Goal: Task Accomplishment & Management: Complete application form

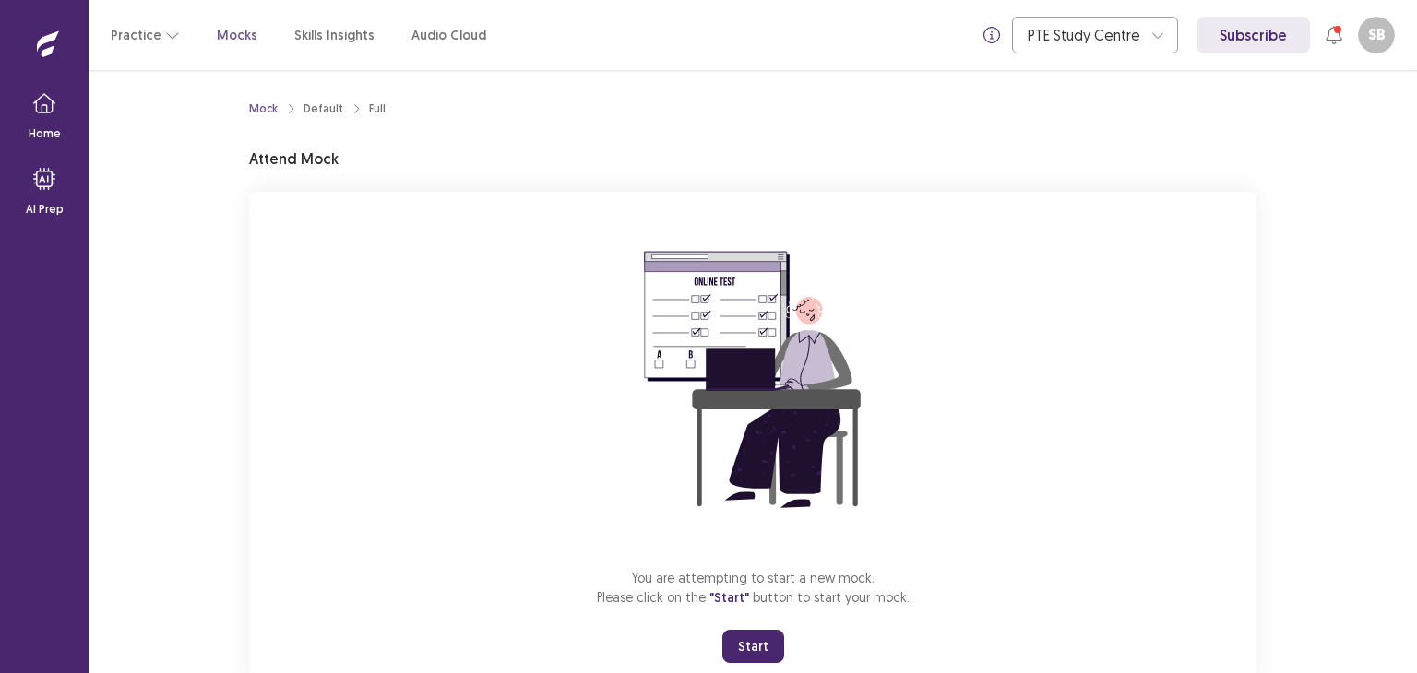
click at [737, 640] on button "Start" at bounding box center [753, 646] width 62 height 33
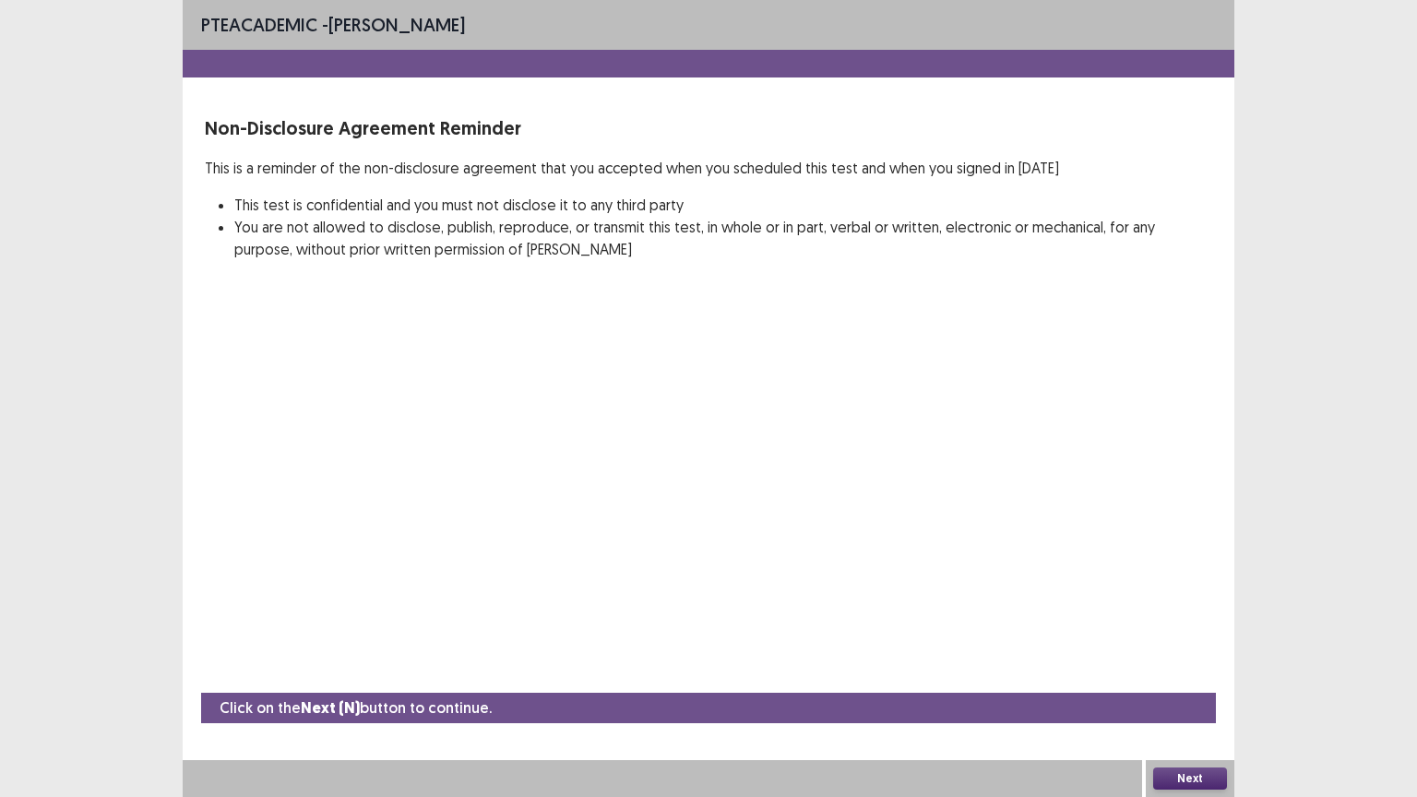
click at [1172, 672] on button "Next" at bounding box center [1190, 778] width 74 height 22
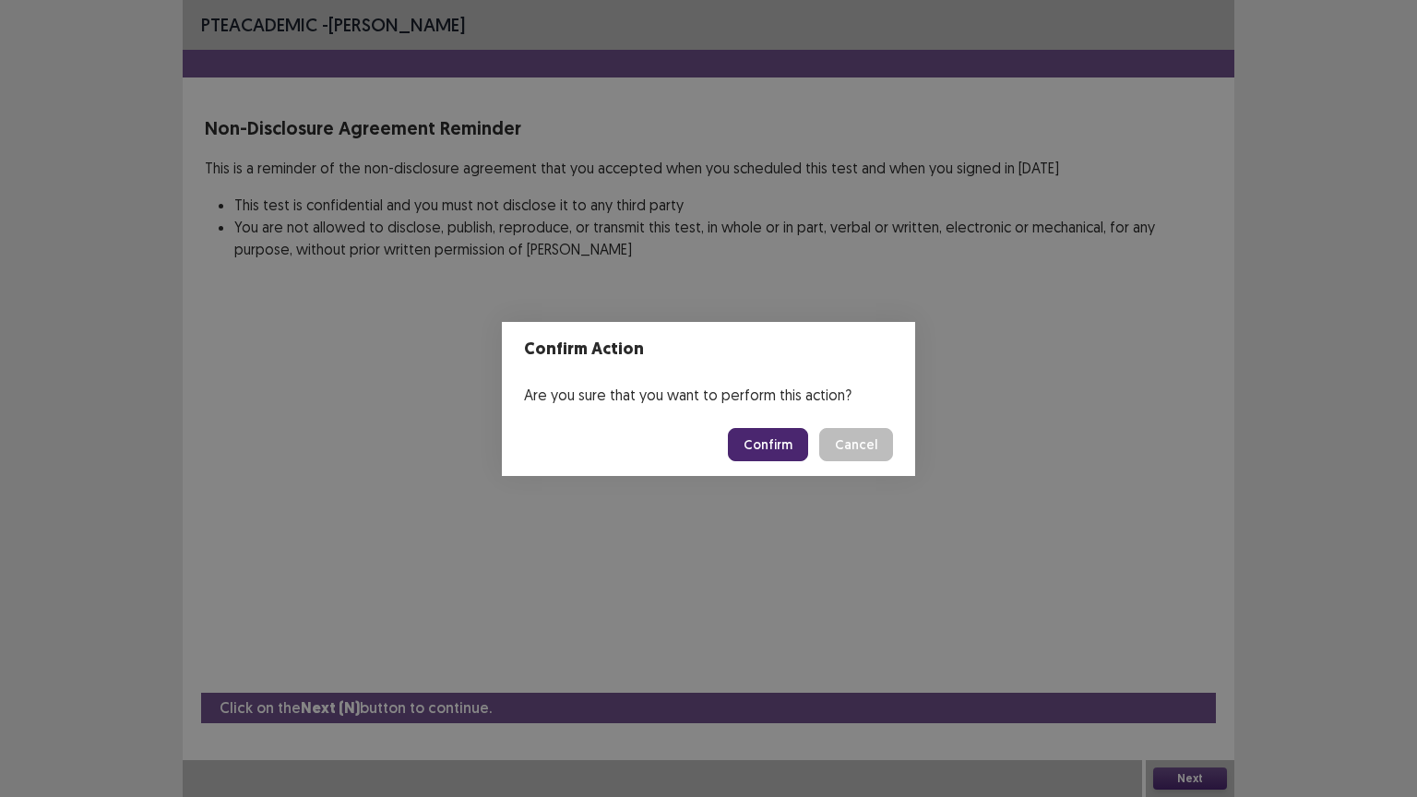
click at [783, 444] on button "Confirm" at bounding box center [768, 444] width 80 height 33
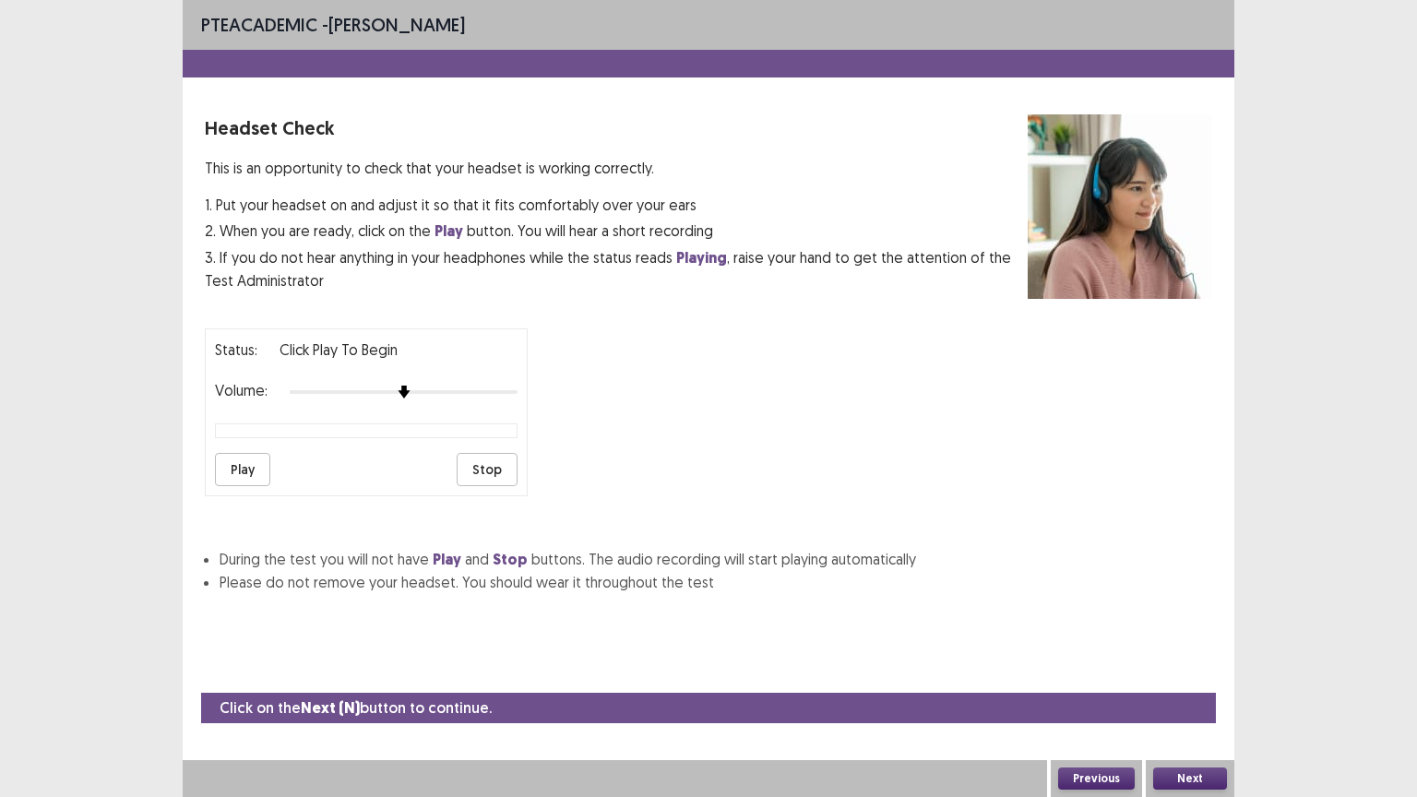
click at [243, 456] on button "Play" at bounding box center [242, 469] width 55 height 33
click at [549, 396] on div "Status: Click Play to Begin Volume: Play Stop" at bounding box center [708, 405] width 1007 height 183
click at [240, 461] on button "Play" at bounding box center [242, 469] width 55 height 33
click at [239, 453] on button "Play" at bounding box center [242, 469] width 55 height 33
click at [506, 385] on div at bounding box center [404, 392] width 228 height 15
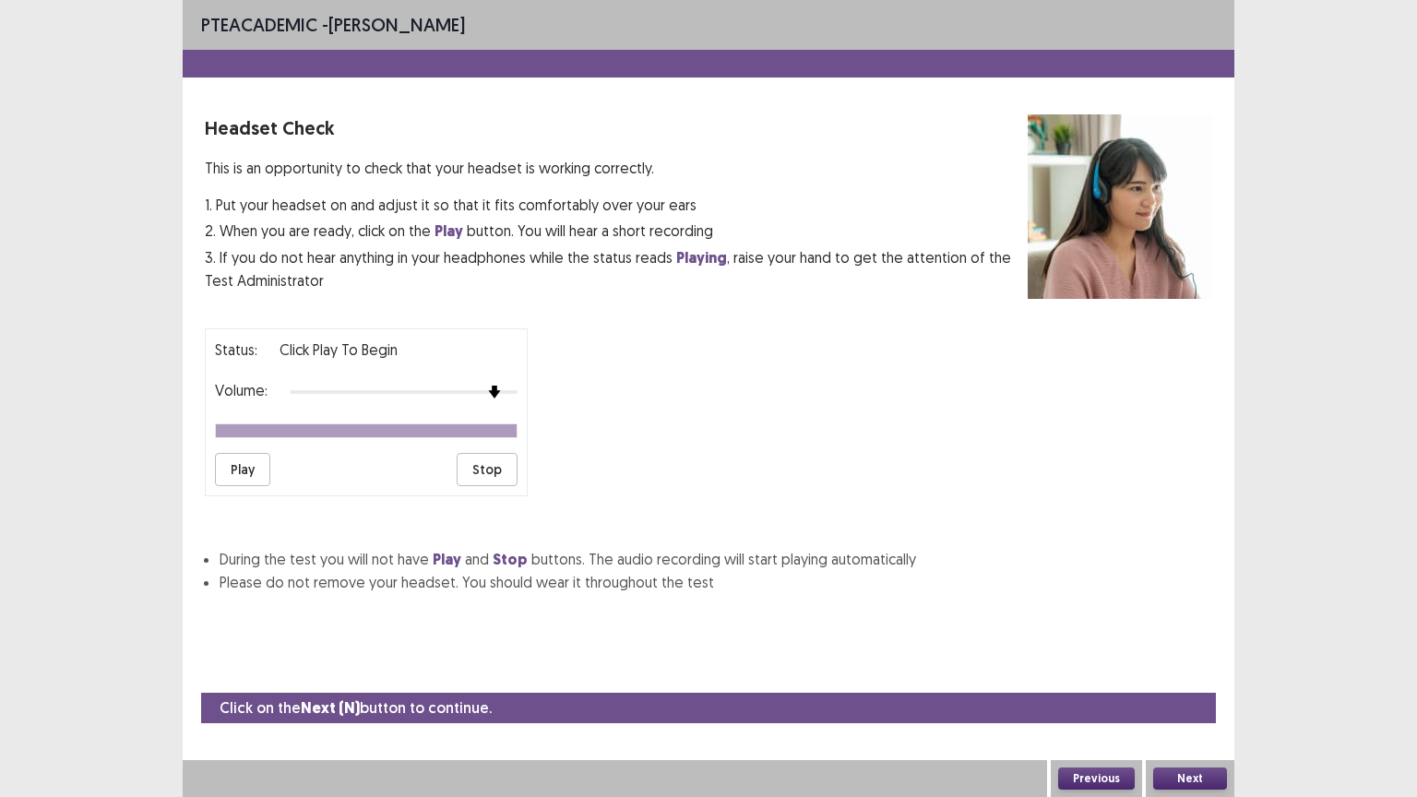
click at [229, 458] on button "Play" at bounding box center [242, 469] width 55 height 33
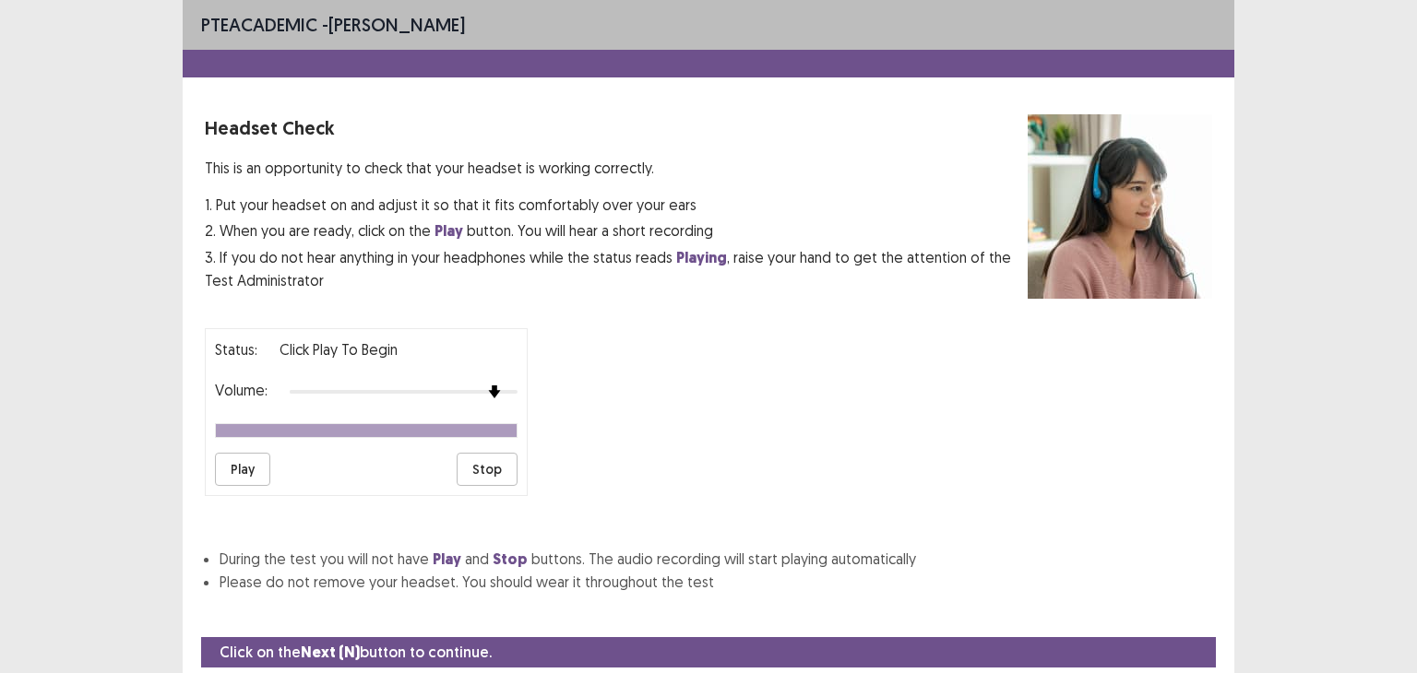
click at [1112, 449] on div "Status: Click Play to Begin Volume: Play Stop" at bounding box center [708, 405] width 1007 height 183
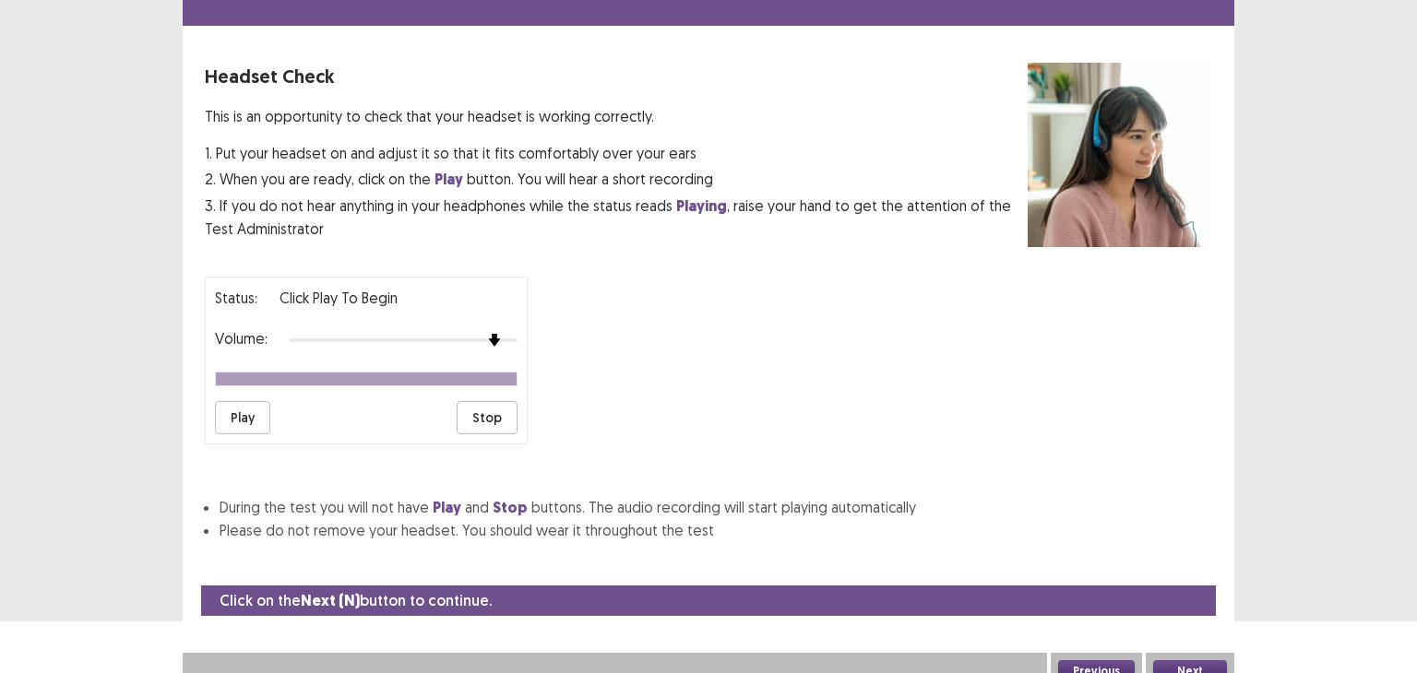
scroll to position [57, 0]
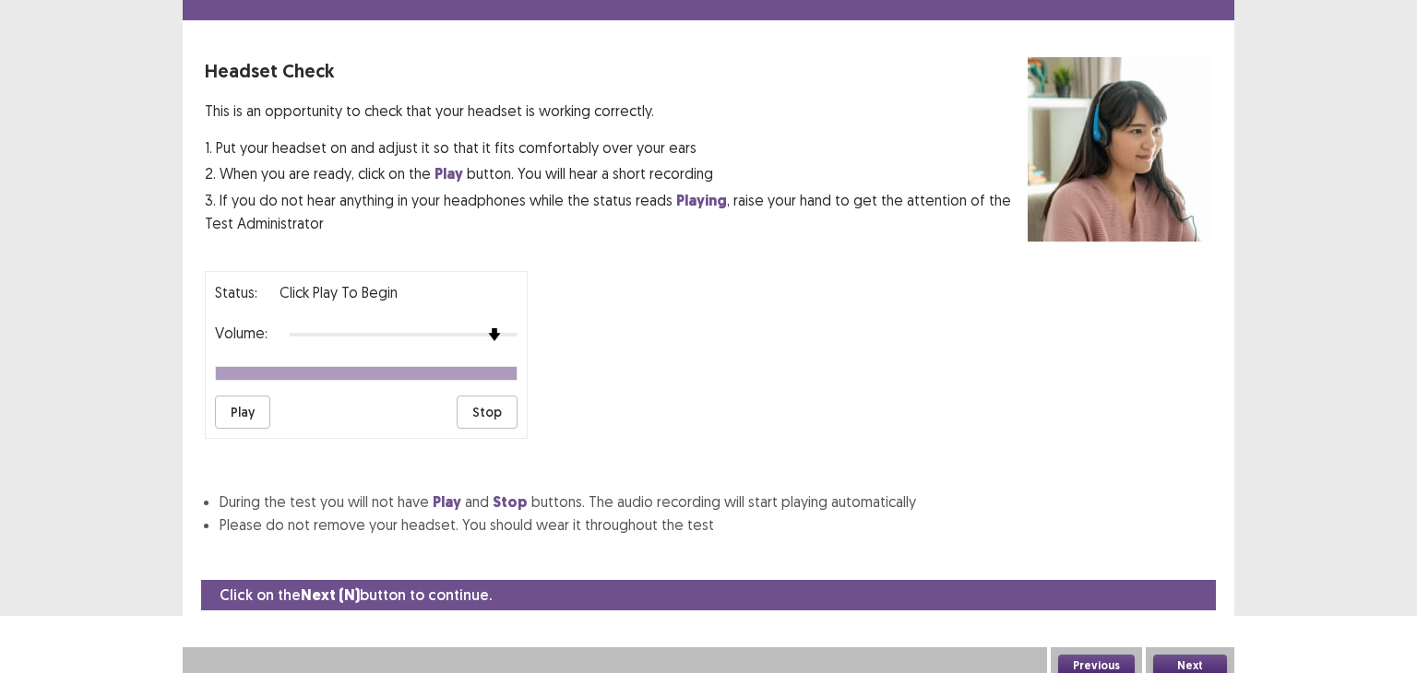
drag, startPoint x: 1196, startPoint y: 640, endPoint x: 1198, endPoint y: 657, distance: 16.7
click at [1198, 657] on div "Next" at bounding box center [1190, 666] width 89 height 37
click at [1198, 657] on button "Next" at bounding box center [1190, 666] width 74 height 22
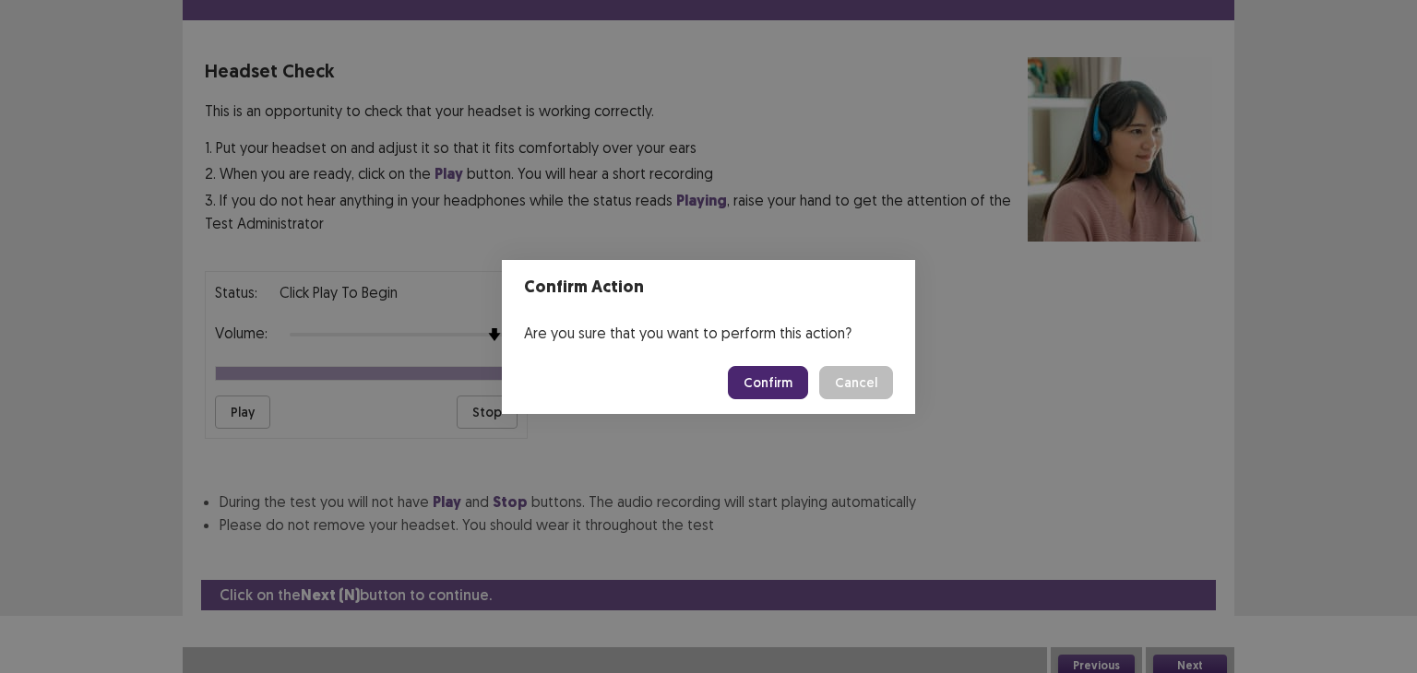
click at [779, 384] on button "Confirm" at bounding box center [768, 382] width 80 height 33
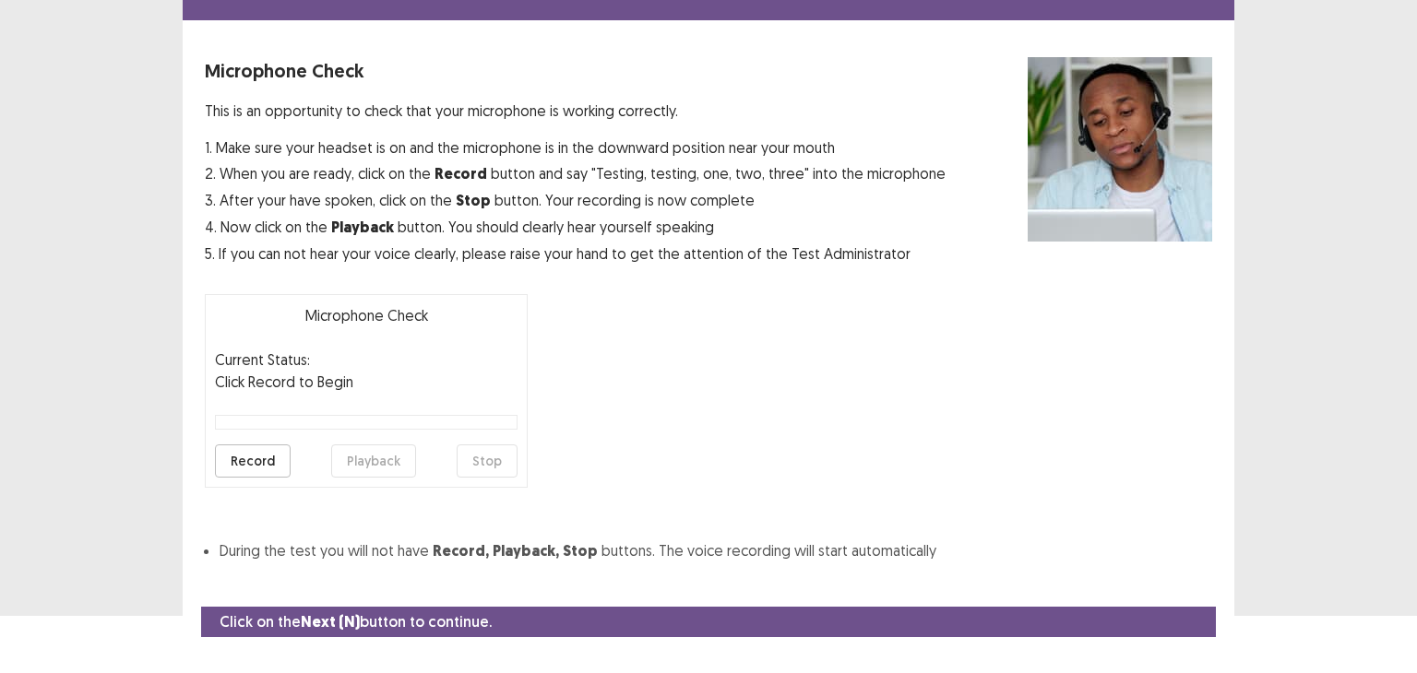
scroll to position [90, 0]
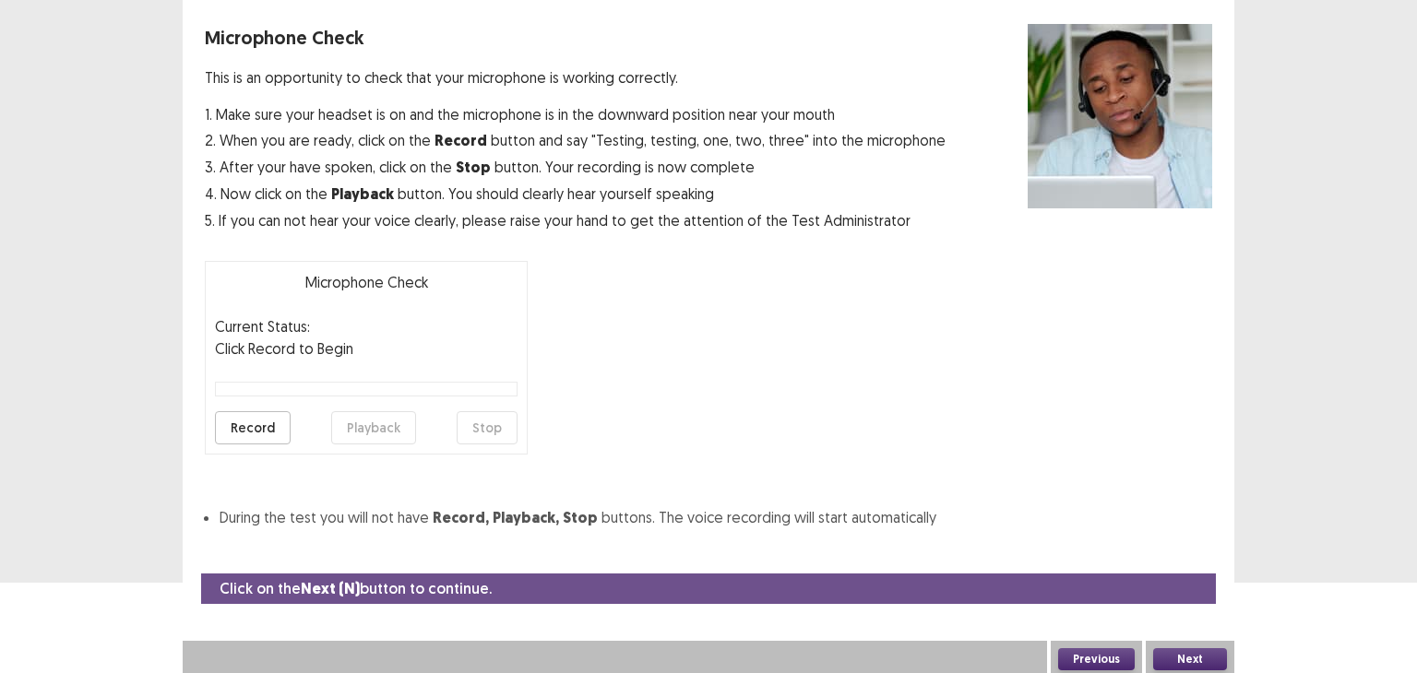
click at [262, 433] on button "Record" at bounding box center [253, 427] width 76 height 33
click at [499, 425] on button "Stop" at bounding box center [487, 427] width 61 height 33
click at [347, 431] on button "Playback" at bounding box center [373, 427] width 85 height 33
click at [367, 429] on button "Playback" at bounding box center [373, 427] width 85 height 33
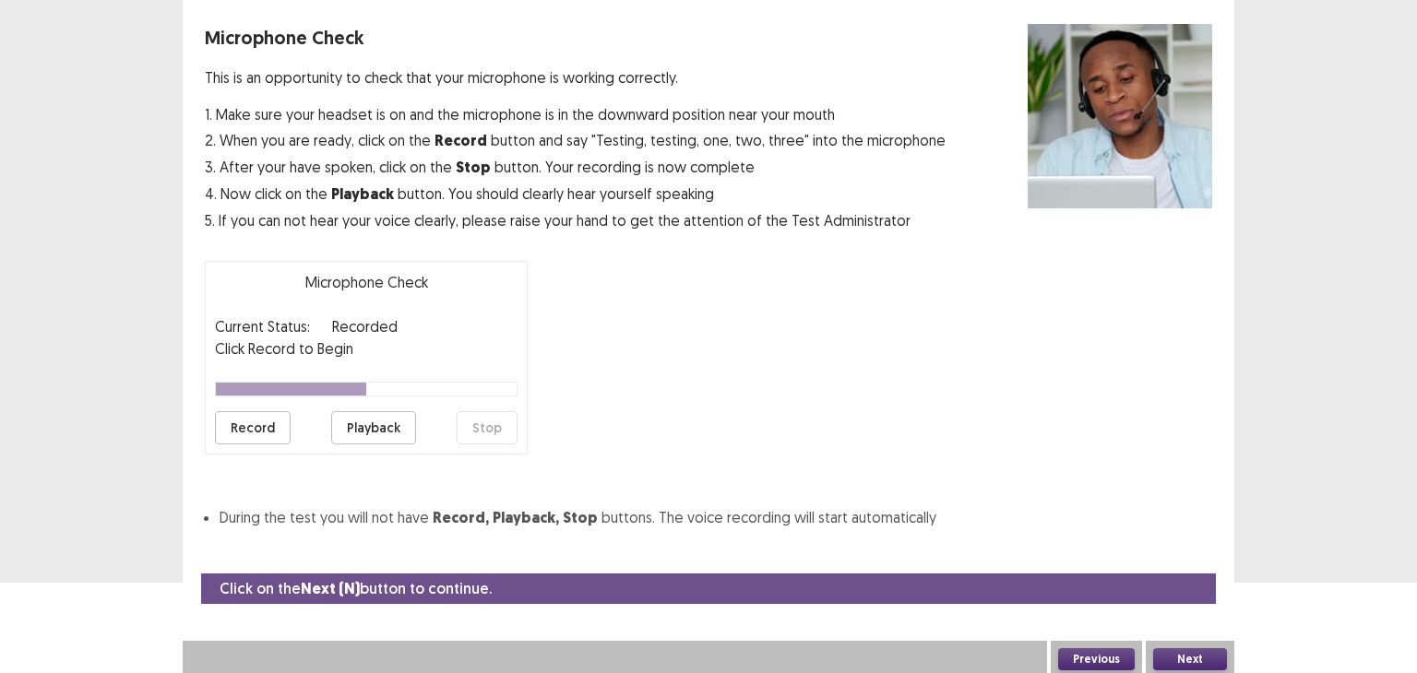
click at [1193, 658] on button "Next" at bounding box center [1190, 659] width 74 height 22
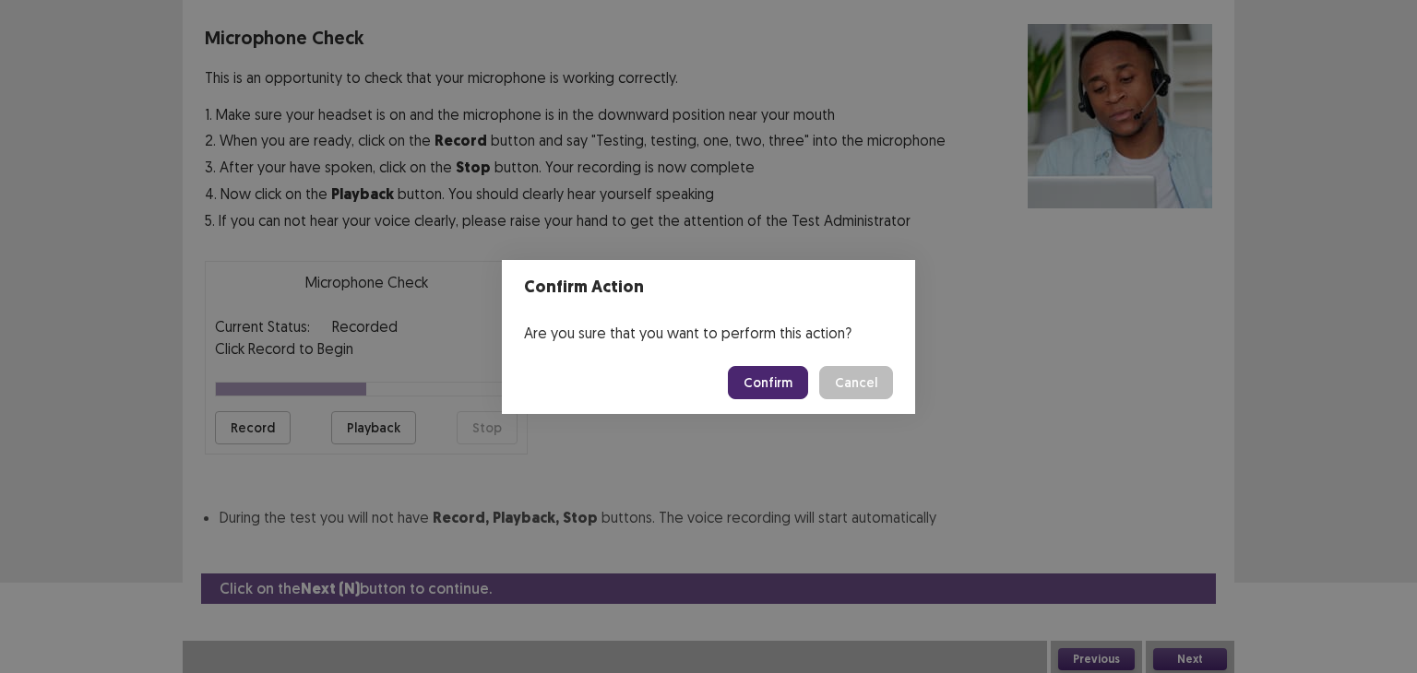
click at [788, 387] on button "Confirm" at bounding box center [768, 382] width 80 height 33
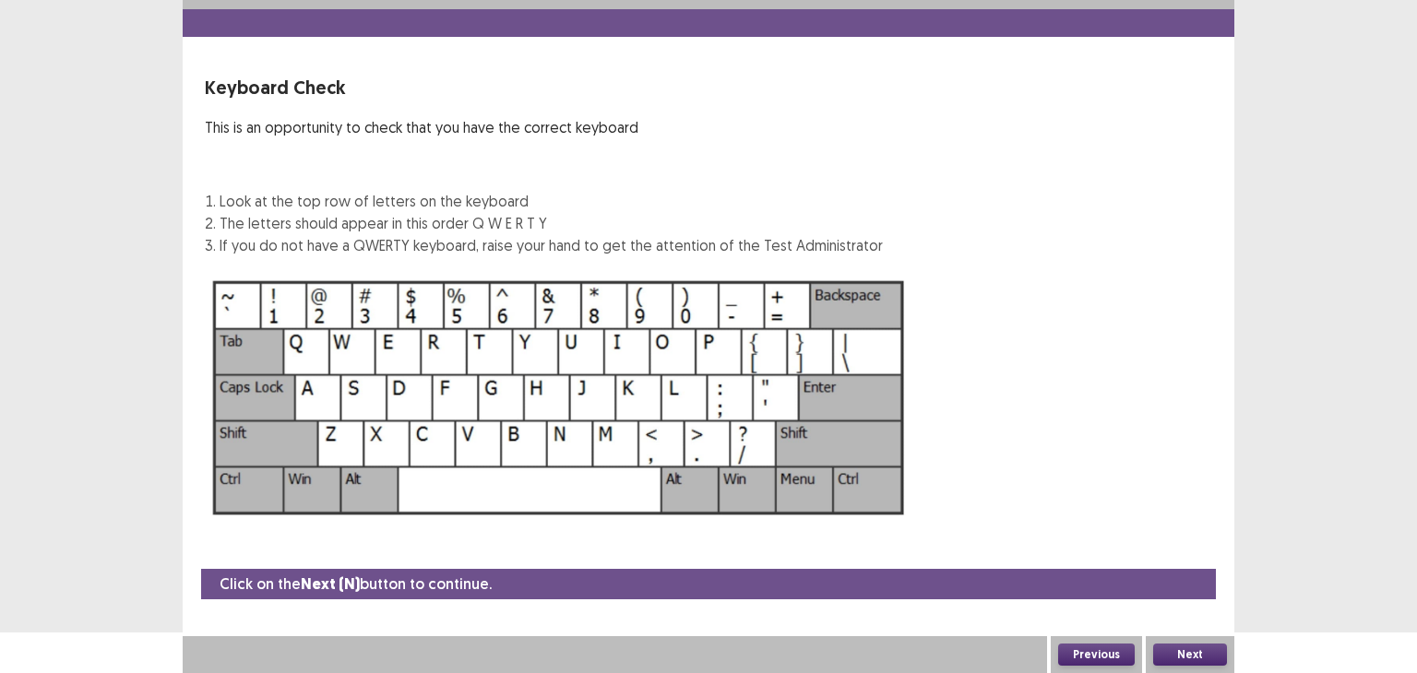
scroll to position [40, 0]
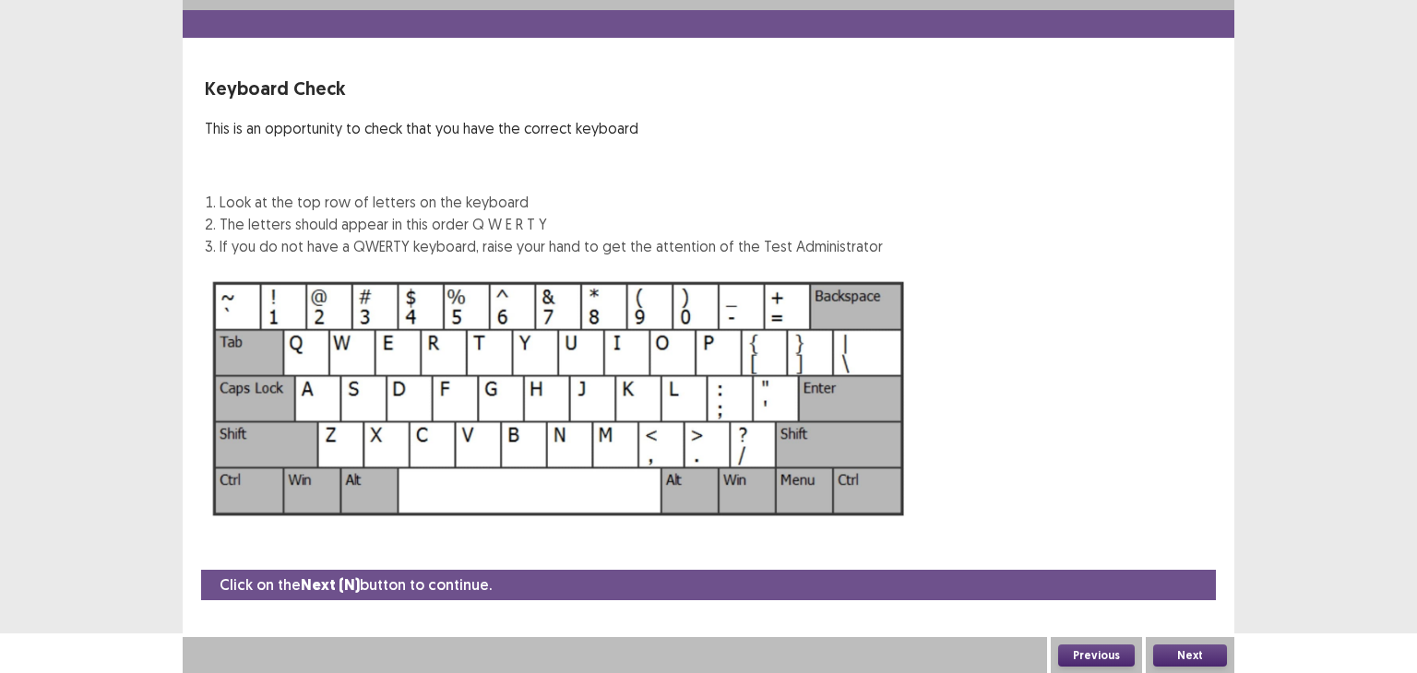
click at [1181, 651] on button "Next" at bounding box center [1190, 656] width 74 height 22
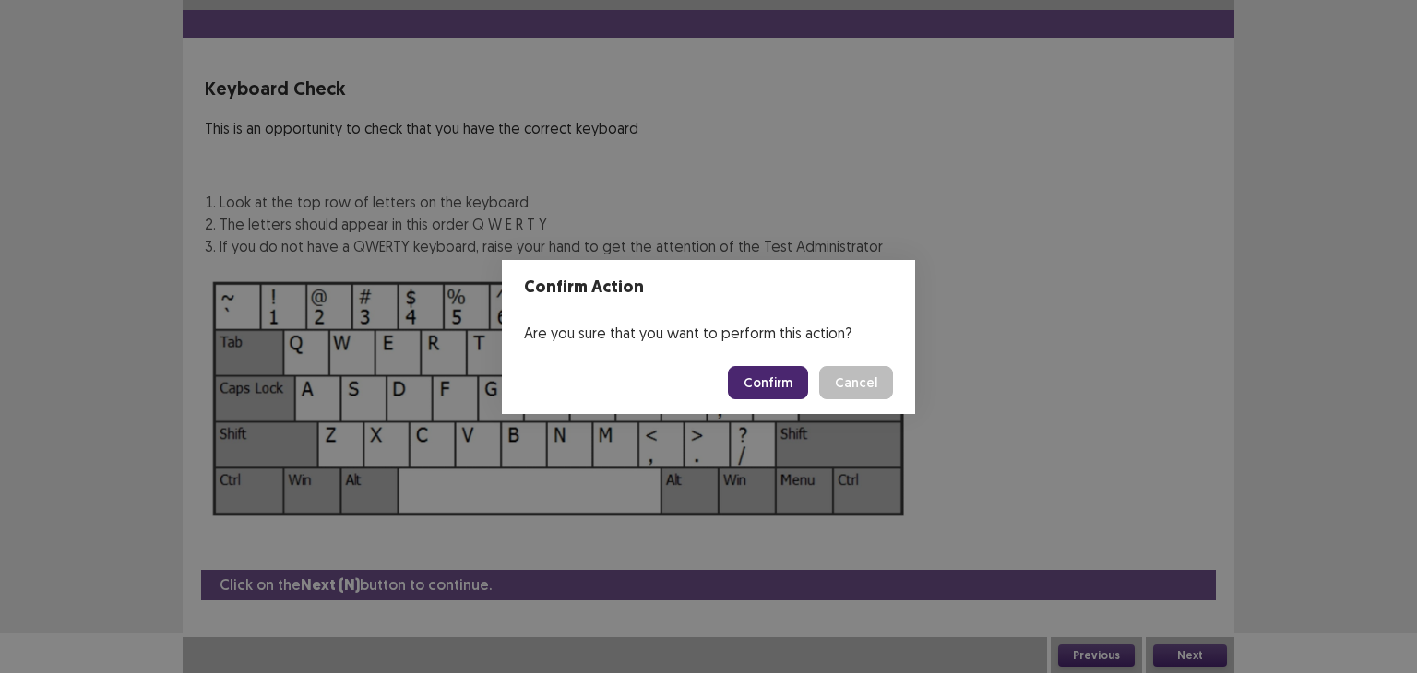
click at [779, 378] on button "Confirm" at bounding box center [768, 382] width 80 height 33
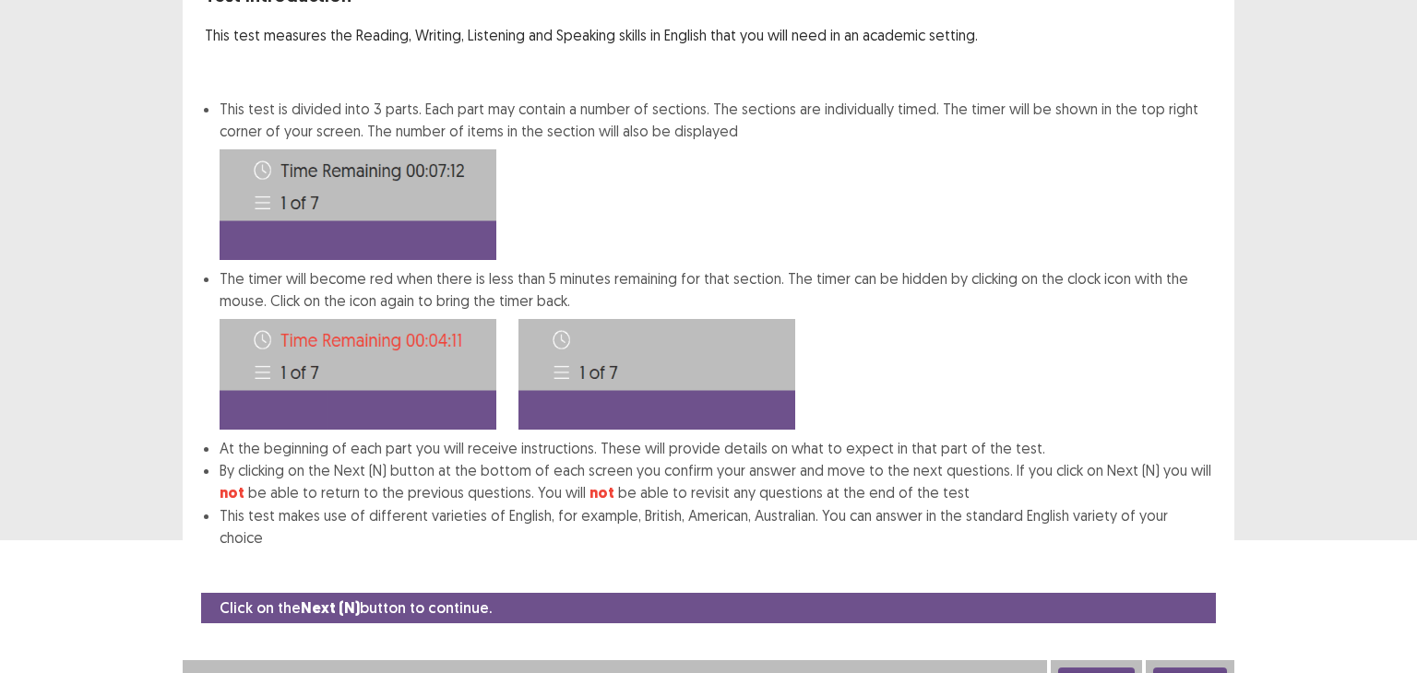
click at [1188, 668] on button "Next" at bounding box center [1190, 679] width 74 height 22
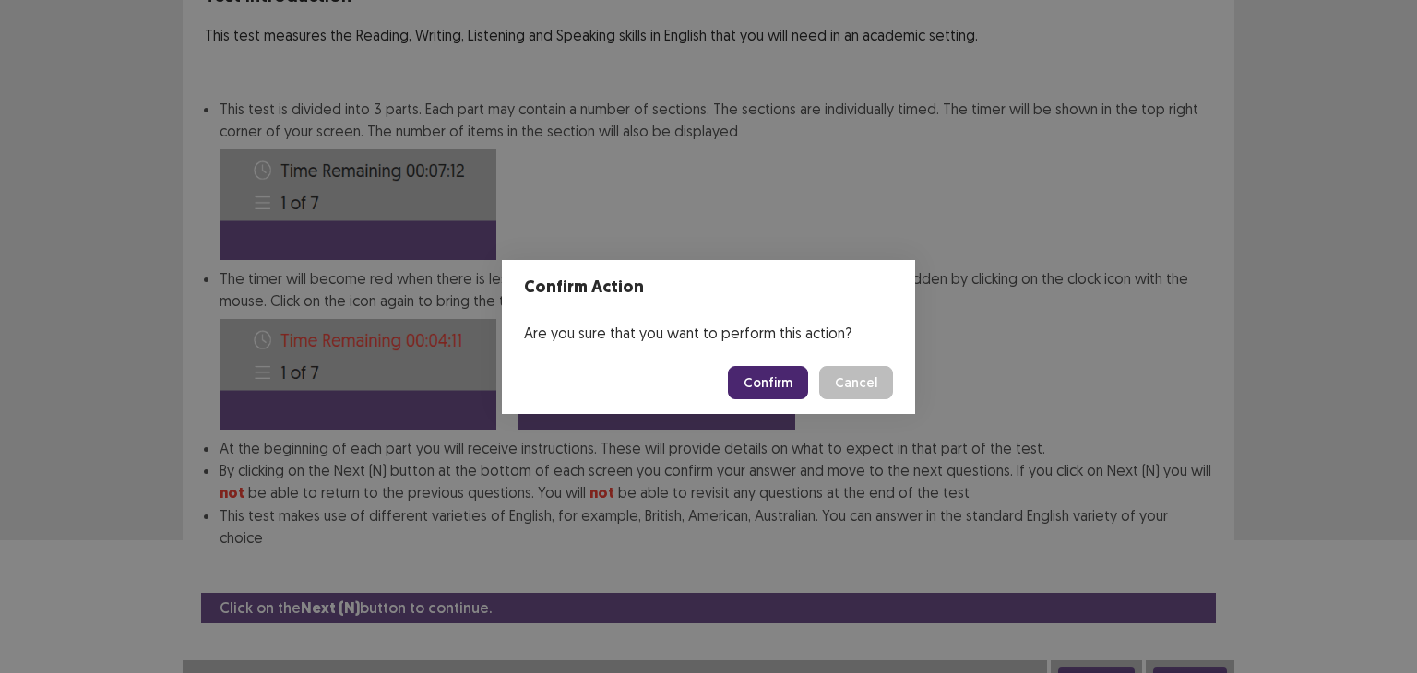
click at [788, 375] on button "Confirm" at bounding box center [768, 382] width 80 height 33
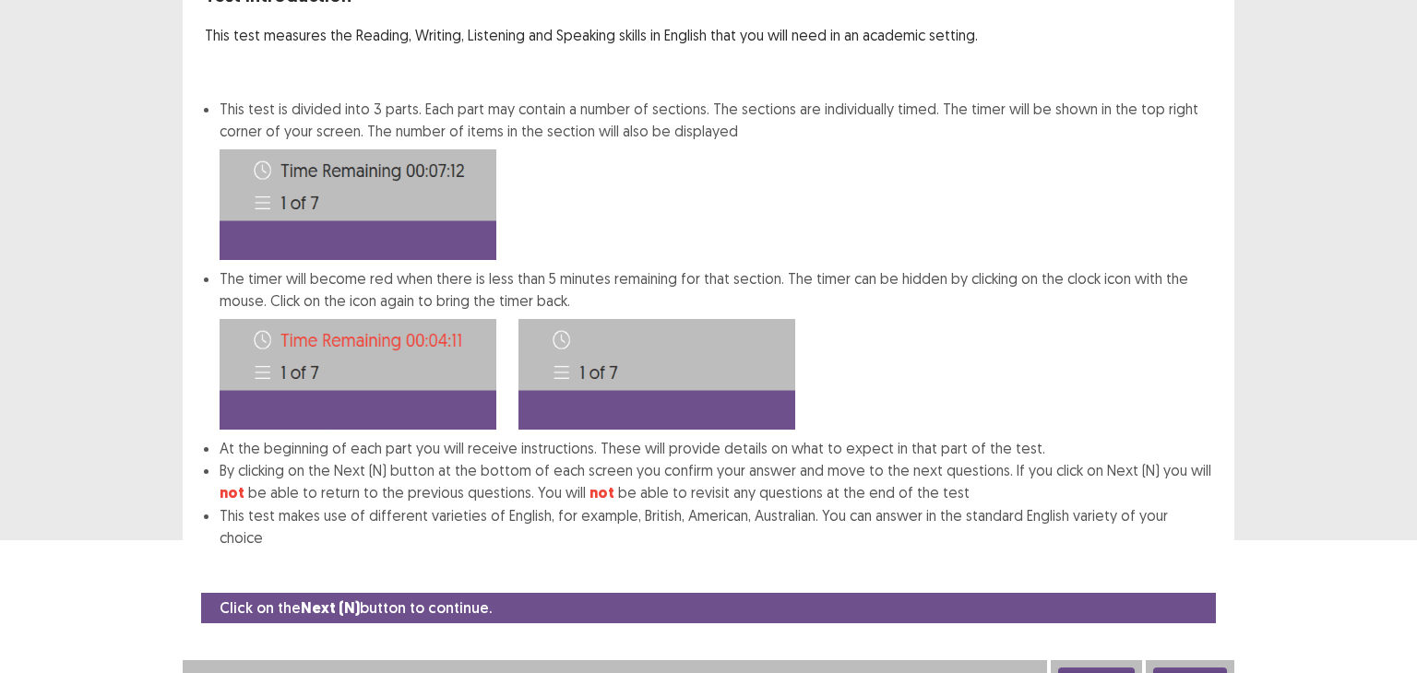
scroll to position [0, 0]
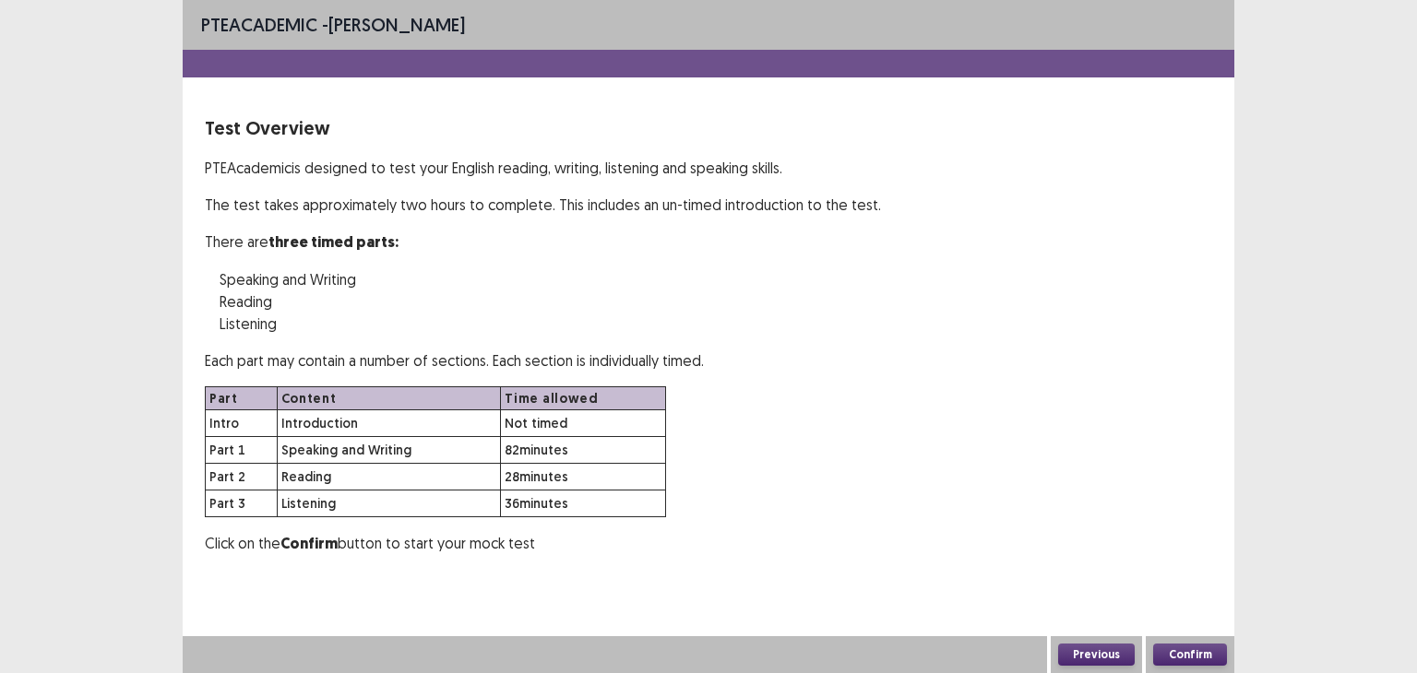
click at [1177, 648] on button "Confirm" at bounding box center [1190, 655] width 74 height 22
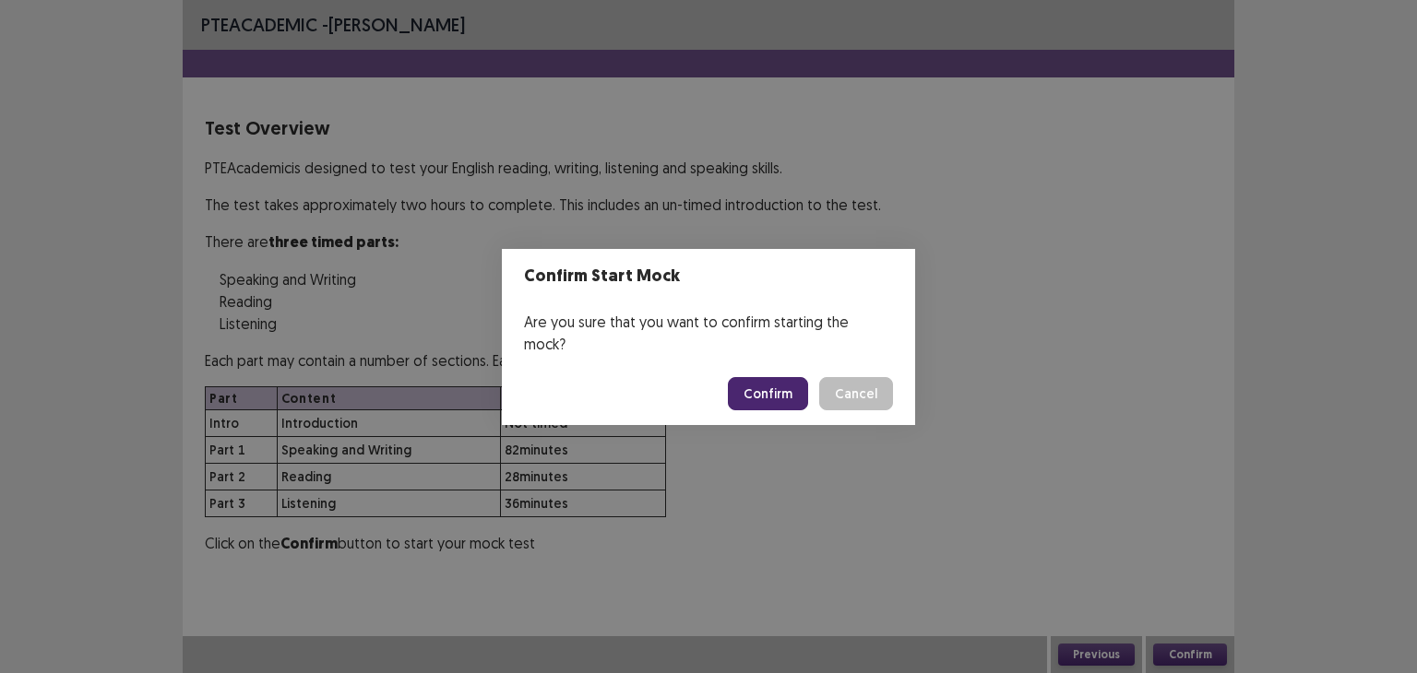
click at [787, 380] on button "Confirm" at bounding box center [768, 393] width 80 height 33
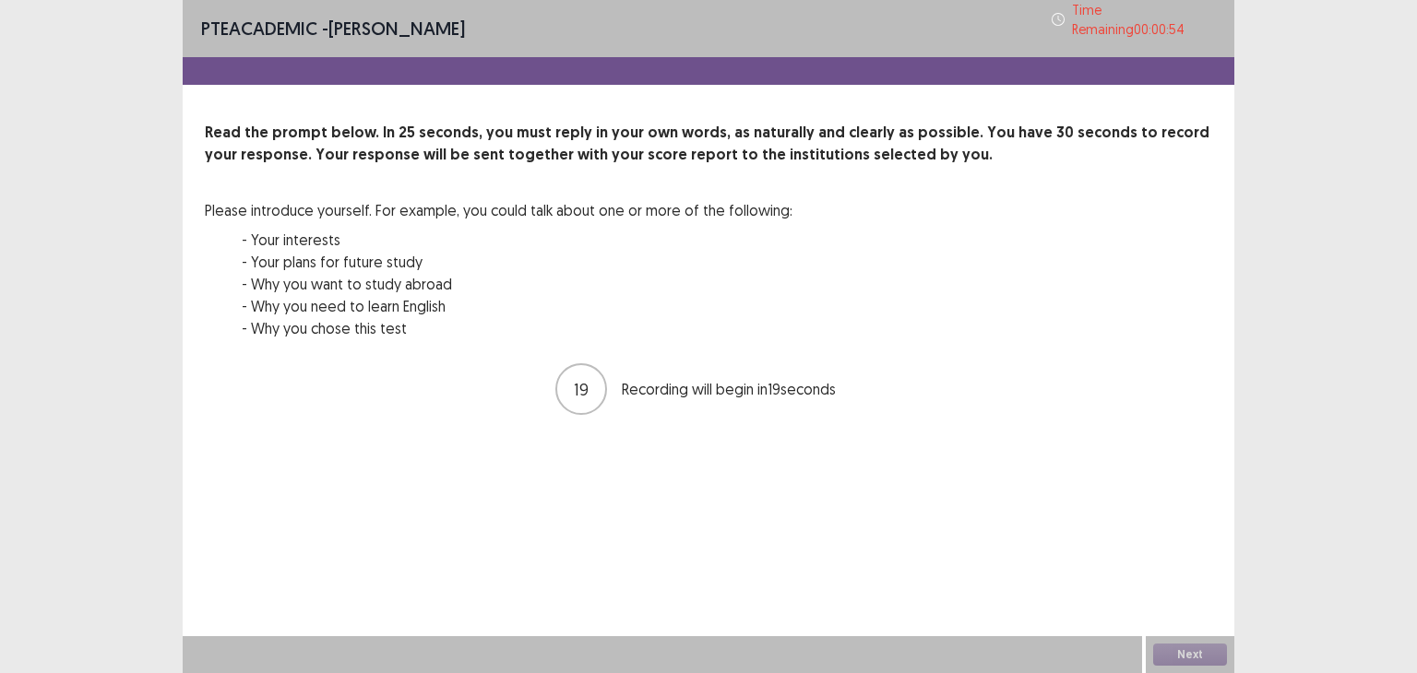
drag, startPoint x: 400, startPoint y: 323, endPoint x: 358, endPoint y: 274, distance: 64.7
click at [317, 267] on div "- Your interests - Your plans for future study - Why you want to study abroad -…" at bounding box center [517, 284] width 551 height 111
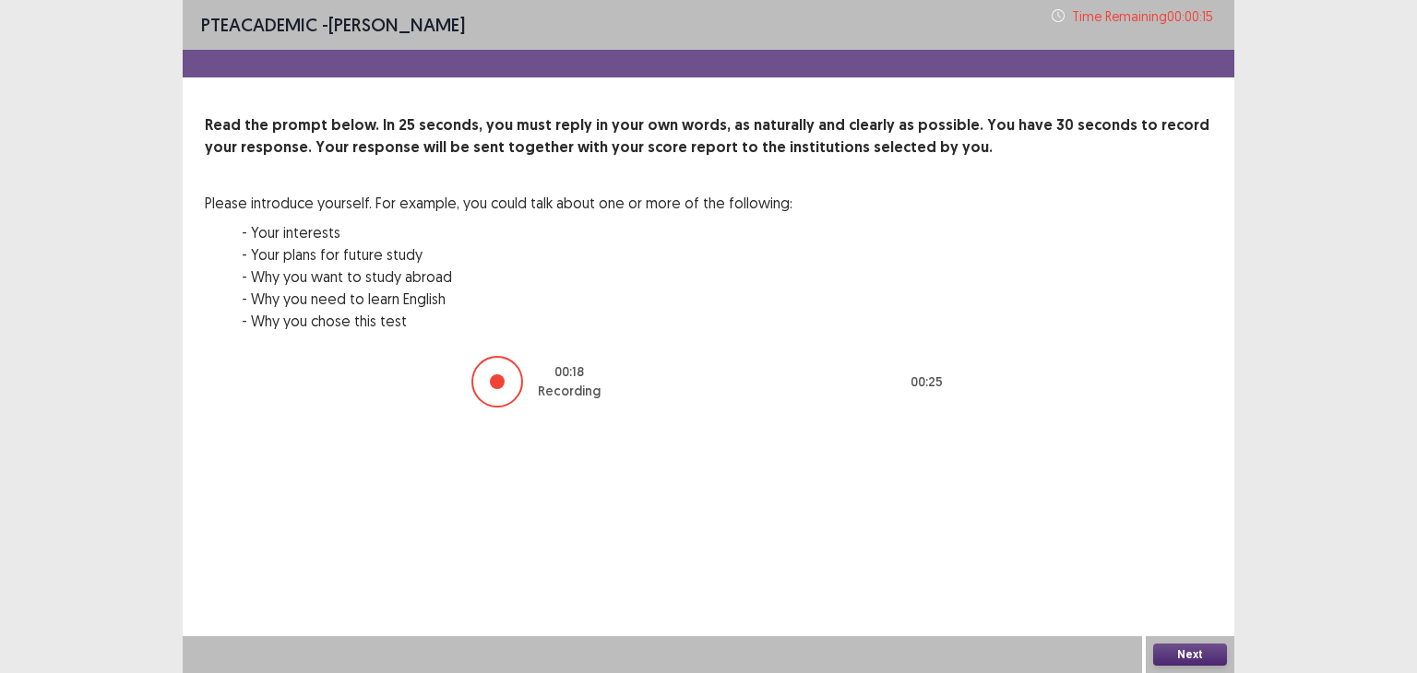
click at [1188, 654] on button "Next" at bounding box center [1190, 655] width 74 height 22
click at [1188, 654] on div "Confirm Action Are you sure? You can't undo this action afterwards. Confirm Can…" at bounding box center [708, 336] width 1417 height 673
click at [1188, 654] on button "Next" at bounding box center [1190, 655] width 74 height 22
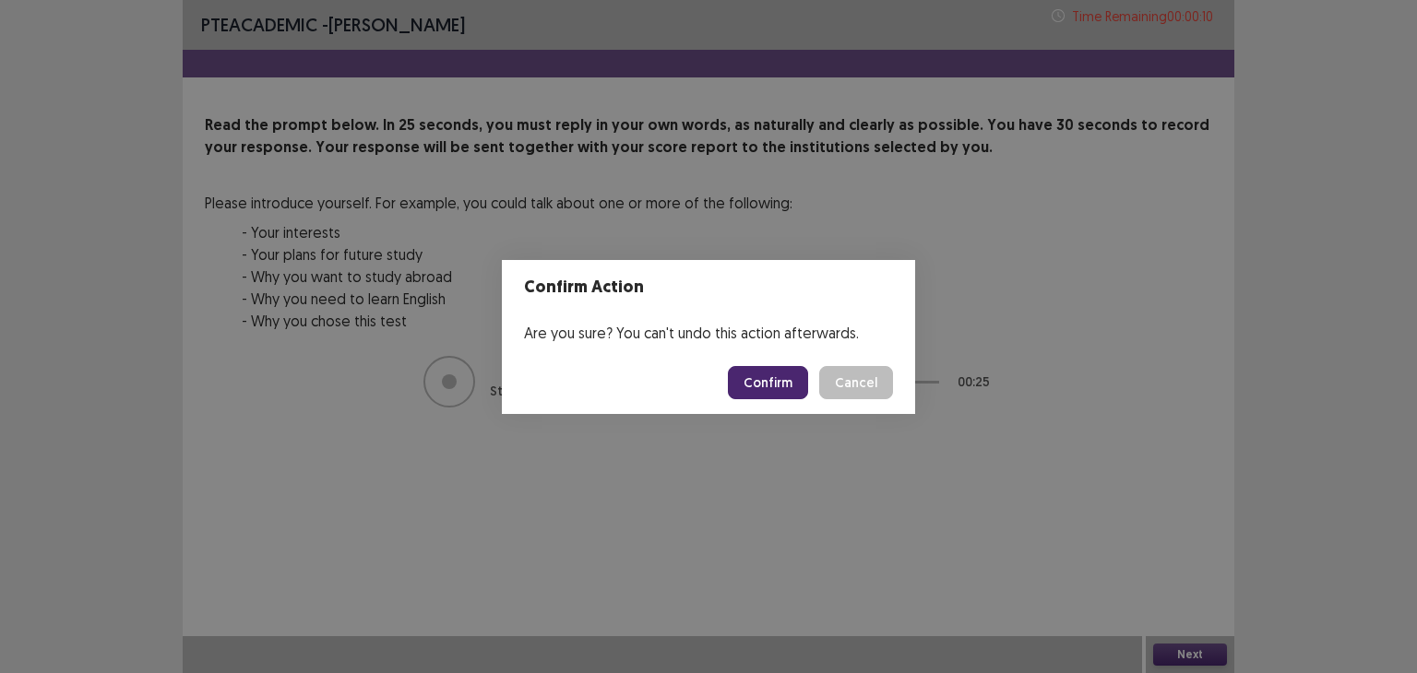
click at [755, 382] on button "Confirm" at bounding box center [768, 382] width 80 height 33
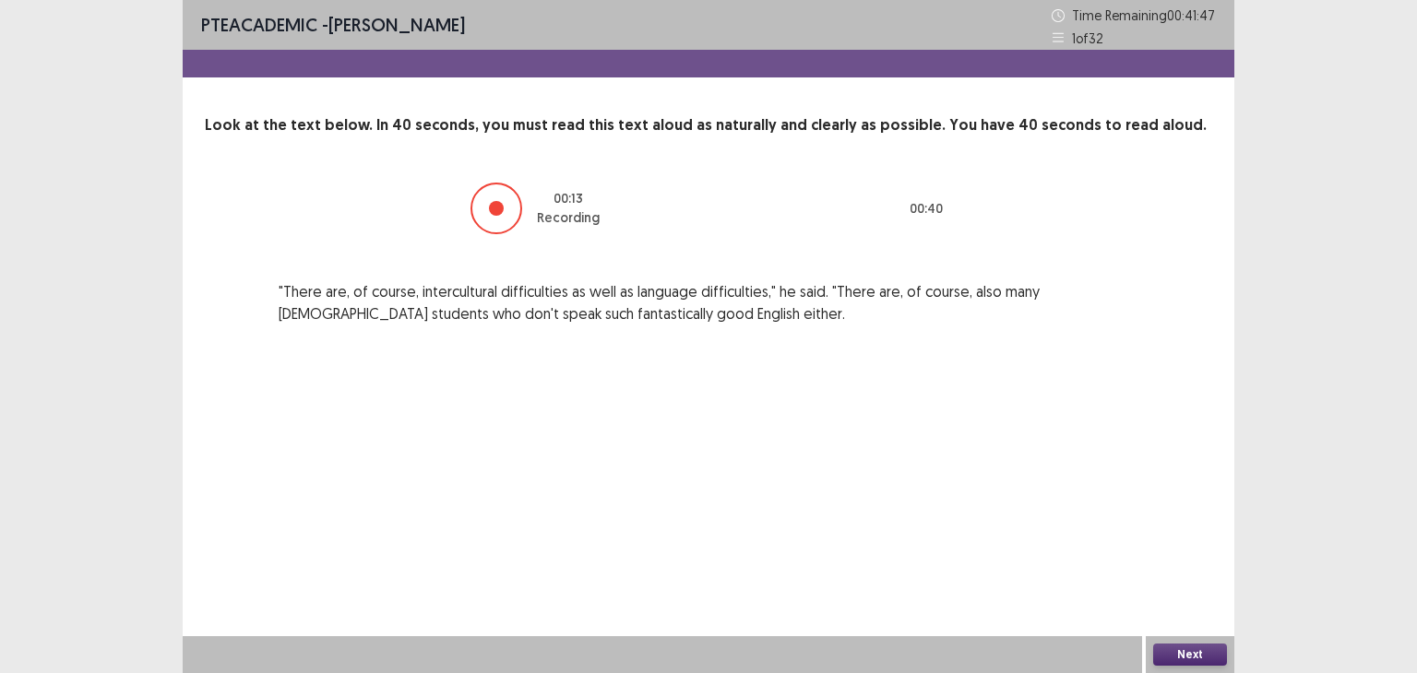
click at [1188, 650] on button "Next" at bounding box center [1190, 655] width 74 height 22
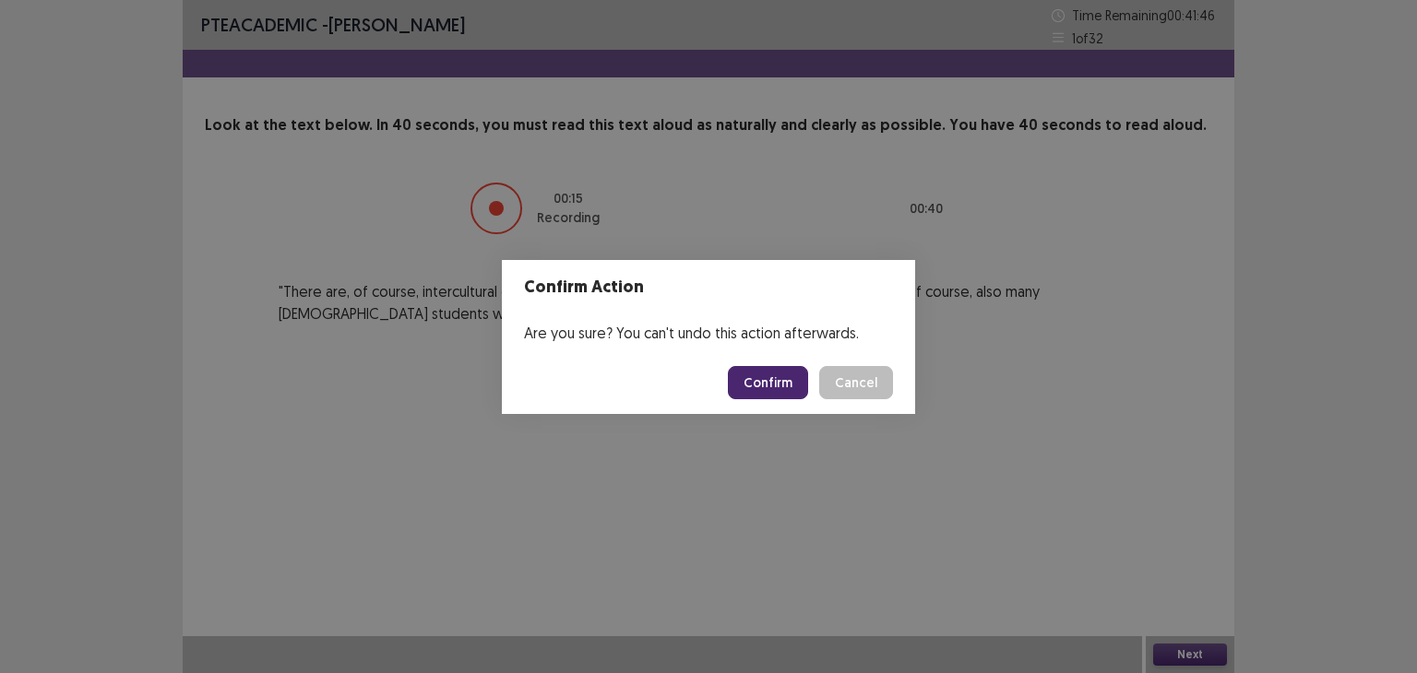
click at [774, 387] on button "Confirm" at bounding box center [768, 382] width 80 height 33
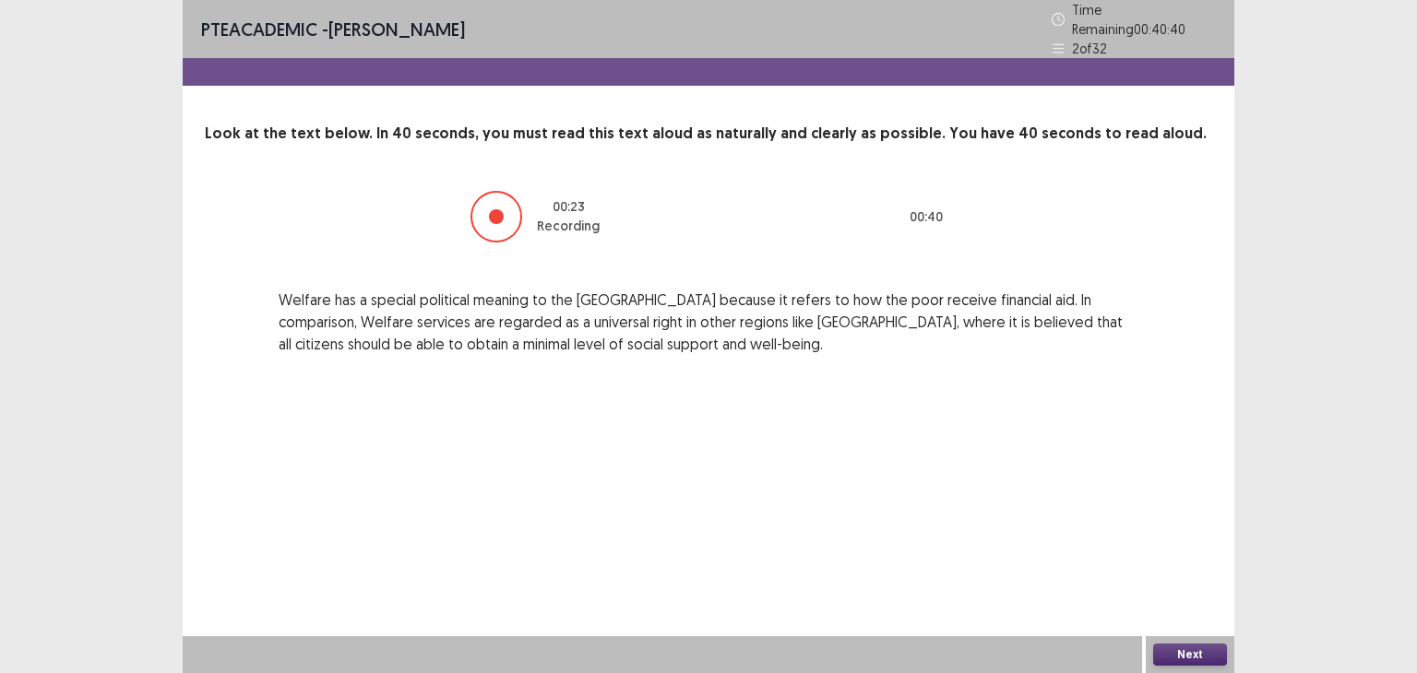
click at [1175, 651] on button "Next" at bounding box center [1190, 655] width 74 height 22
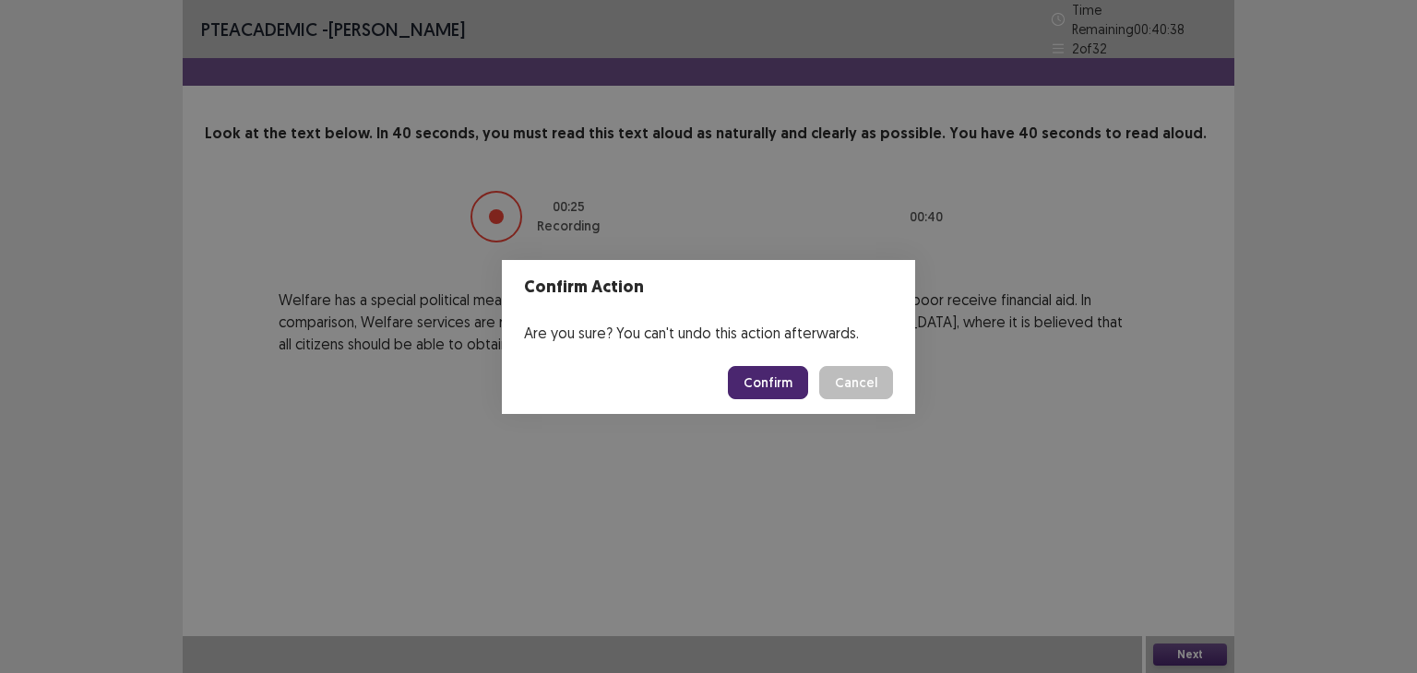
click at [768, 384] on button "Confirm" at bounding box center [768, 382] width 80 height 33
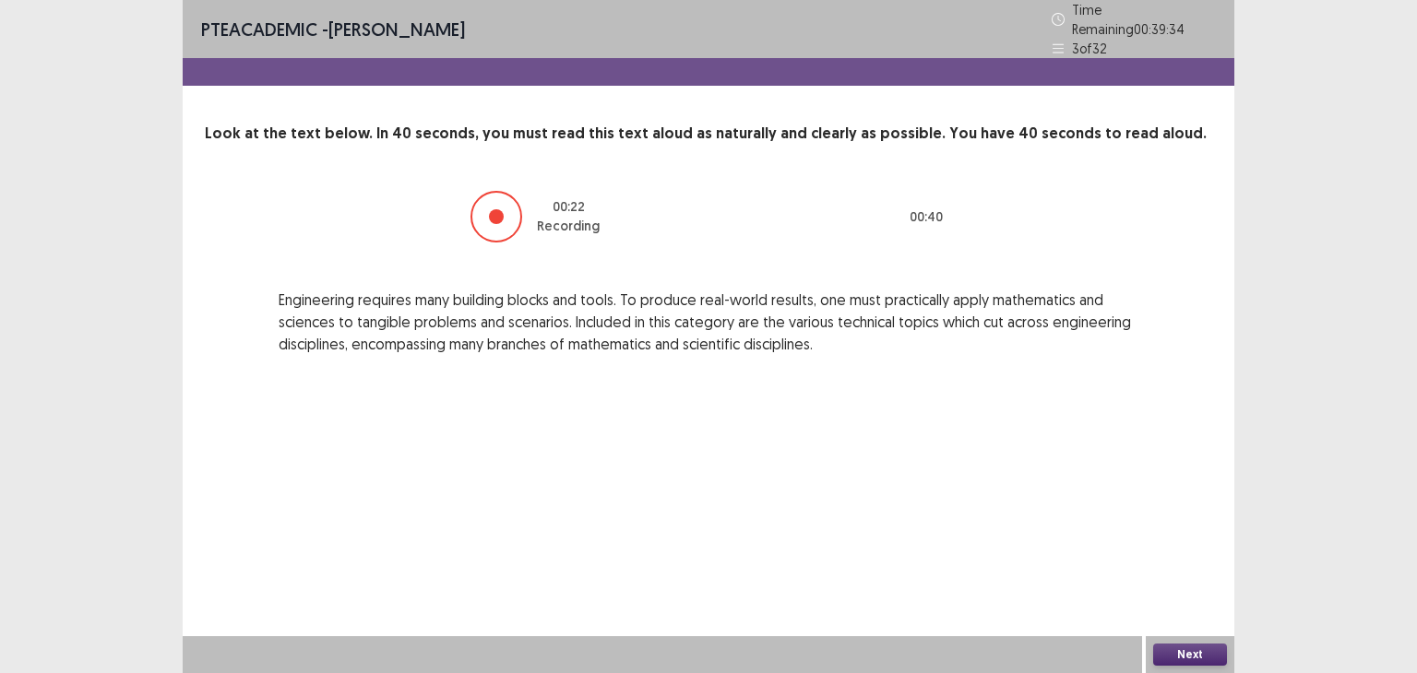
click at [1181, 654] on button "Next" at bounding box center [1190, 655] width 74 height 22
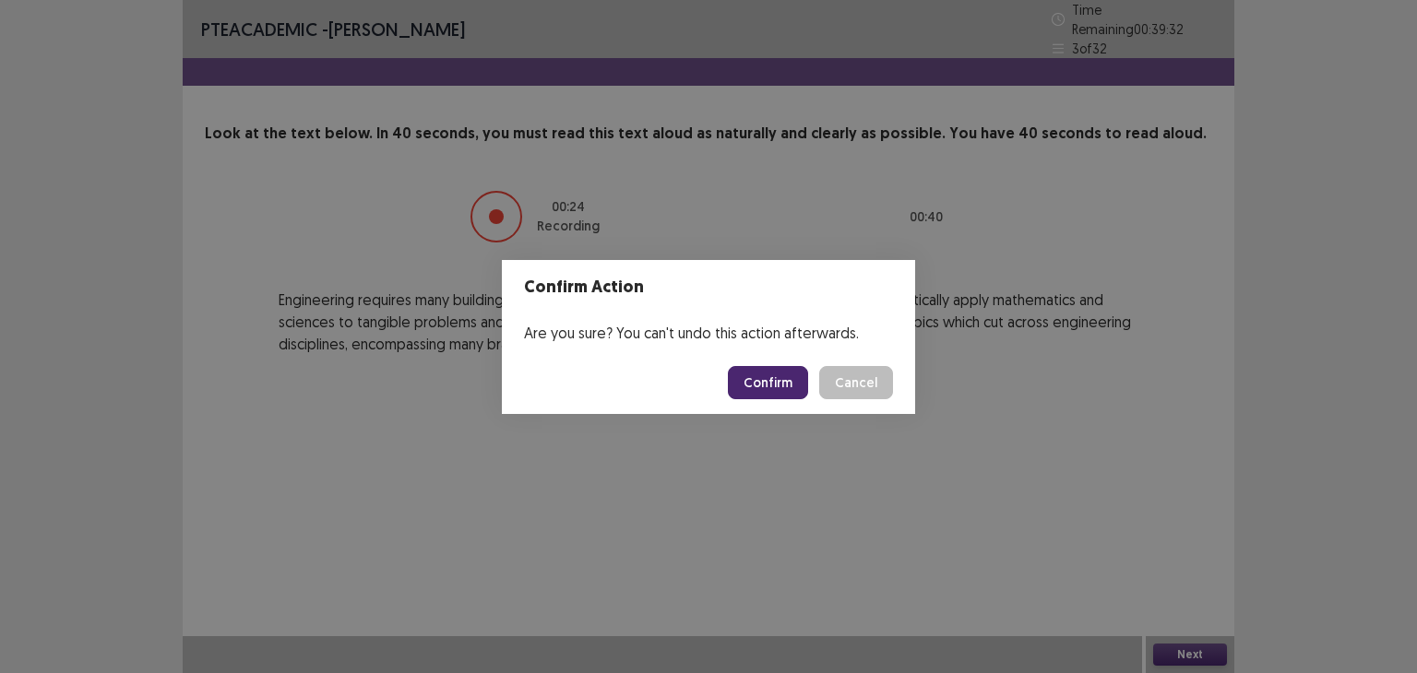
click at [767, 374] on button "Confirm" at bounding box center [768, 382] width 80 height 33
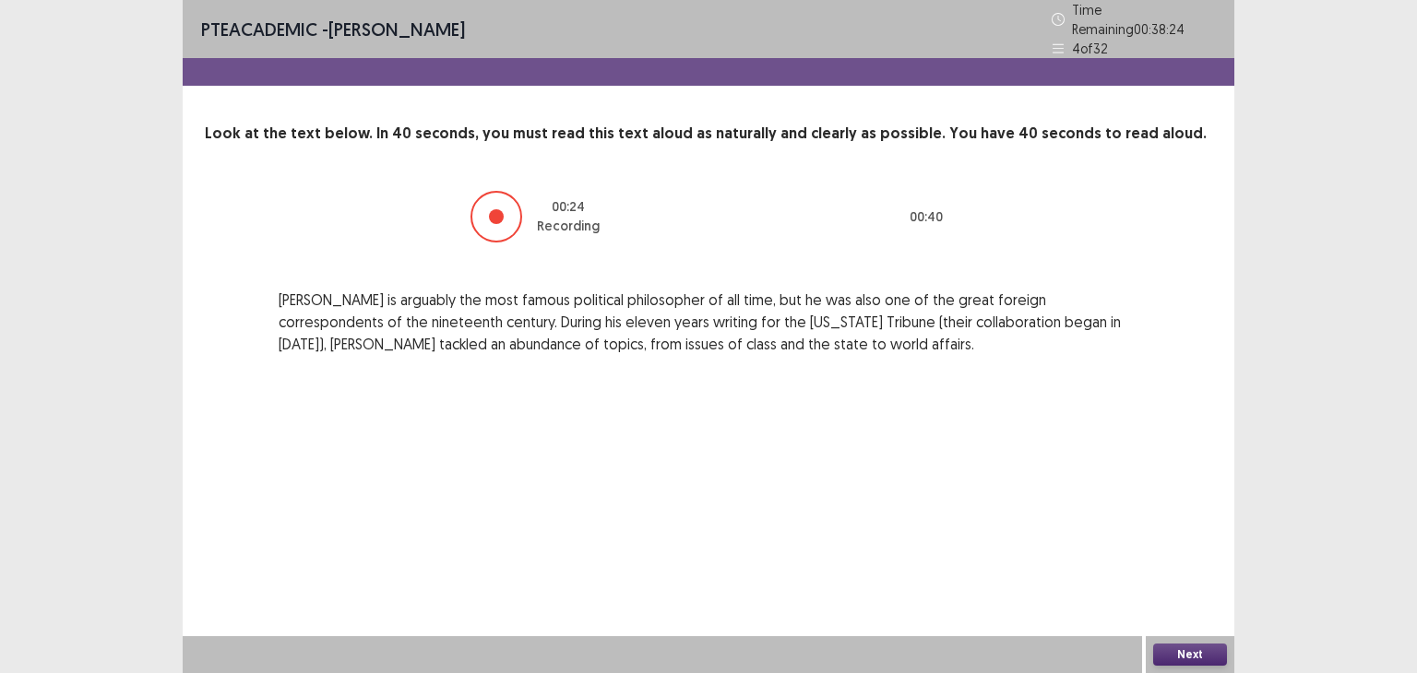
click at [1181, 654] on button "Next" at bounding box center [1190, 655] width 74 height 22
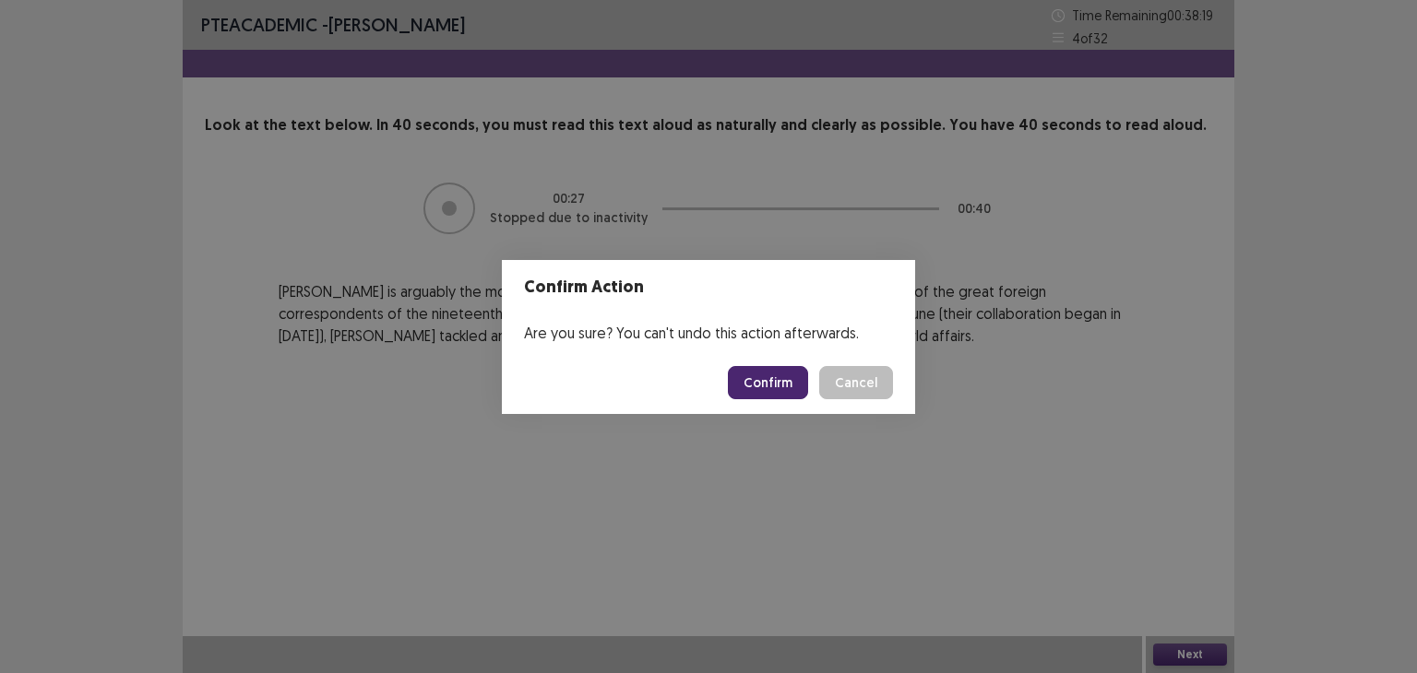
click at [771, 378] on button "Confirm" at bounding box center [768, 382] width 80 height 33
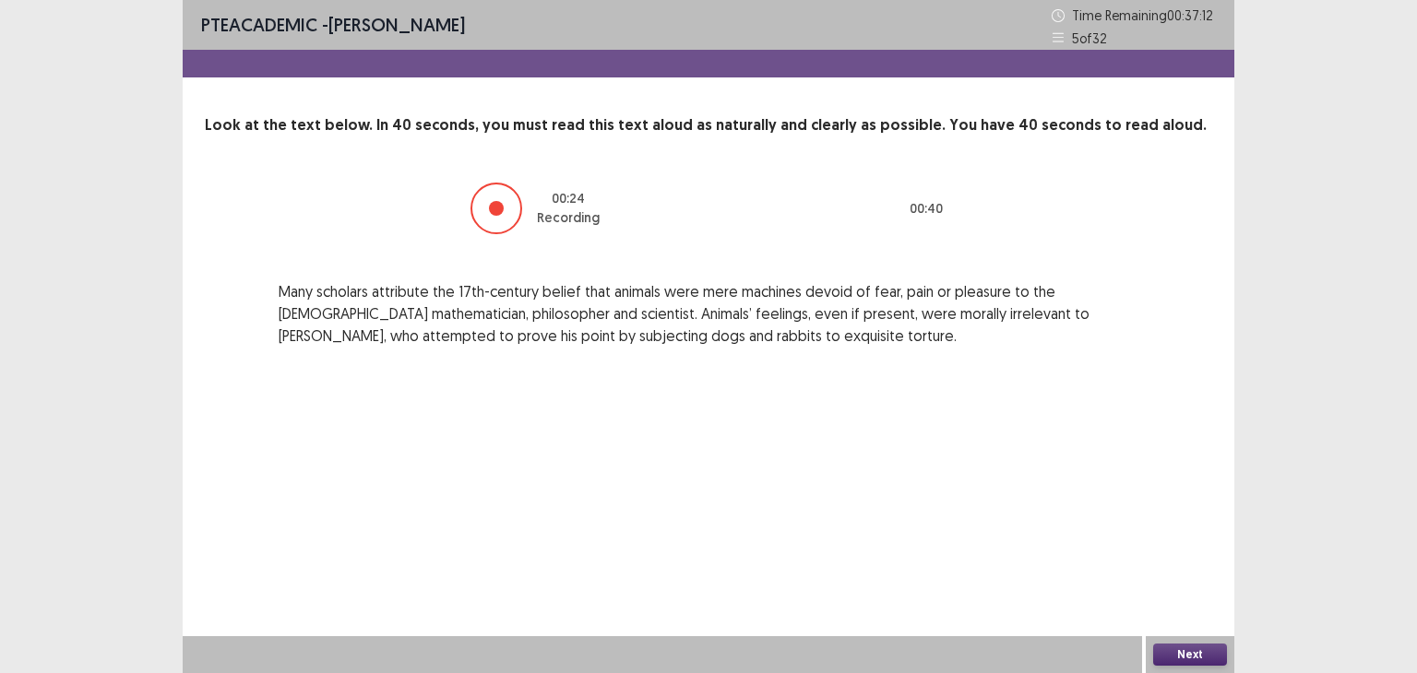
click at [1177, 653] on button "Next" at bounding box center [1190, 655] width 74 height 22
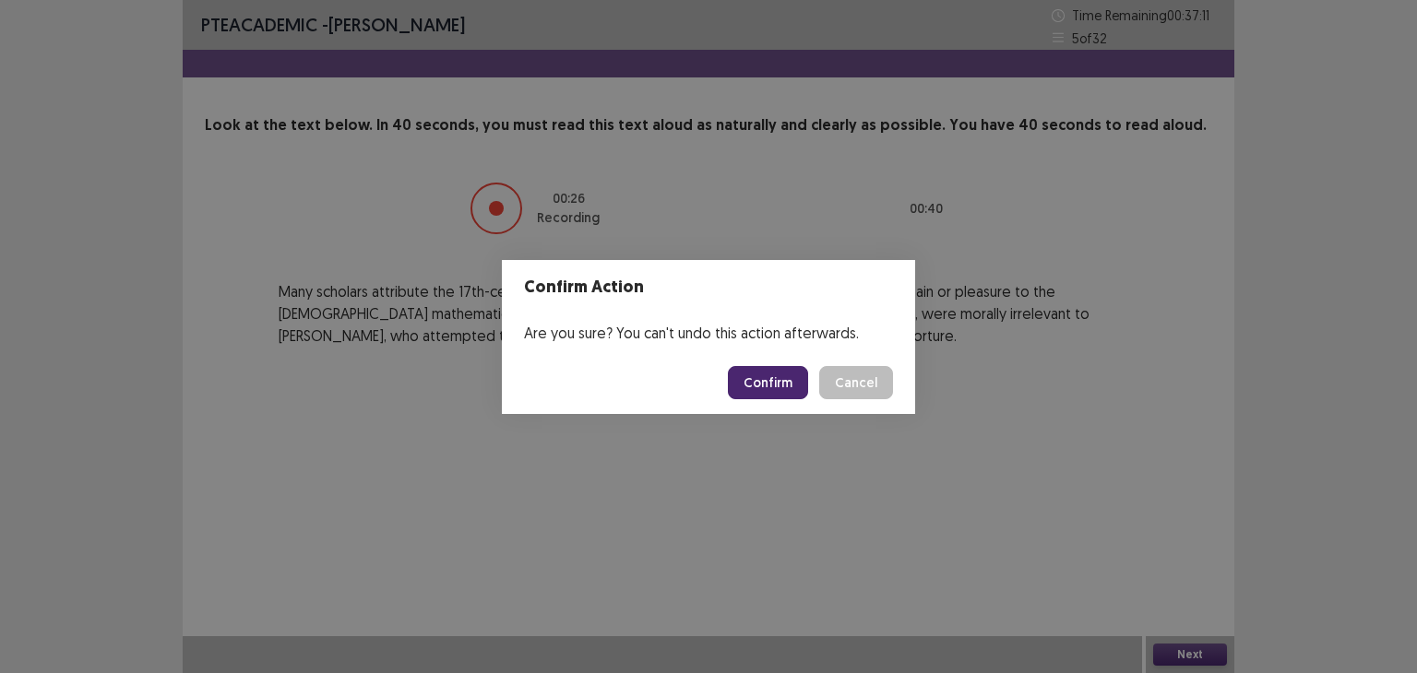
click at [779, 375] on button "Confirm" at bounding box center [768, 382] width 80 height 33
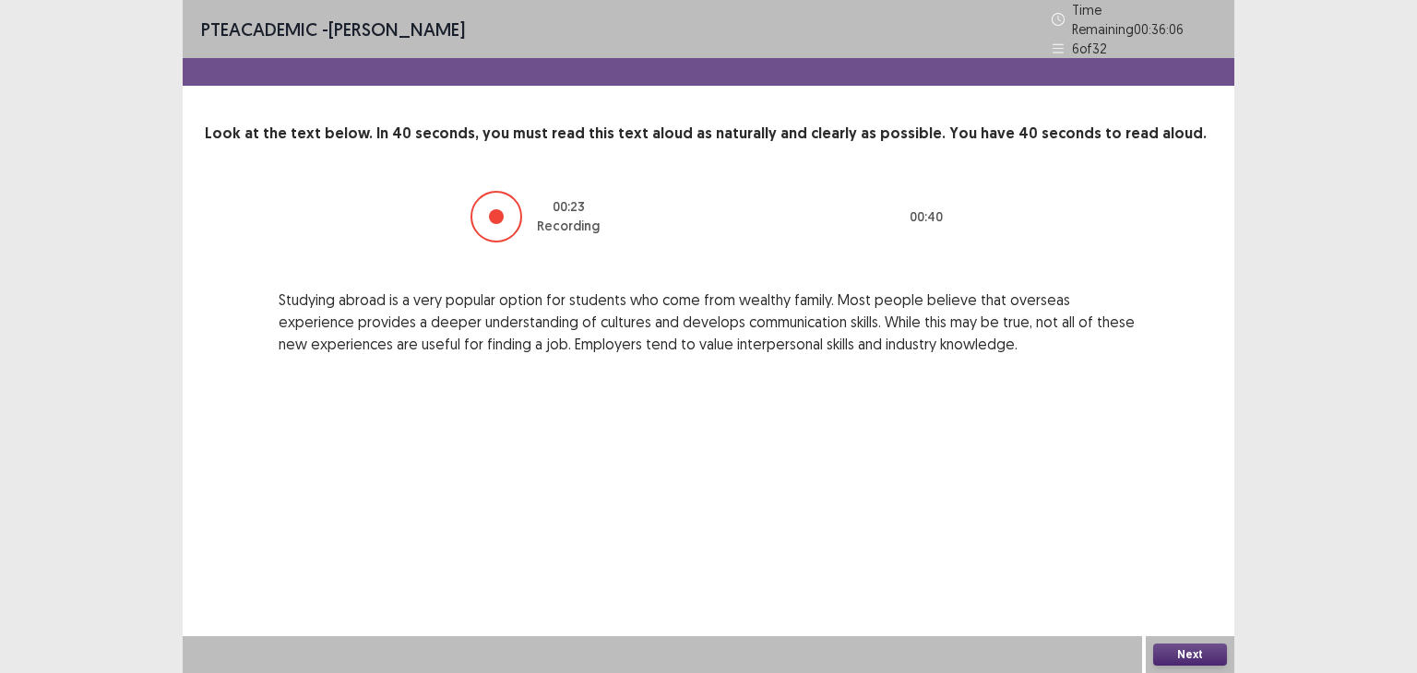
click at [1195, 652] on button "Next" at bounding box center [1190, 655] width 74 height 22
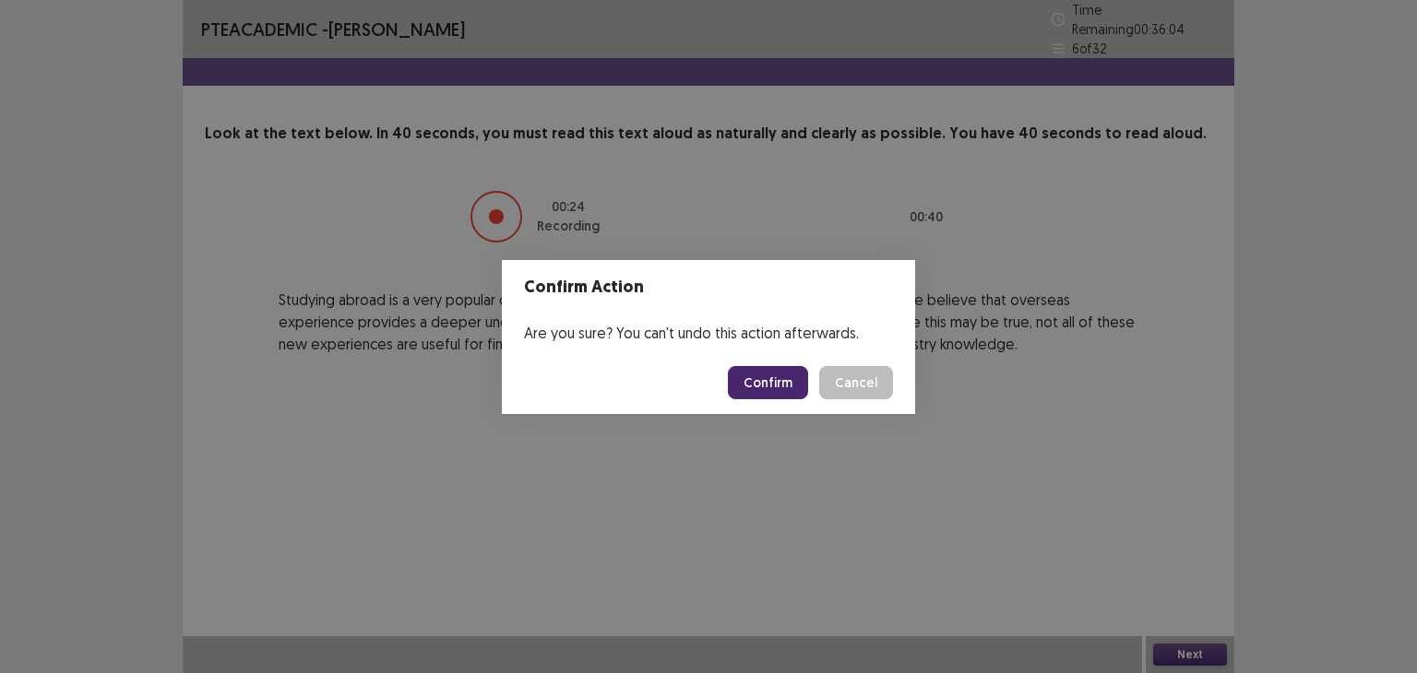
click at [780, 382] on button "Confirm" at bounding box center [768, 382] width 80 height 33
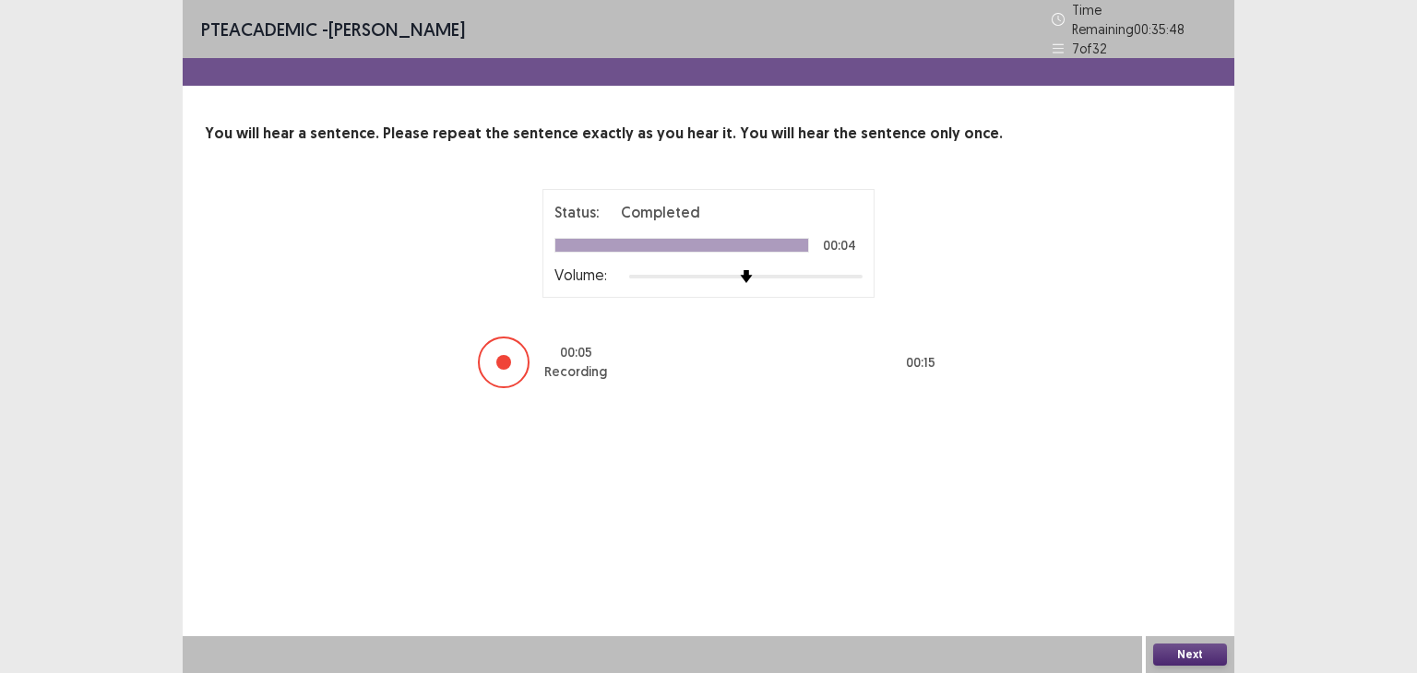
click at [1195, 652] on button "Next" at bounding box center [1190, 655] width 74 height 22
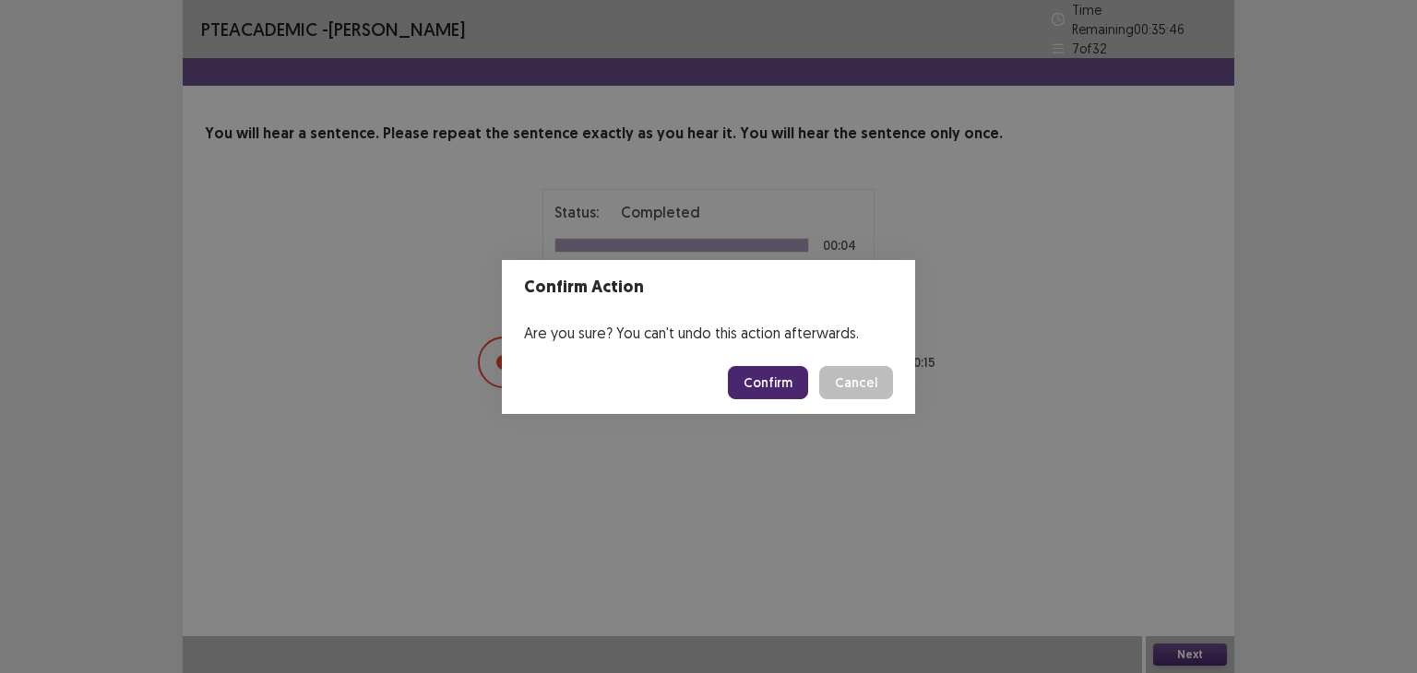
click at [764, 383] on button "Confirm" at bounding box center [768, 382] width 80 height 33
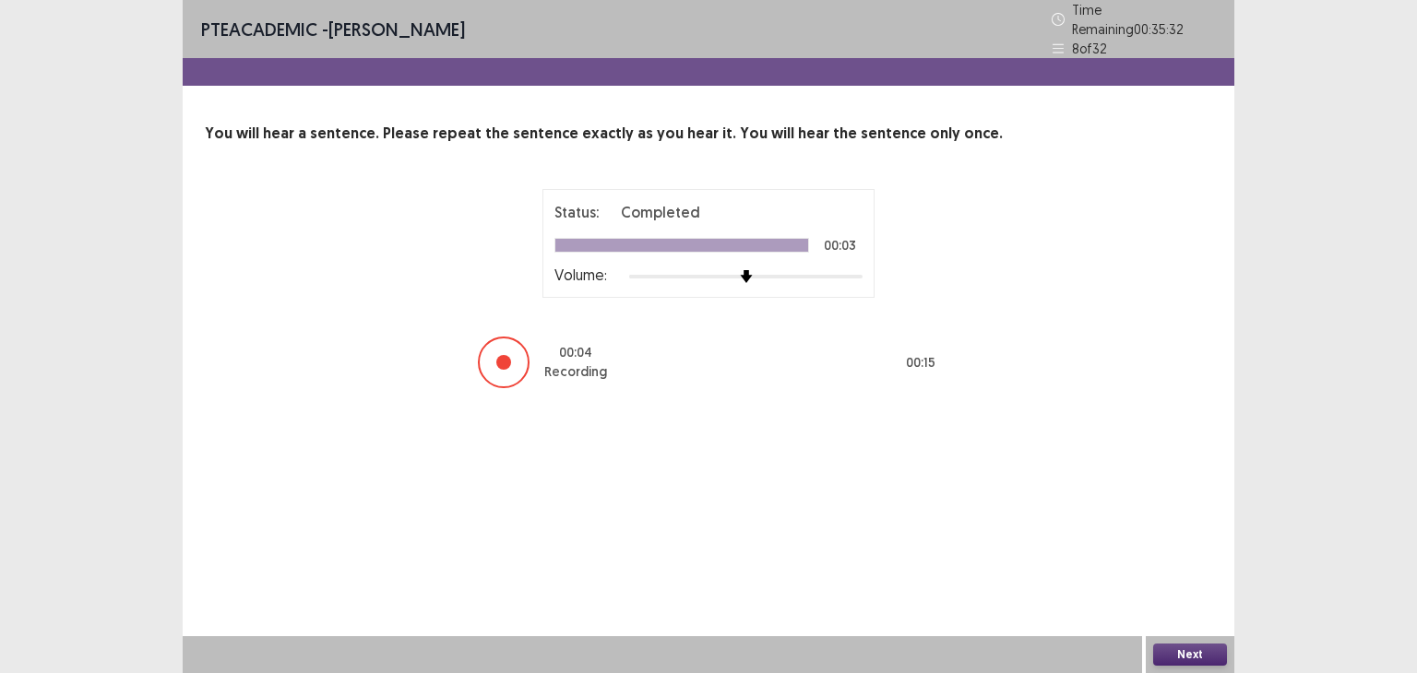
click at [1176, 651] on button "Next" at bounding box center [1190, 655] width 74 height 22
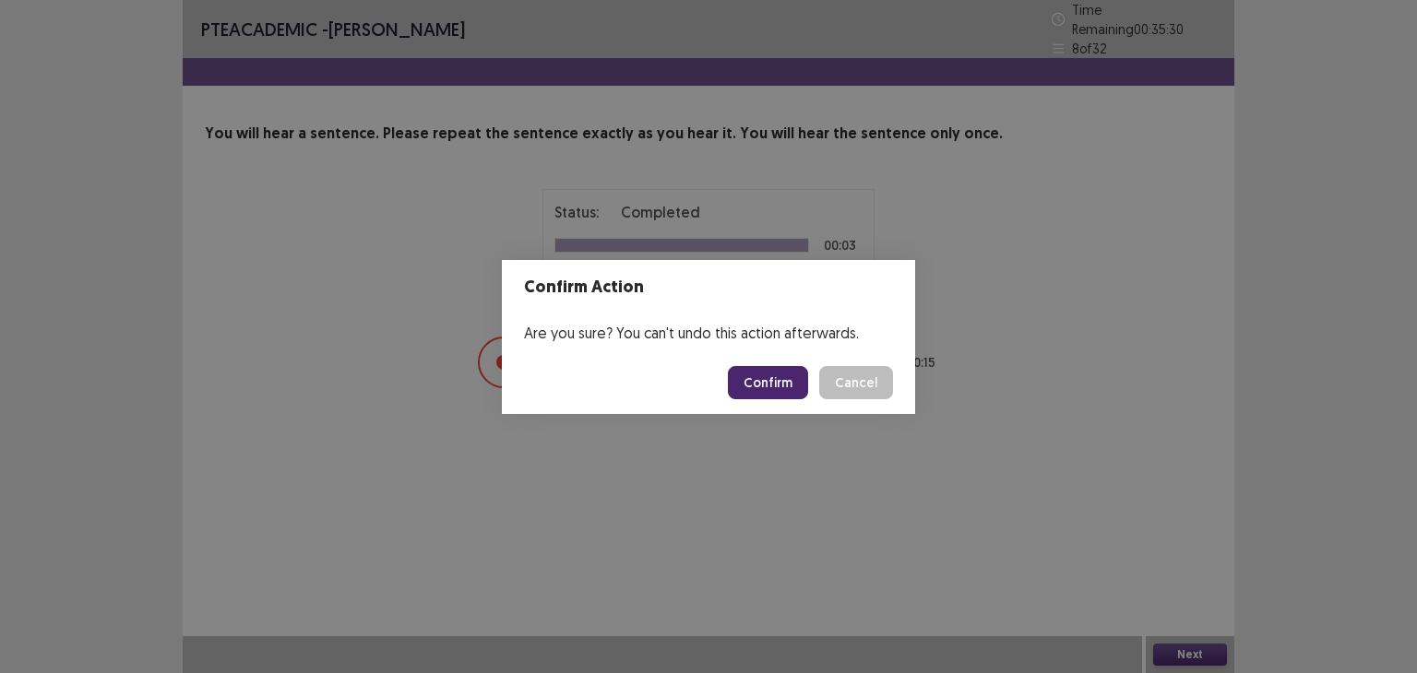
click at [769, 383] on button "Confirm" at bounding box center [768, 382] width 80 height 33
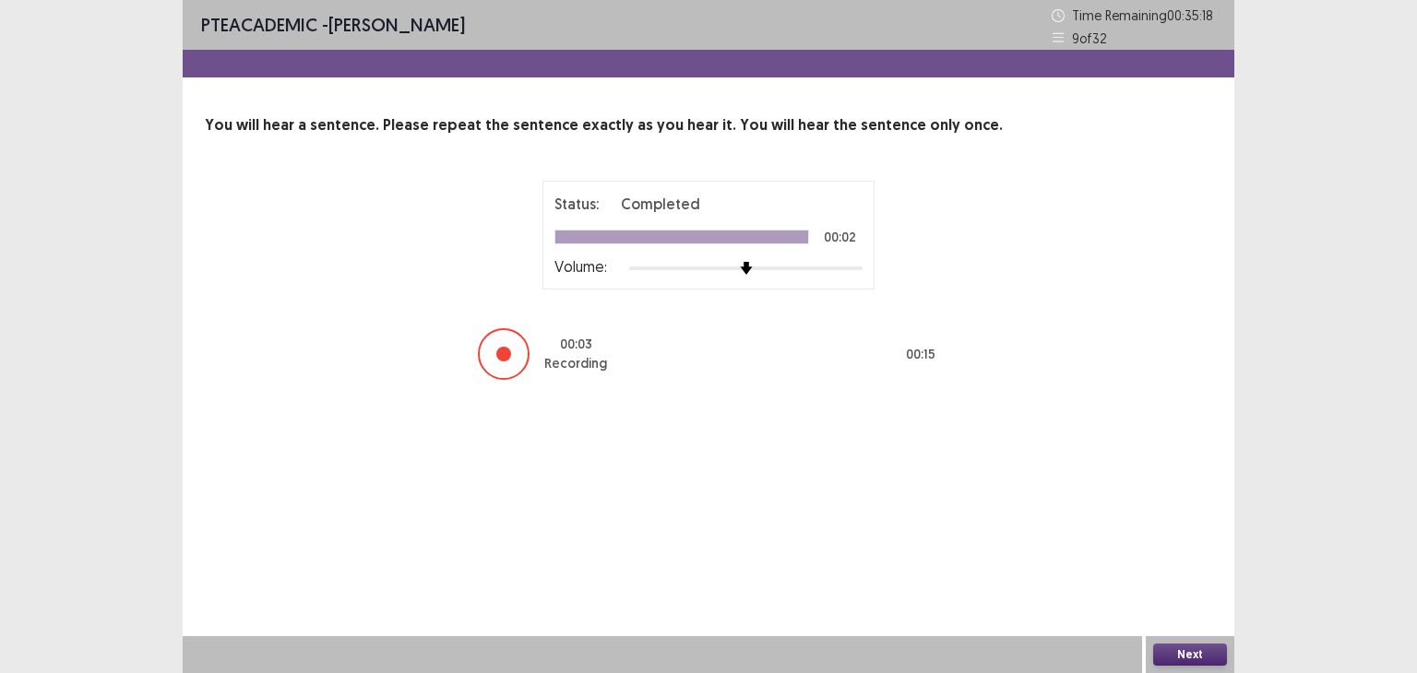
click at [1189, 653] on button "Next" at bounding box center [1190, 655] width 74 height 22
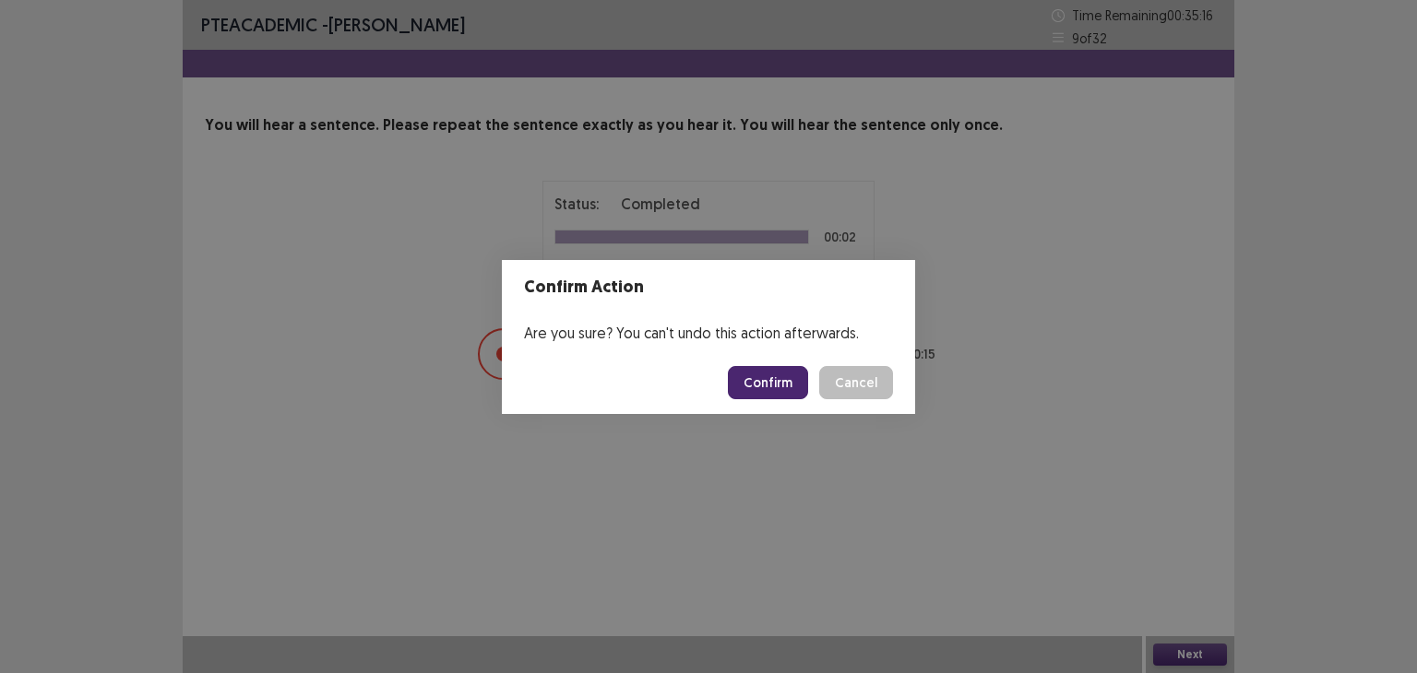
click at [781, 385] on button "Confirm" at bounding box center [768, 382] width 80 height 33
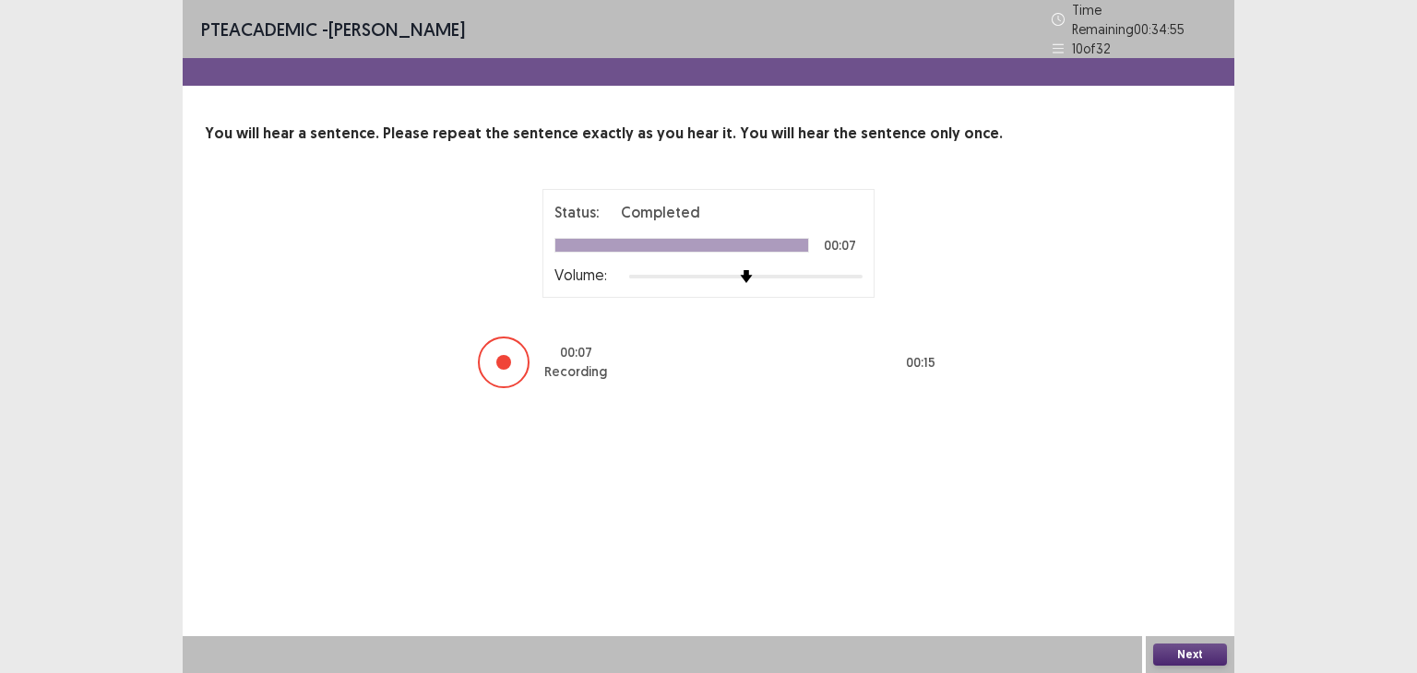
click at [1189, 660] on button "Next" at bounding box center [1190, 655] width 74 height 22
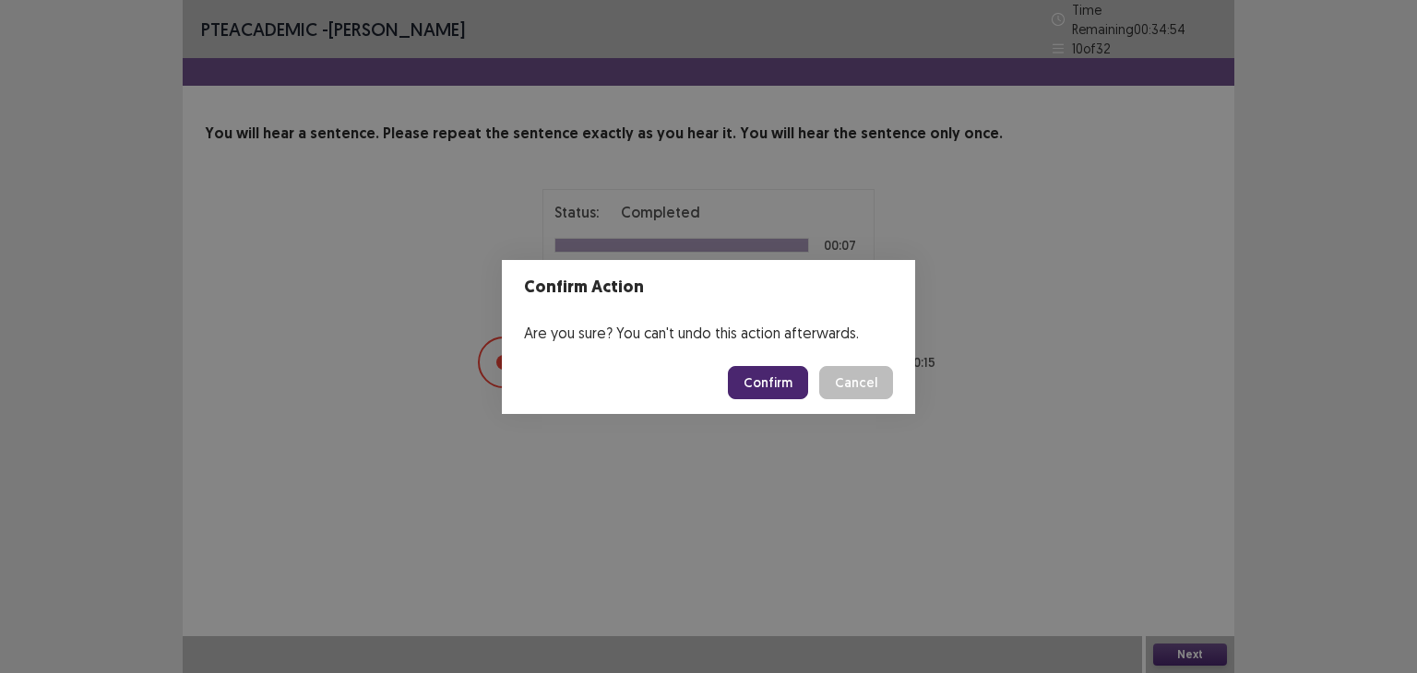
click at [768, 382] on button "Confirm" at bounding box center [768, 382] width 80 height 33
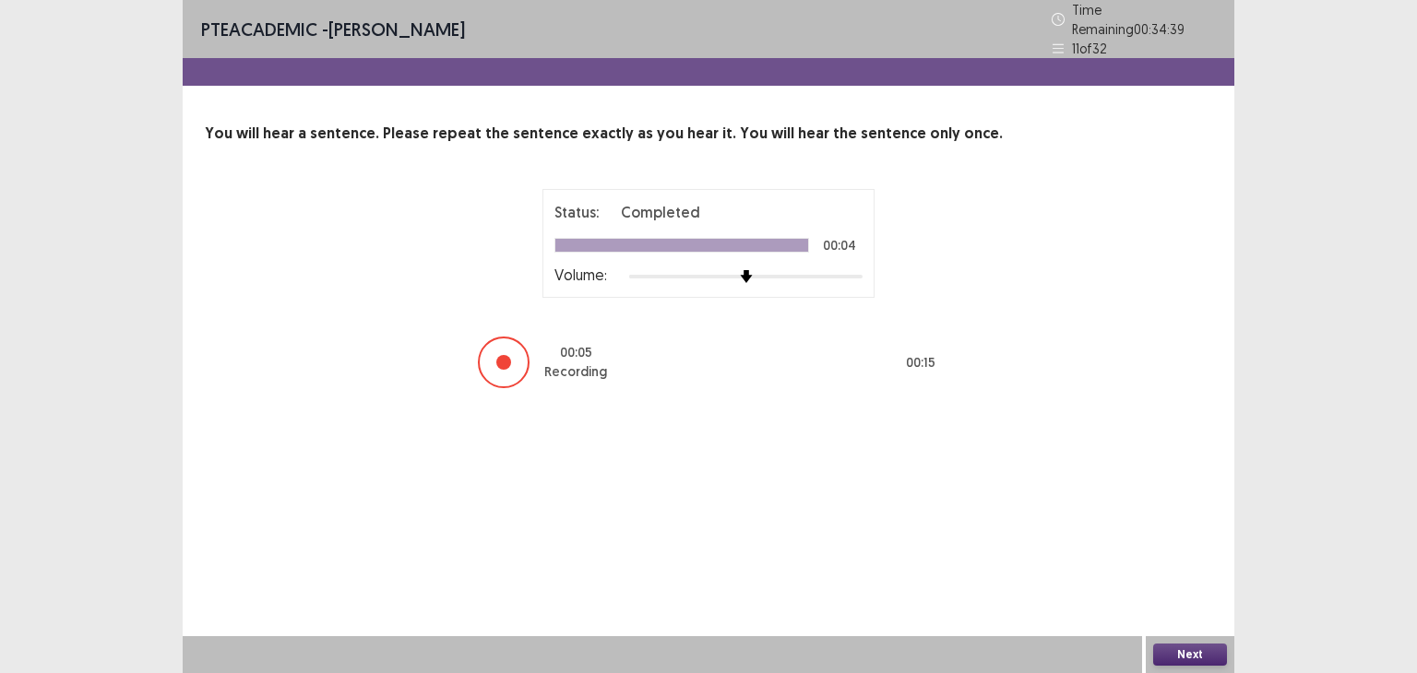
click at [1195, 651] on button "Next" at bounding box center [1190, 655] width 74 height 22
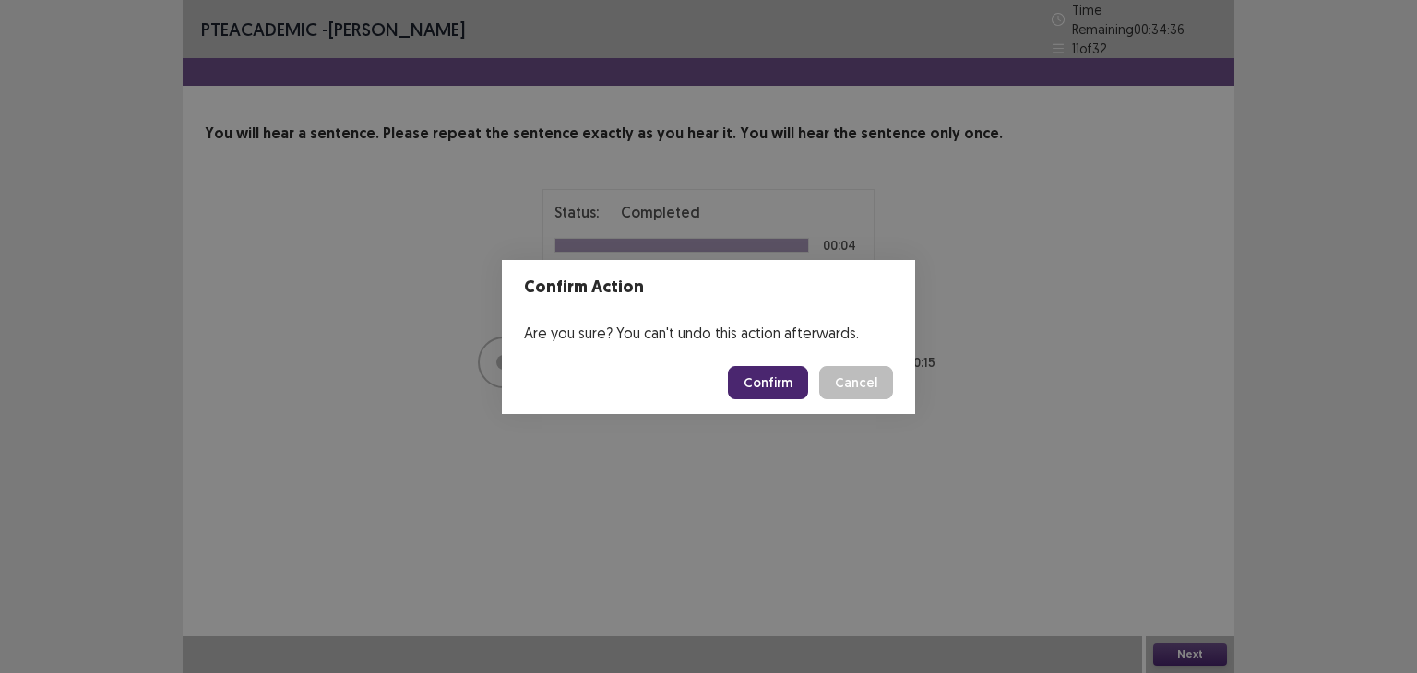
click at [764, 378] on button "Confirm" at bounding box center [768, 382] width 80 height 33
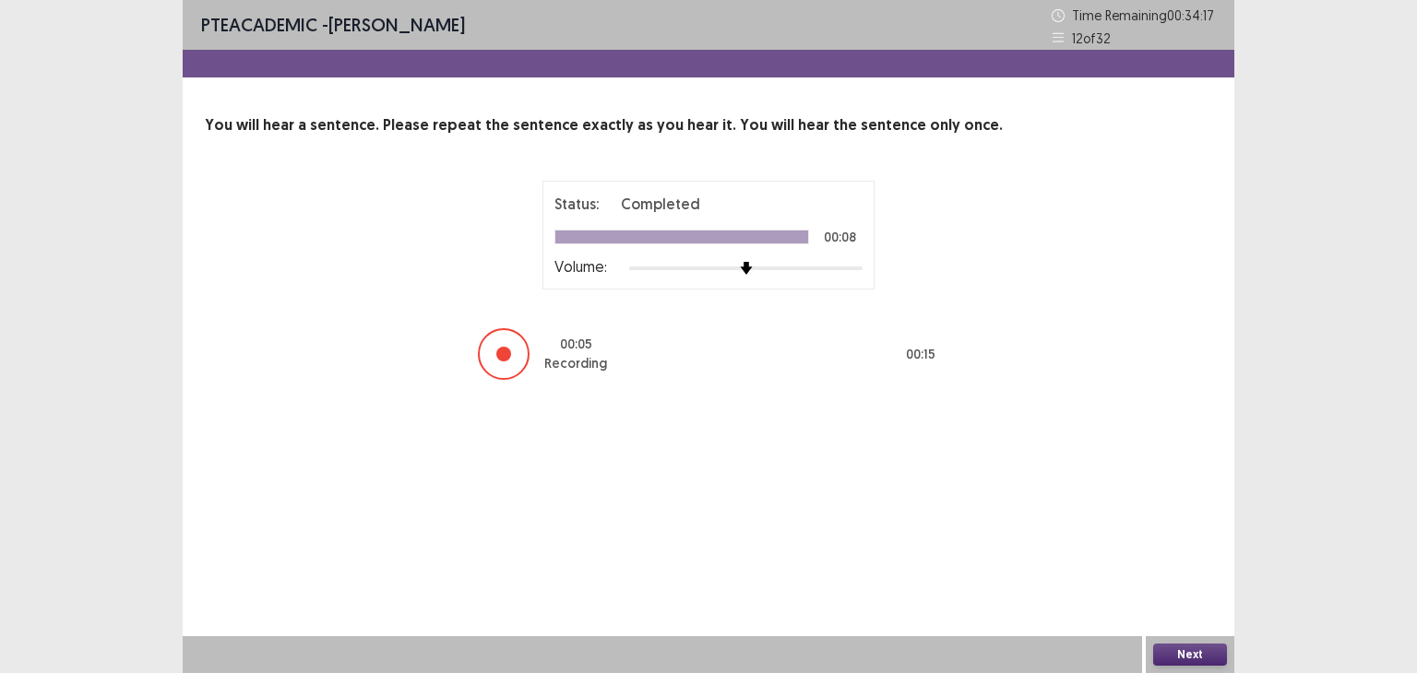
click at [1163, 654] on button "Next" at bounding box center [1190, 655] width 74 height 22
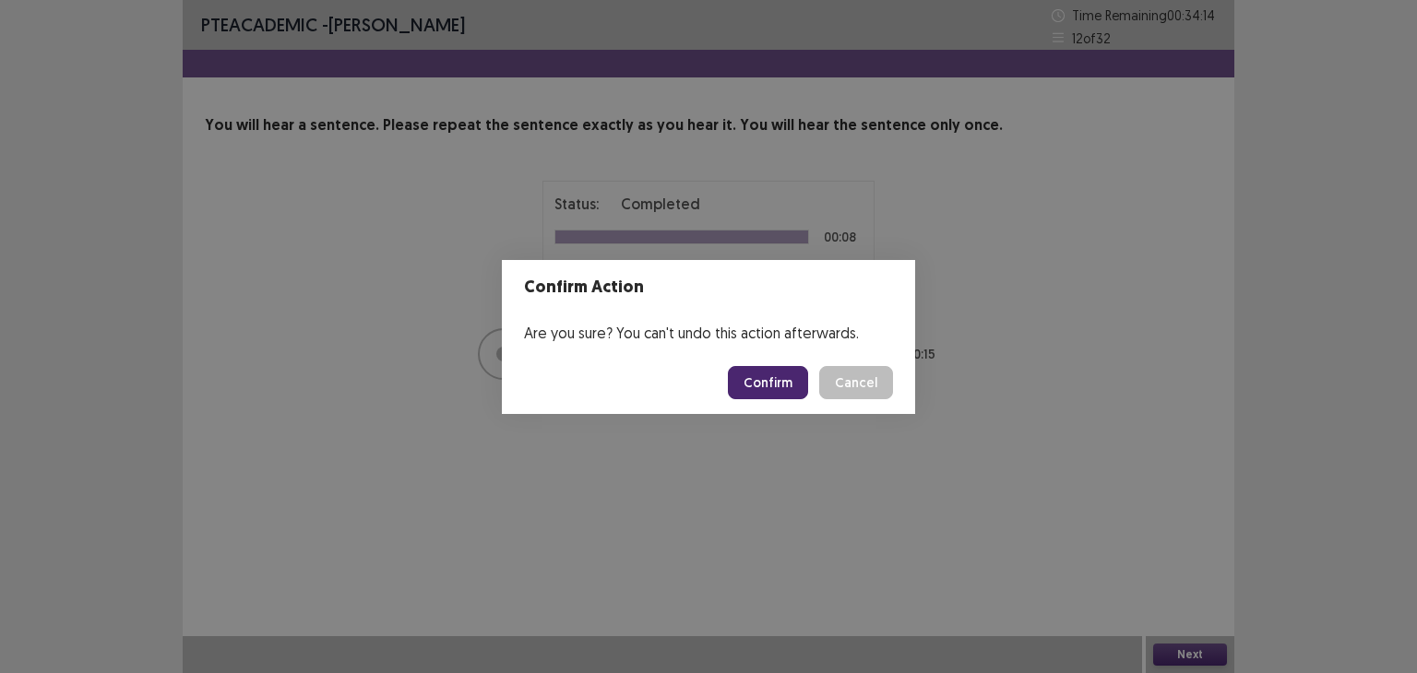
click at [778, 385] on button "Confirm" at bounding box center [768, 382] width 80 height 33
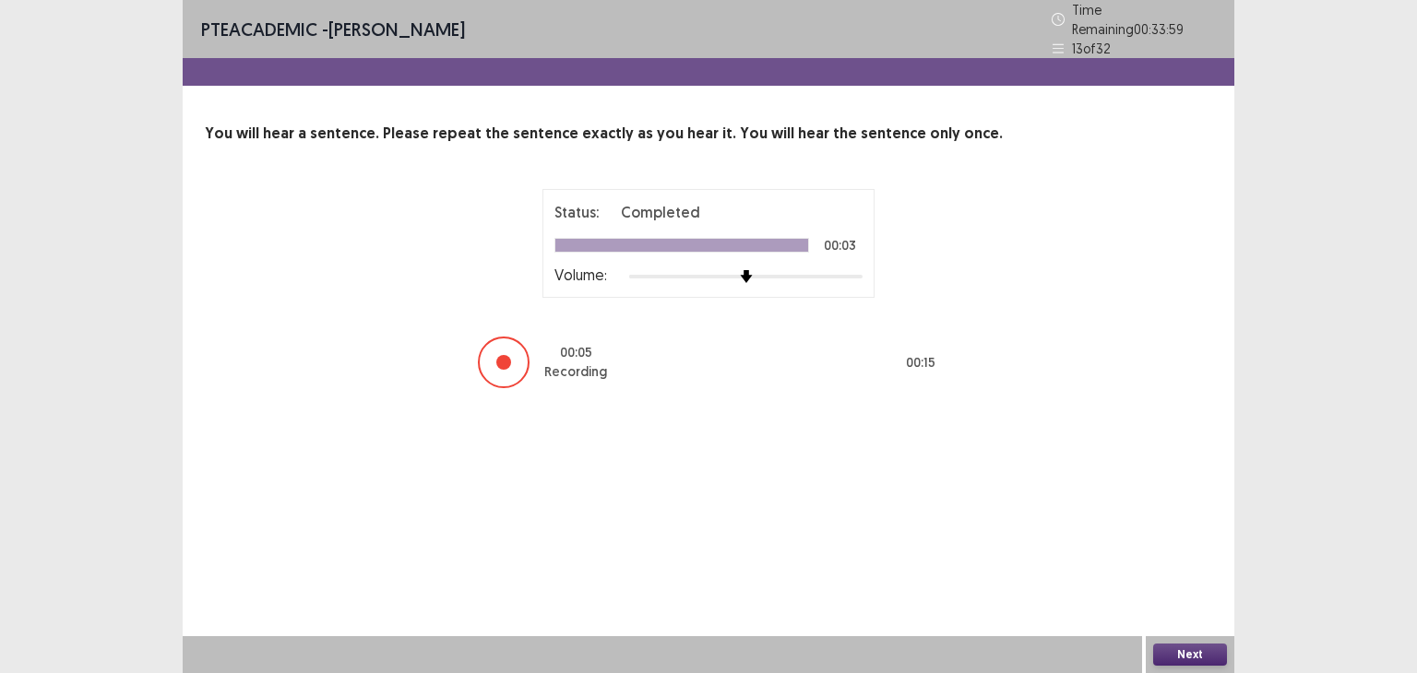
click at [1166, 658] on button "Next" at bounding box center [1190, 655] width 74 height 22
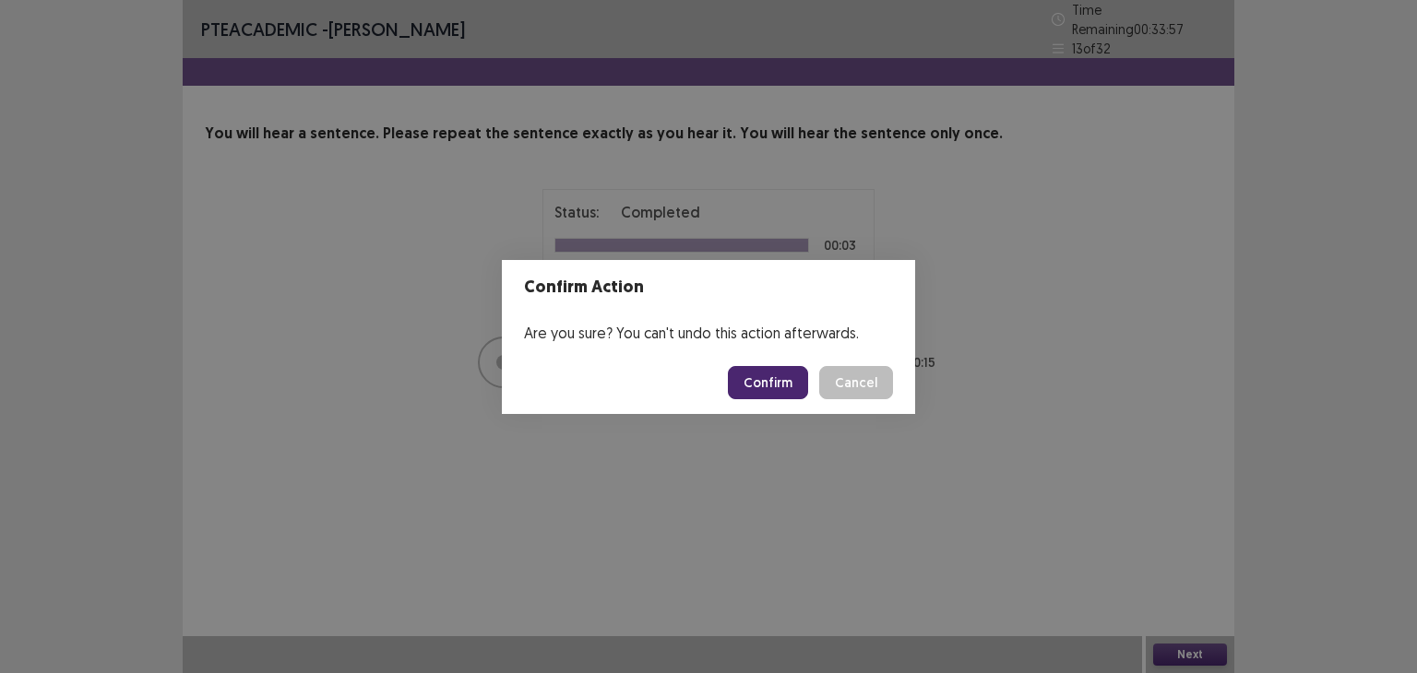
click at [760, 377] on button "Confirm" at bounding box center [768, 382] width 80 height 33
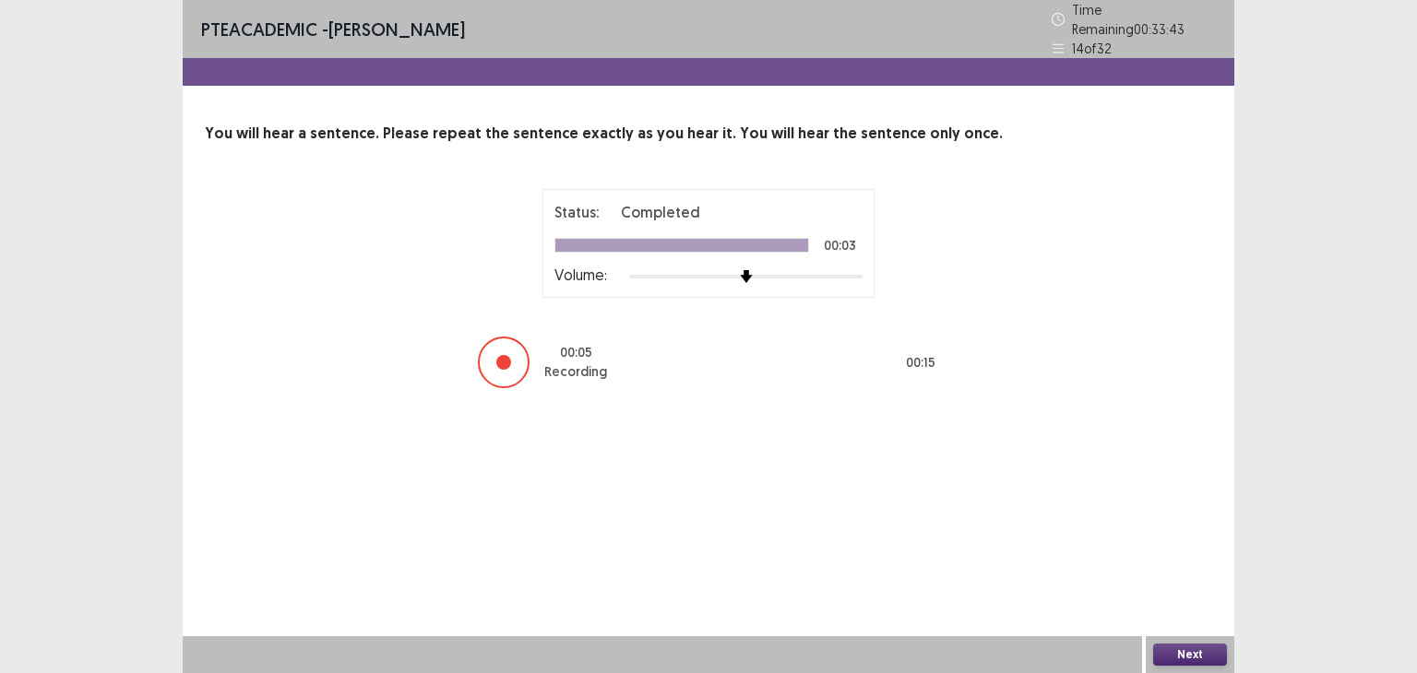
click at [1197, 656] on button "Next" at bounding box center [1190, 655] width 74 height 22
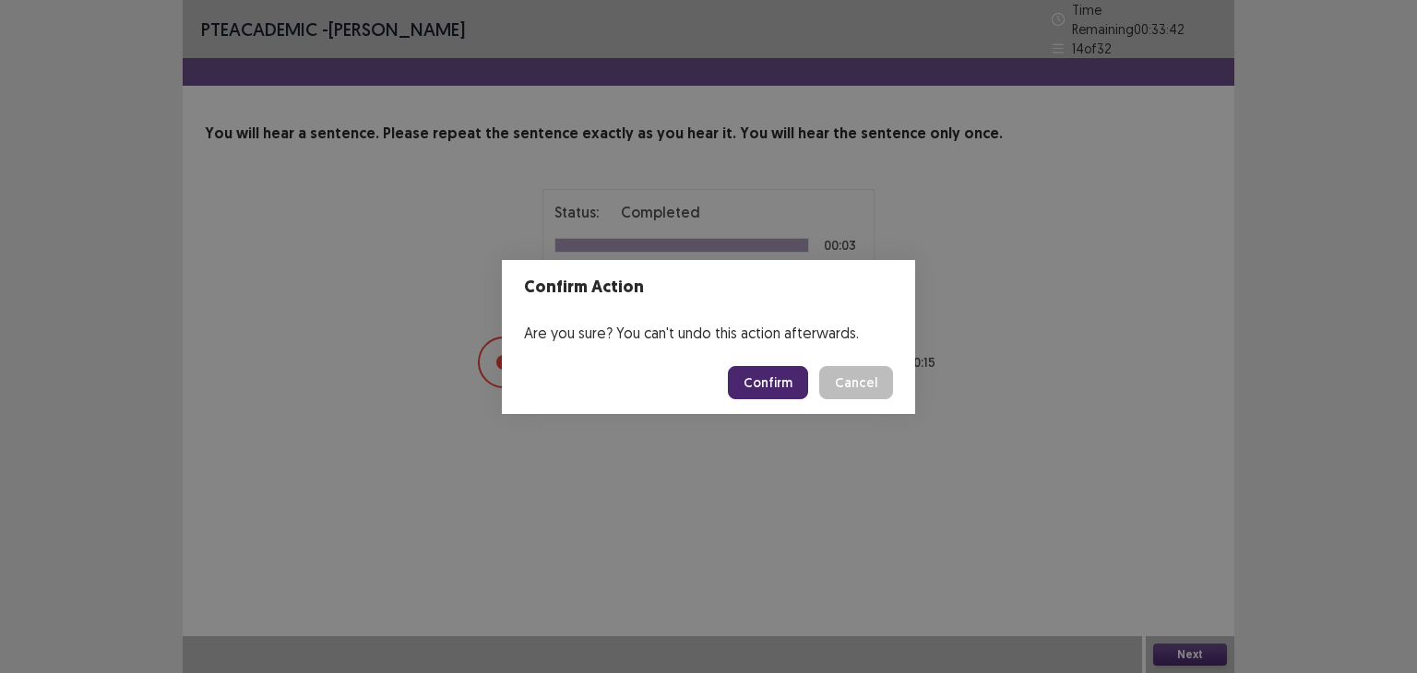
click at [758, 387] on button "Confirm" at bounding box center [768, 382] width 80 height 33
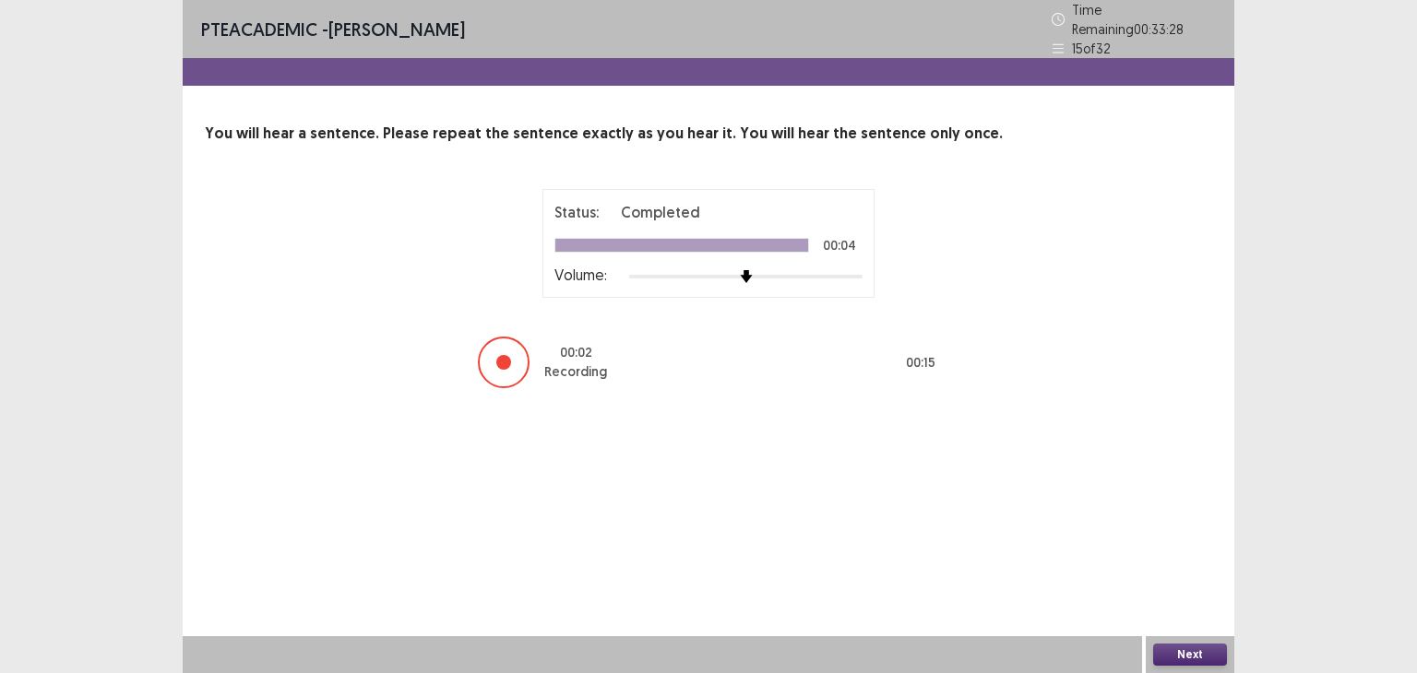
click at [1194, 657] on button "Next" at bounding box center [1190, 655] width 74 height 22
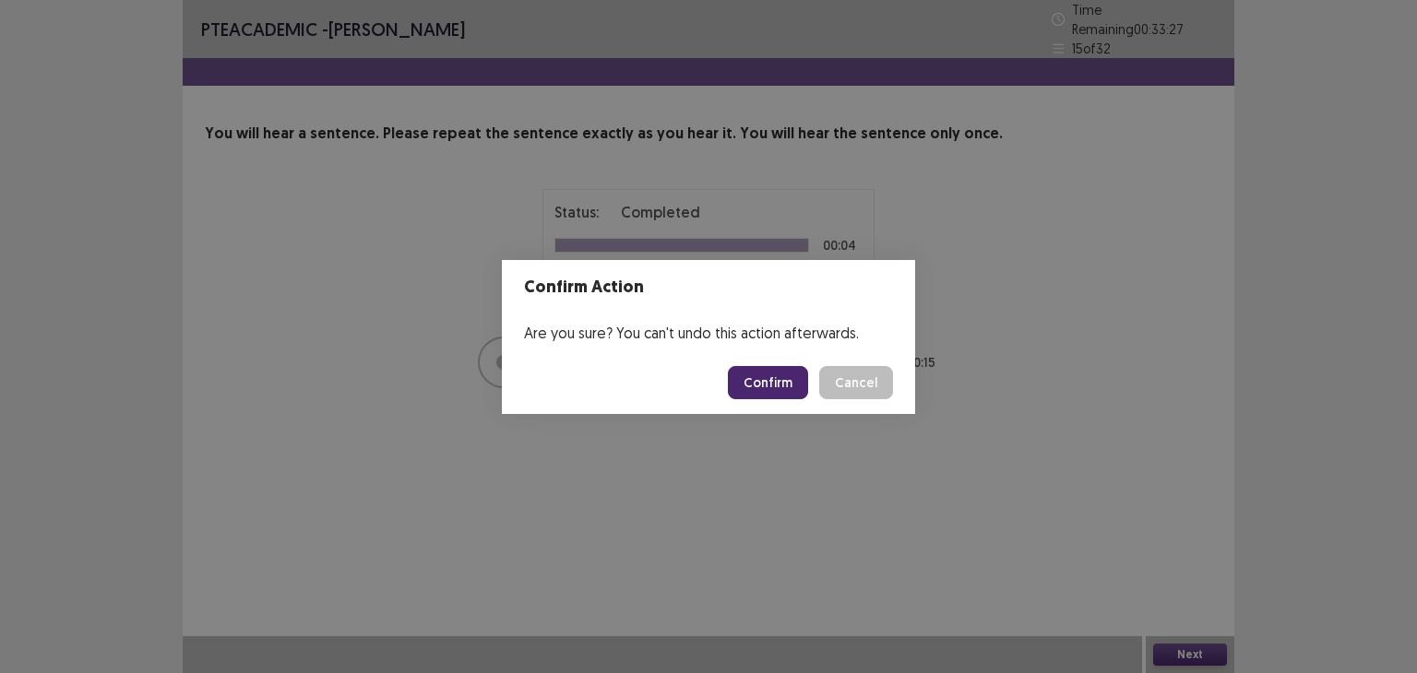
click at [793, 380] on button "Confirm" at bounding box center [768, 382] width 80 height 33
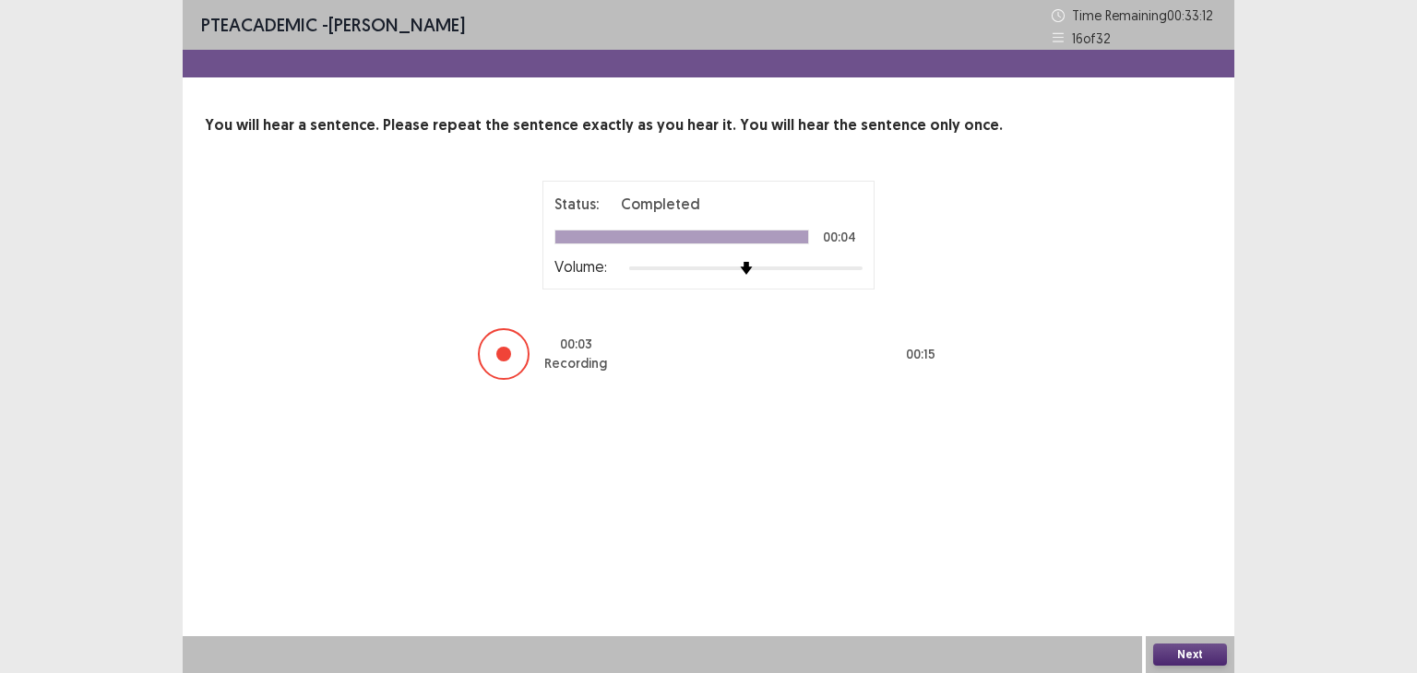
click at [1166, 650] on button "Next" at bounding box center [1190, 655] width 74 height 22
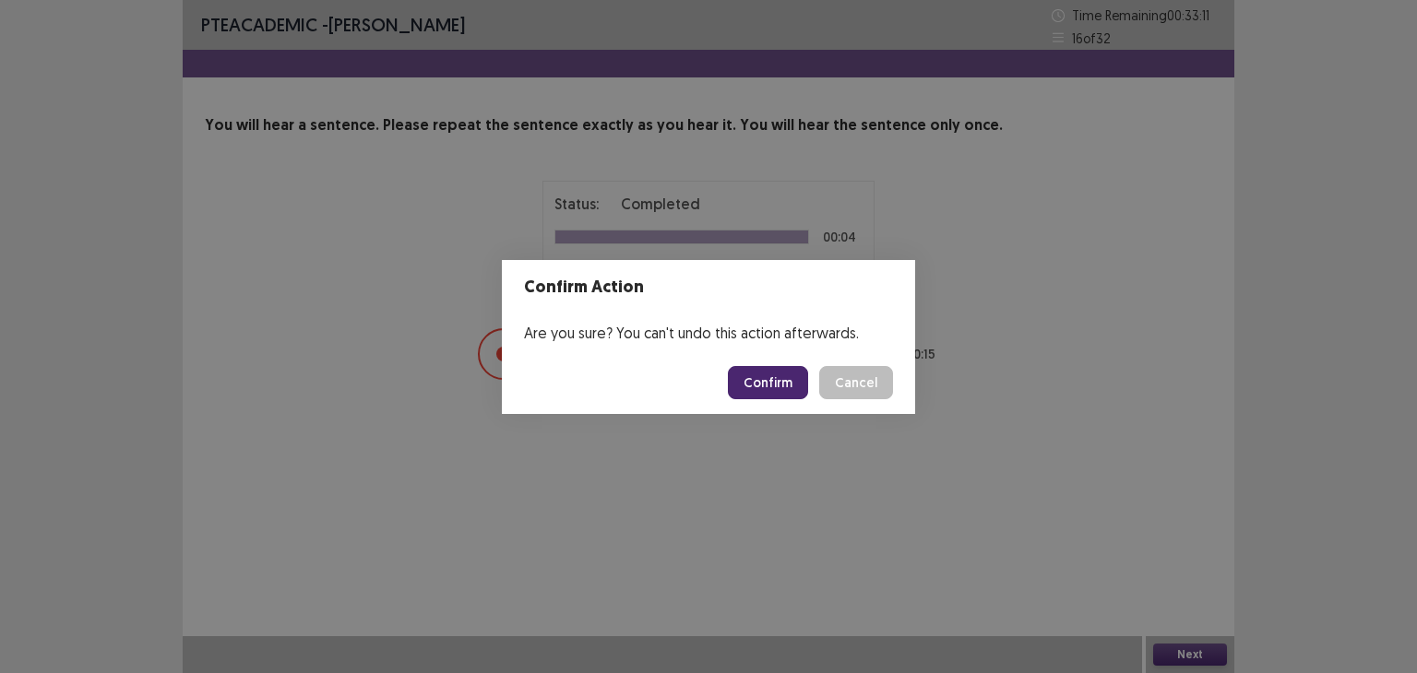
click at [779, 383] on button "Confirm" at bounding box center [768, 382] width 80 height 33
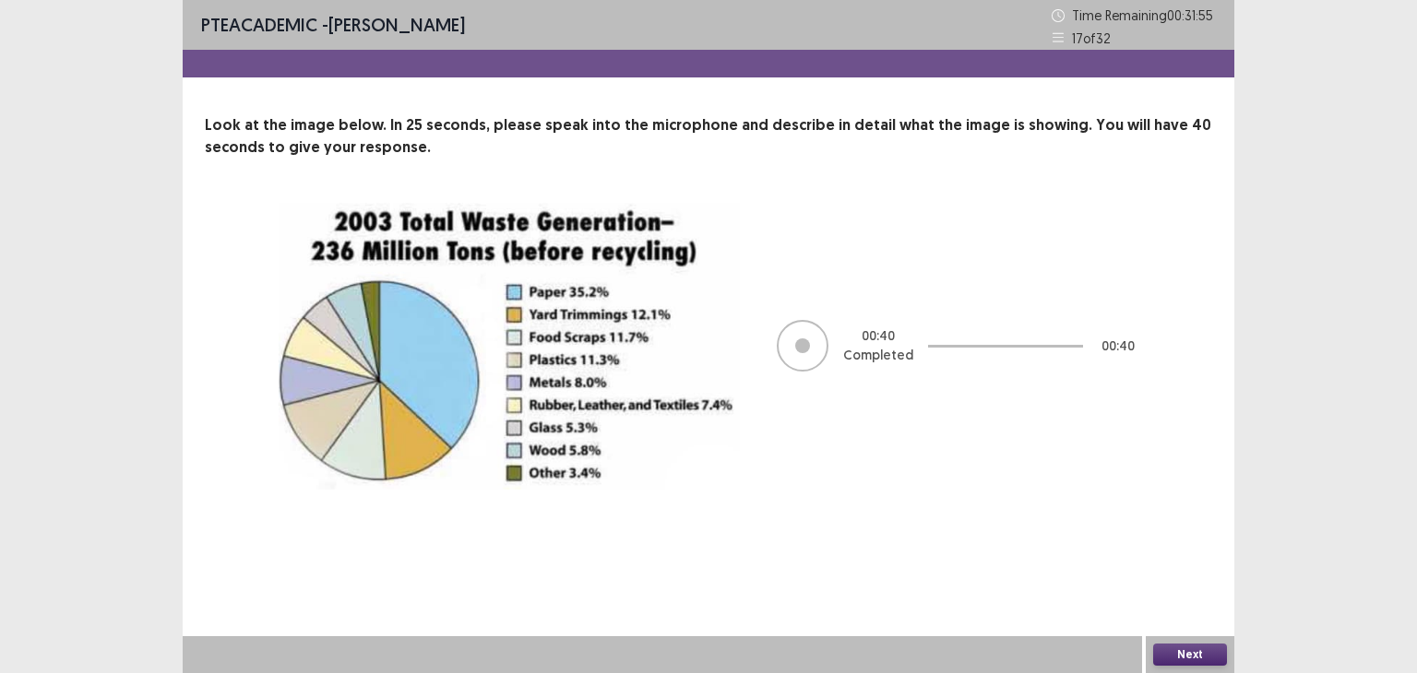
click at [1188, 647] on button "Next" at bounding box center [1190, 655] width 74 height 22
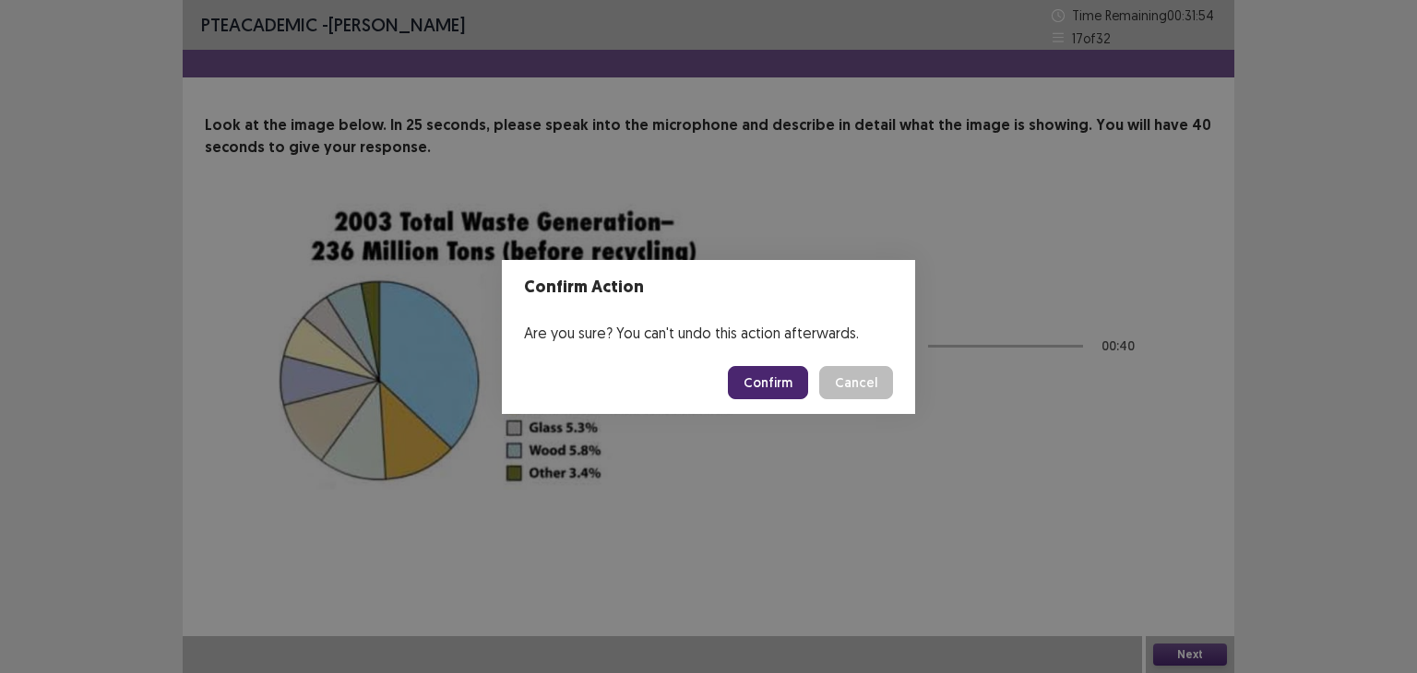
click at [786, 382] on button "Confirm" at bounding box center [768, 382] width 80 height 33
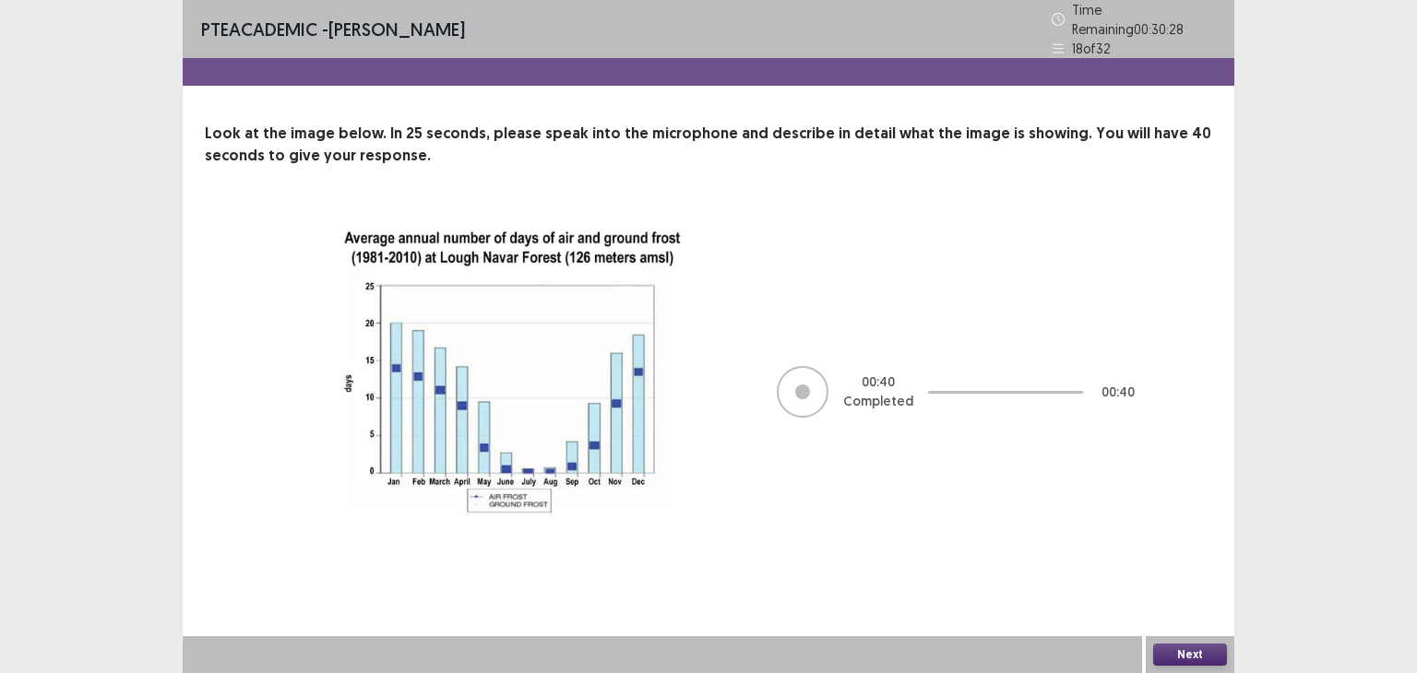
click at [1190, 647] on button "Next" at bounding box center [1190, 655] width 74 height 22
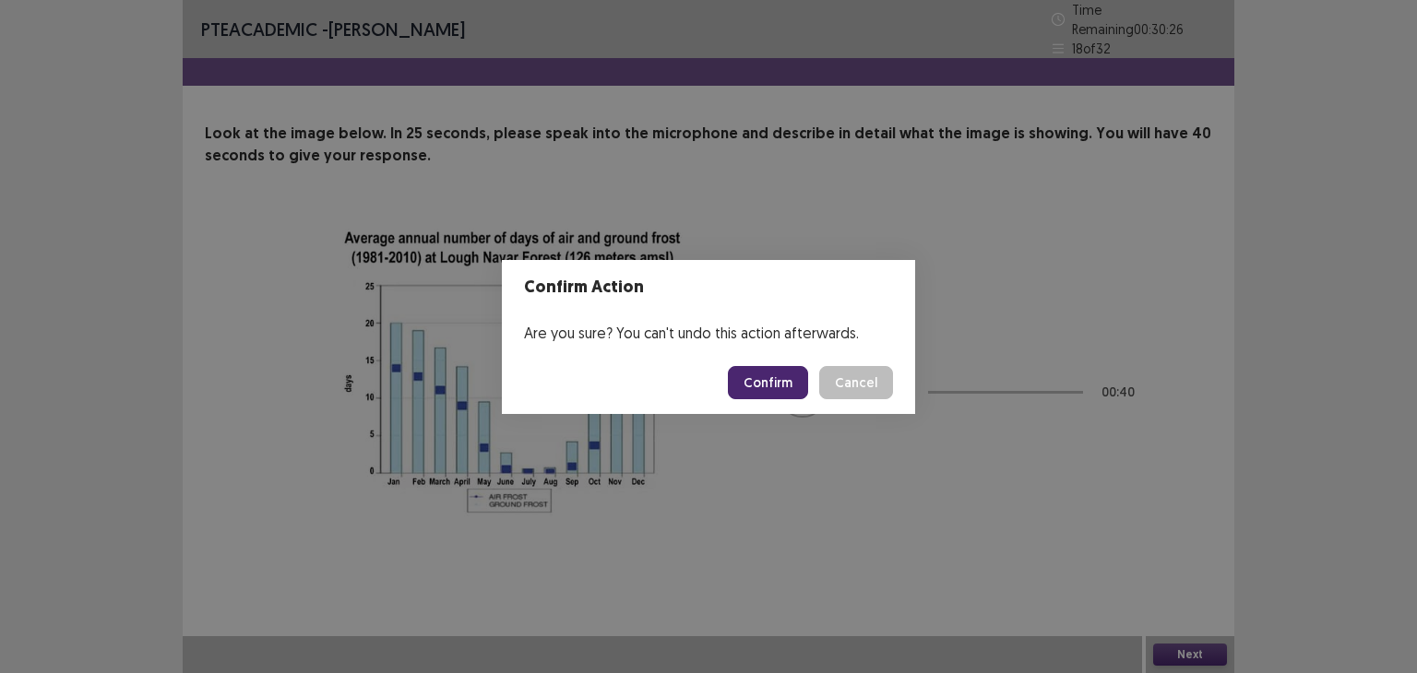
click at [775, 387] on button "Confirm" at bounding box center [768, 382] width 80 height 33
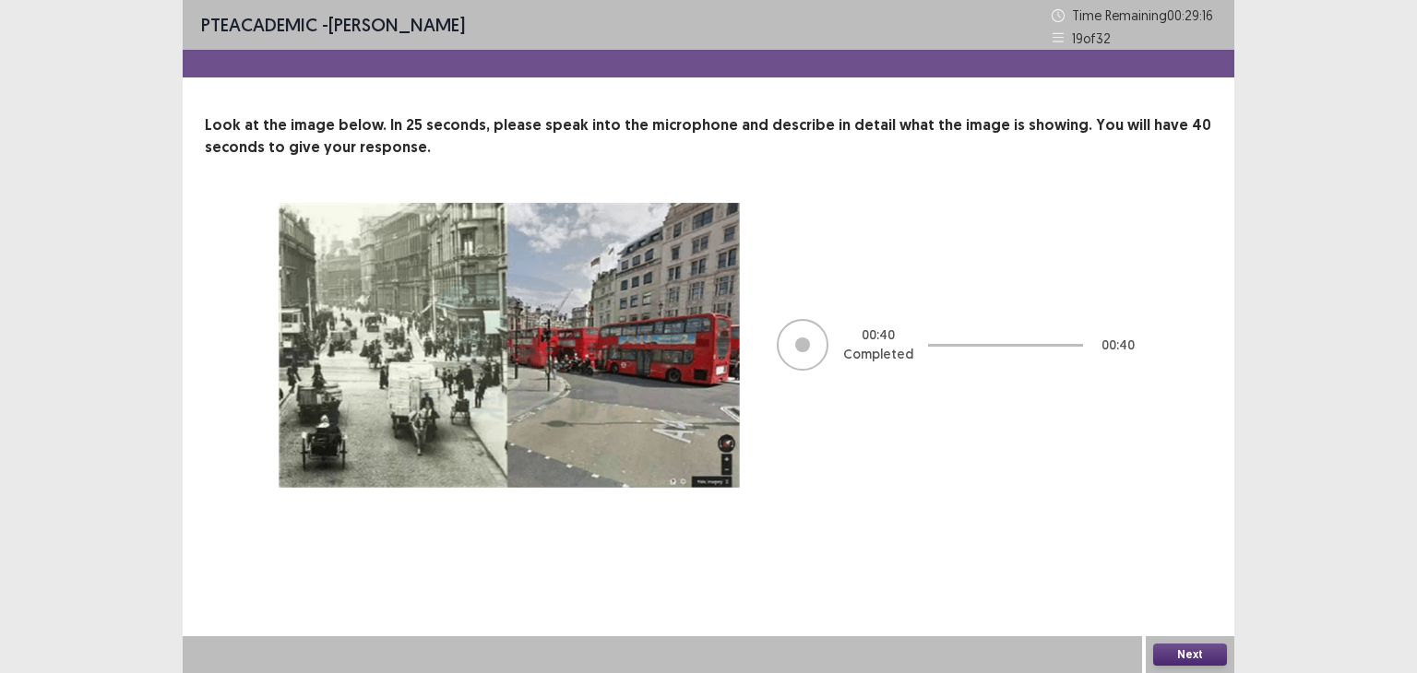
click at [1196, 655] on button "Next" at bounding box center [1190, 655] width 74 height 22
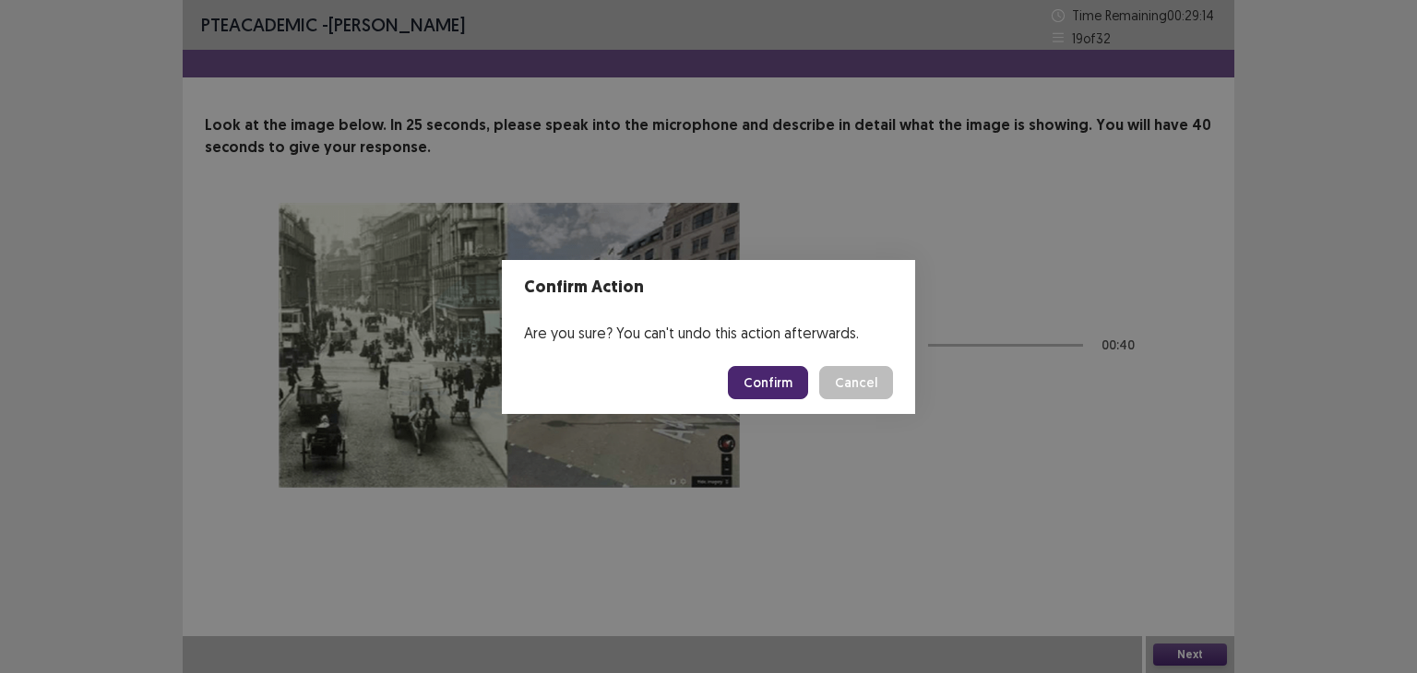
click at [759, 374] on button "Confirm" at bounding box center [768, 382] width 80 height 33
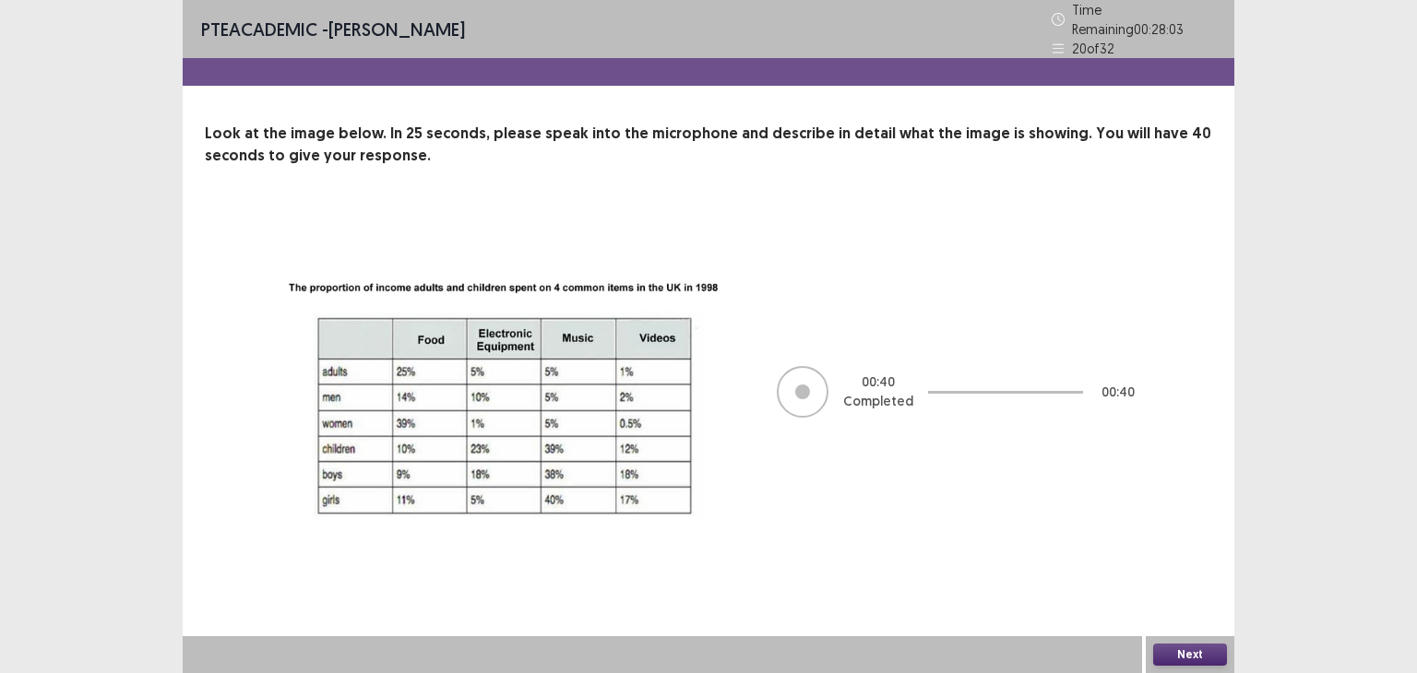
click at [1188, 654] on button "Next" at bounding box center [1190, 655] width 74 height 22
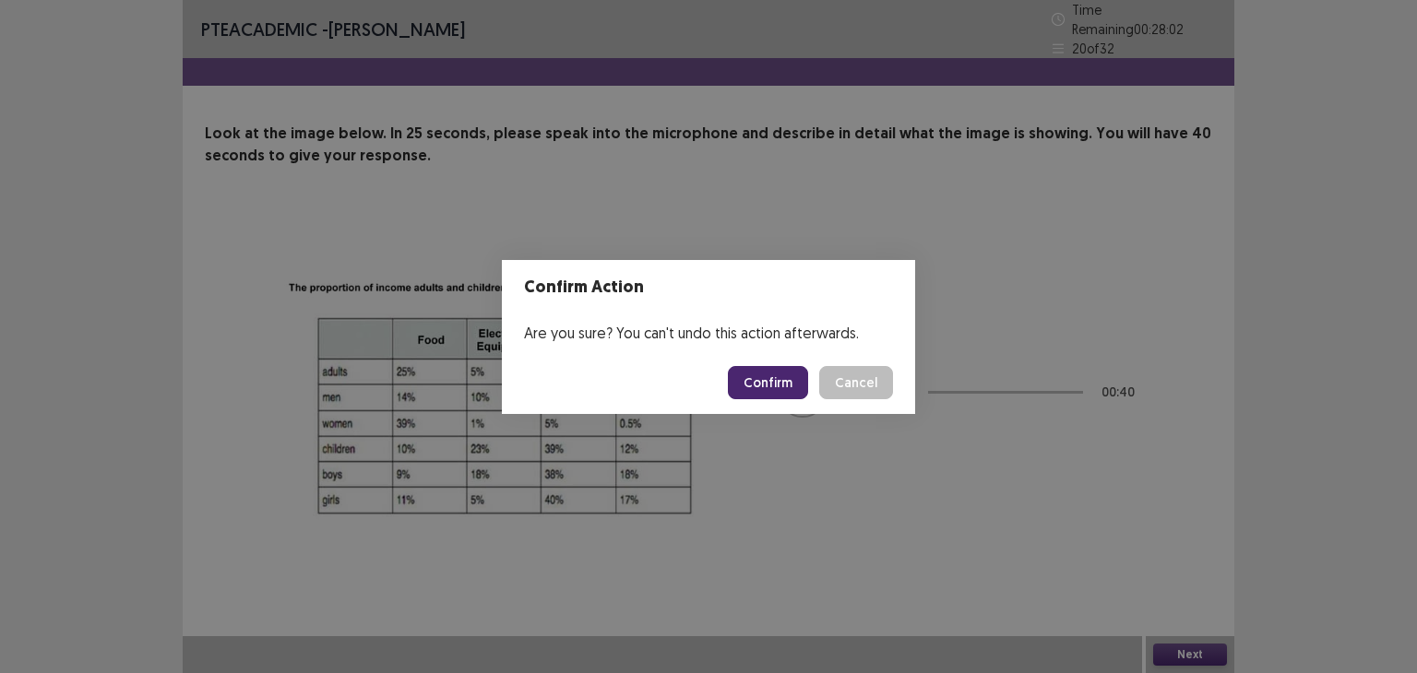
click at [779, 381] on button "Confirm" at bounding box center [768, 382] width 80 height 33
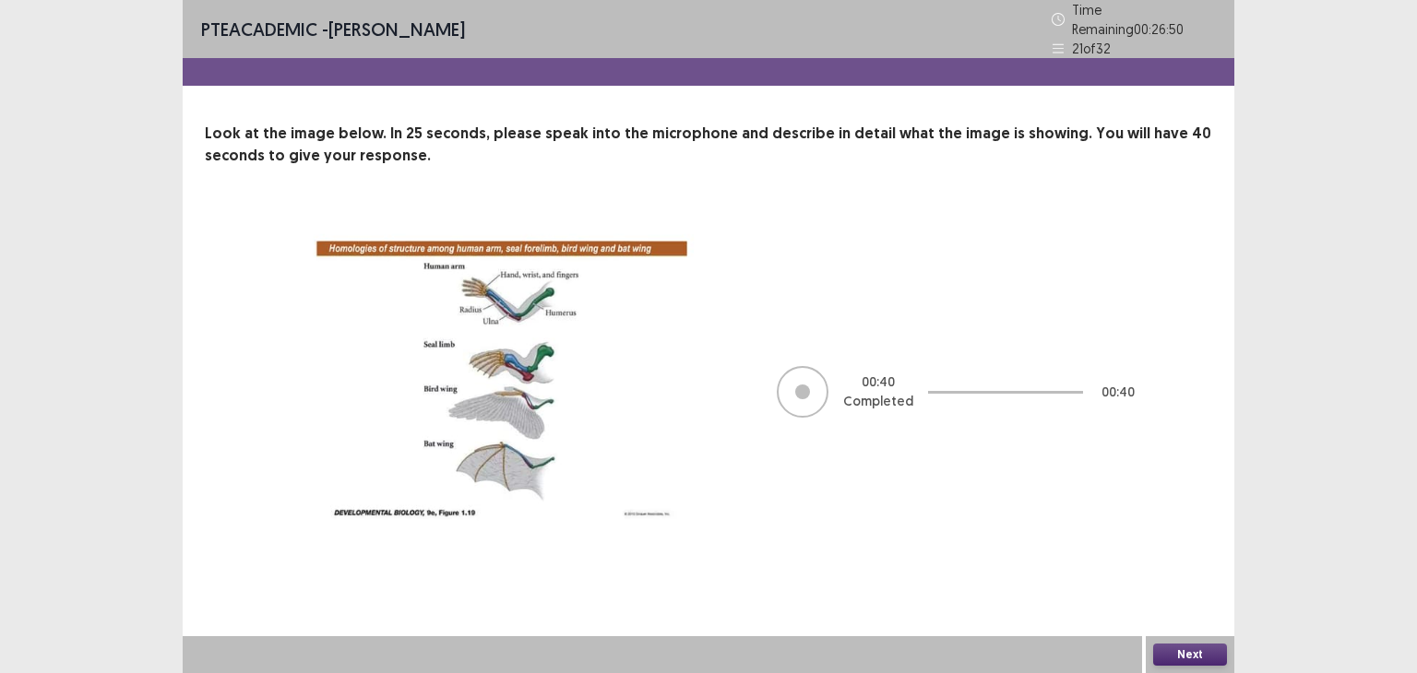
click at [1175, 648] on button "Next" at bounding box center [1190, 655] width 74 height 22
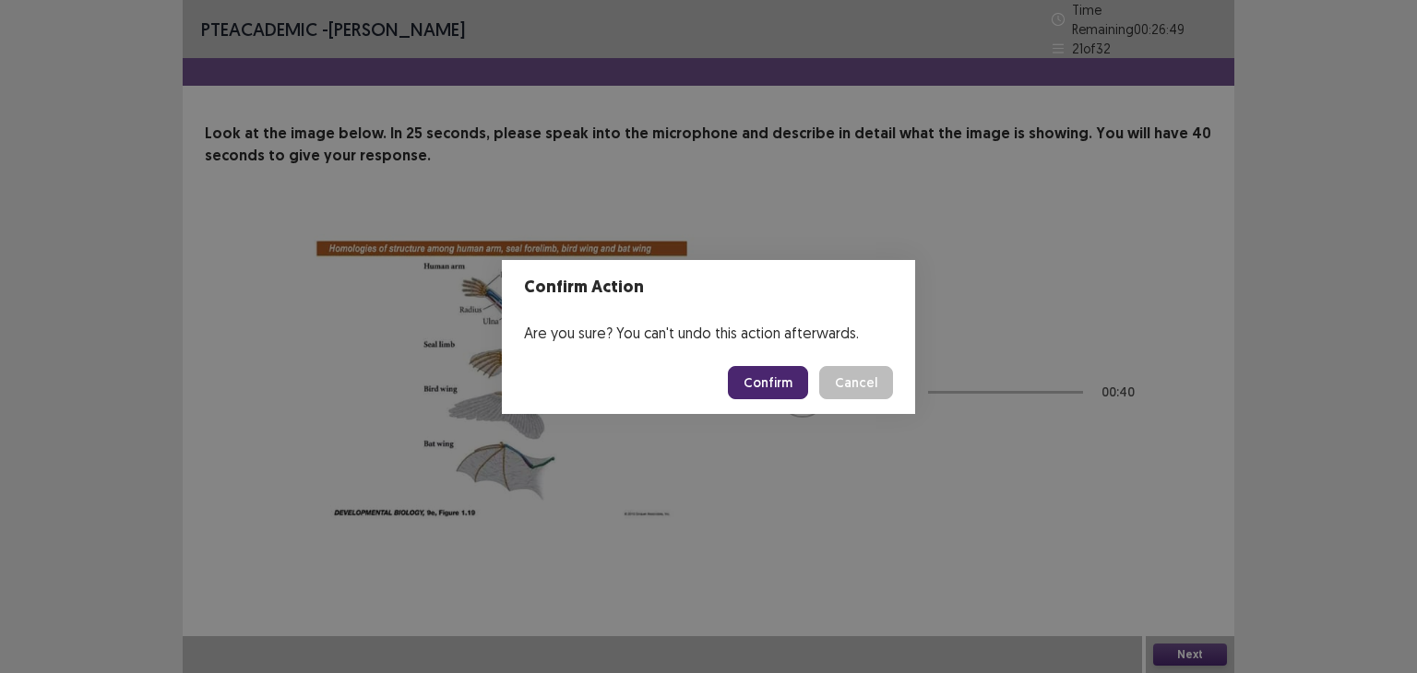
click at [765, 383] on button "Confirm" at bounding box center [768, 382] width 80 height 33
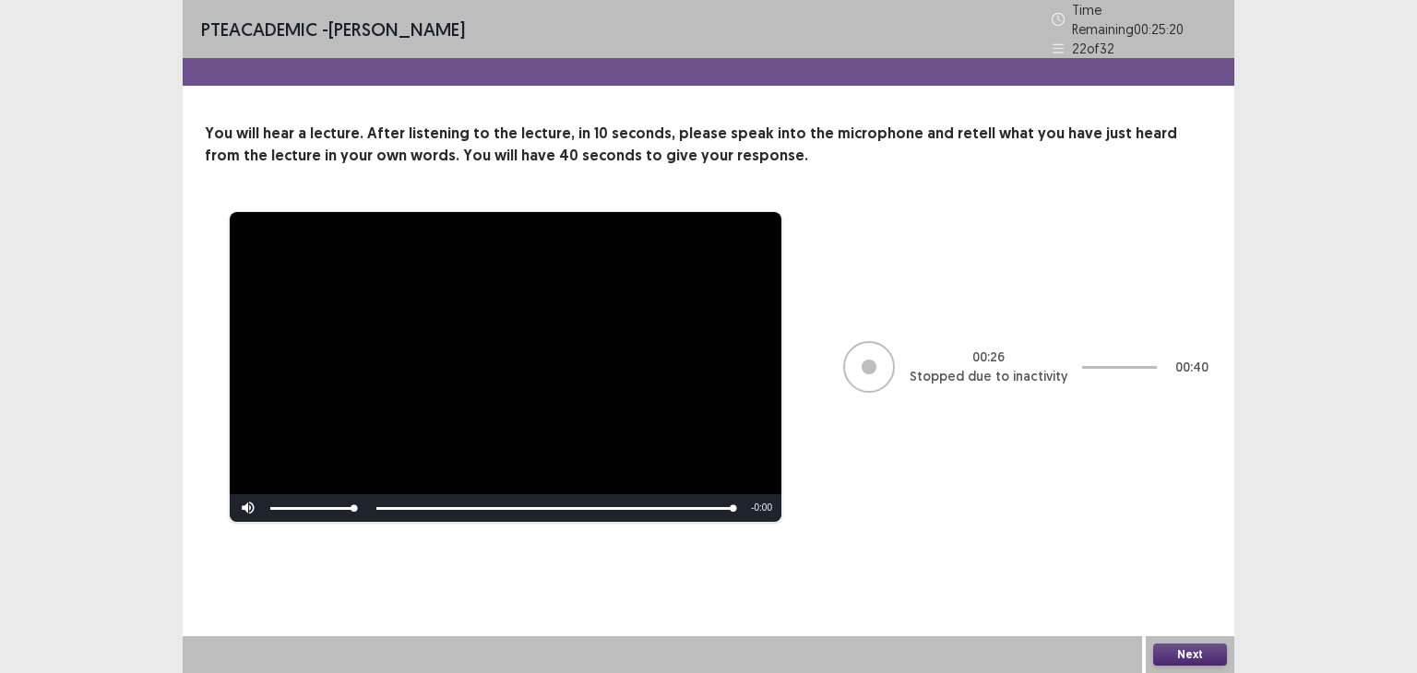
click at [1181, 651] on button "Next" at bounding box center [1190, 655] width 74 height 22
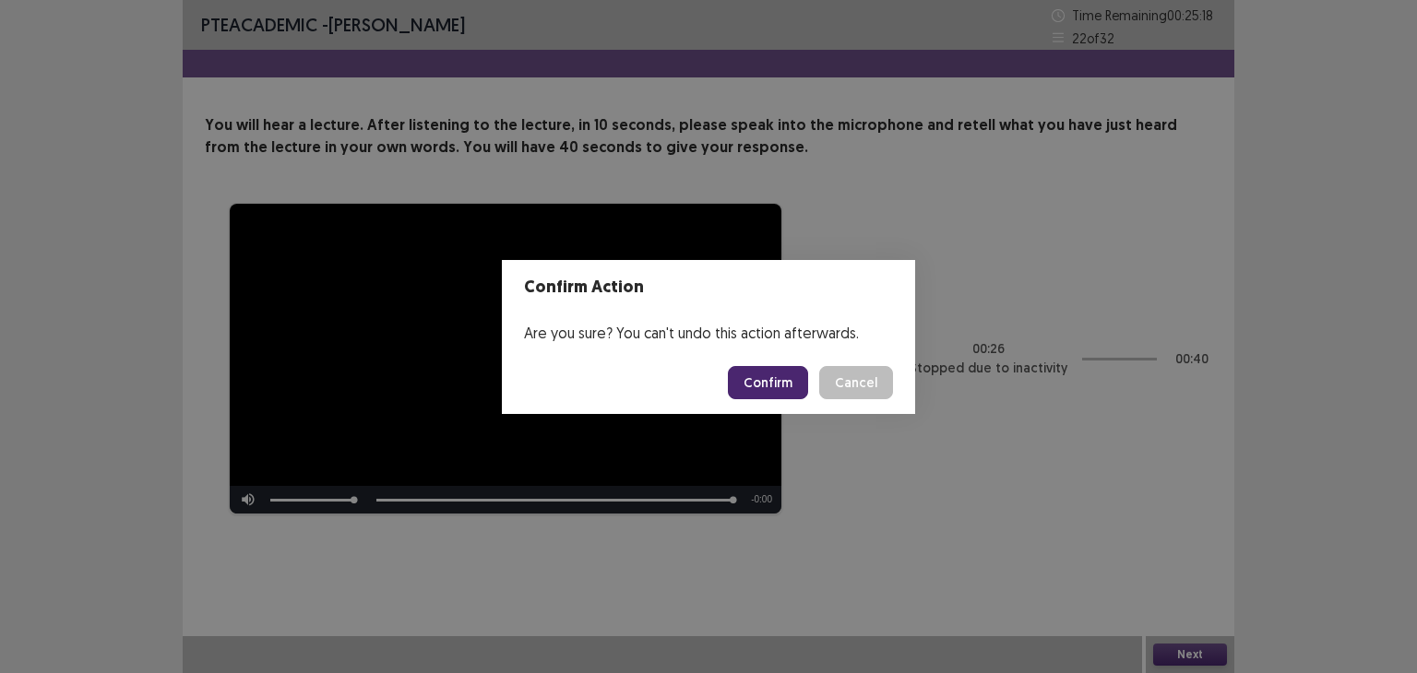
click at [767, 391] on button "Confirm" at bounding box center [768, 382] width 80 height 33
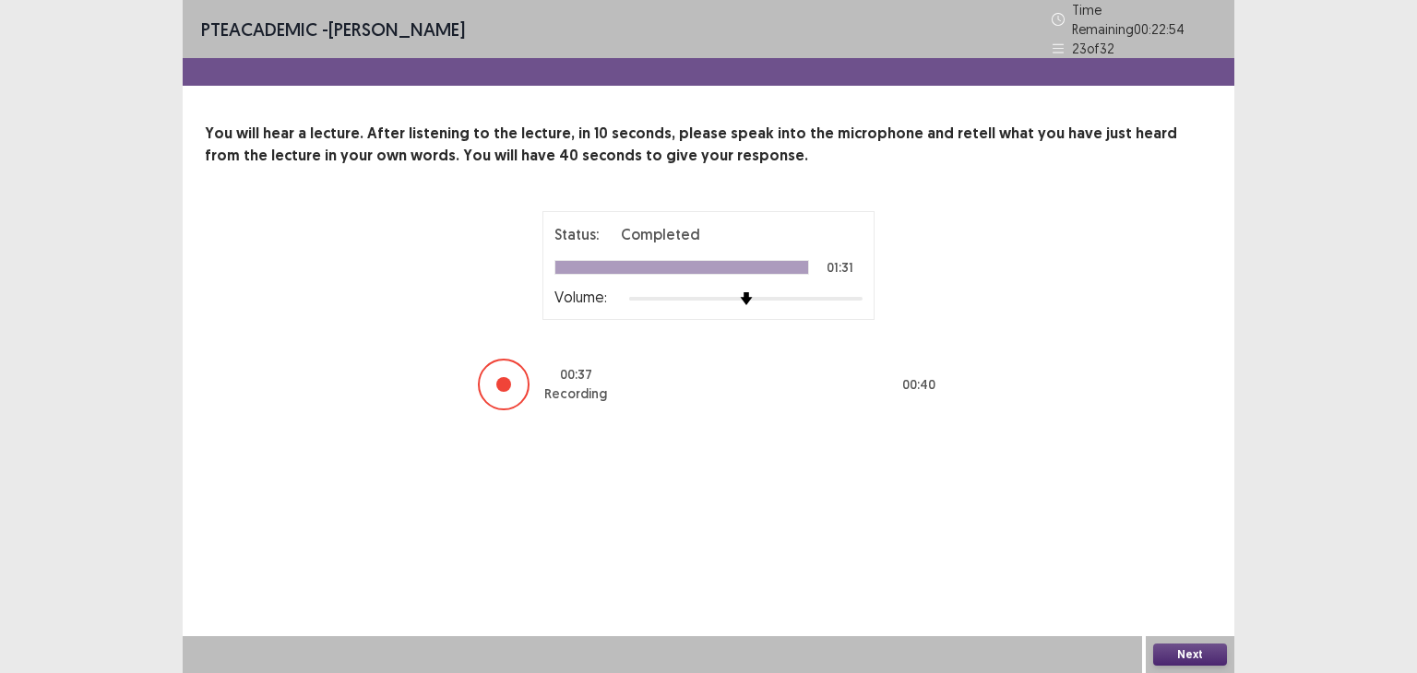
click at [1172, 657] on button "Next" at bounding box center [1190, 655] width 74 height 22
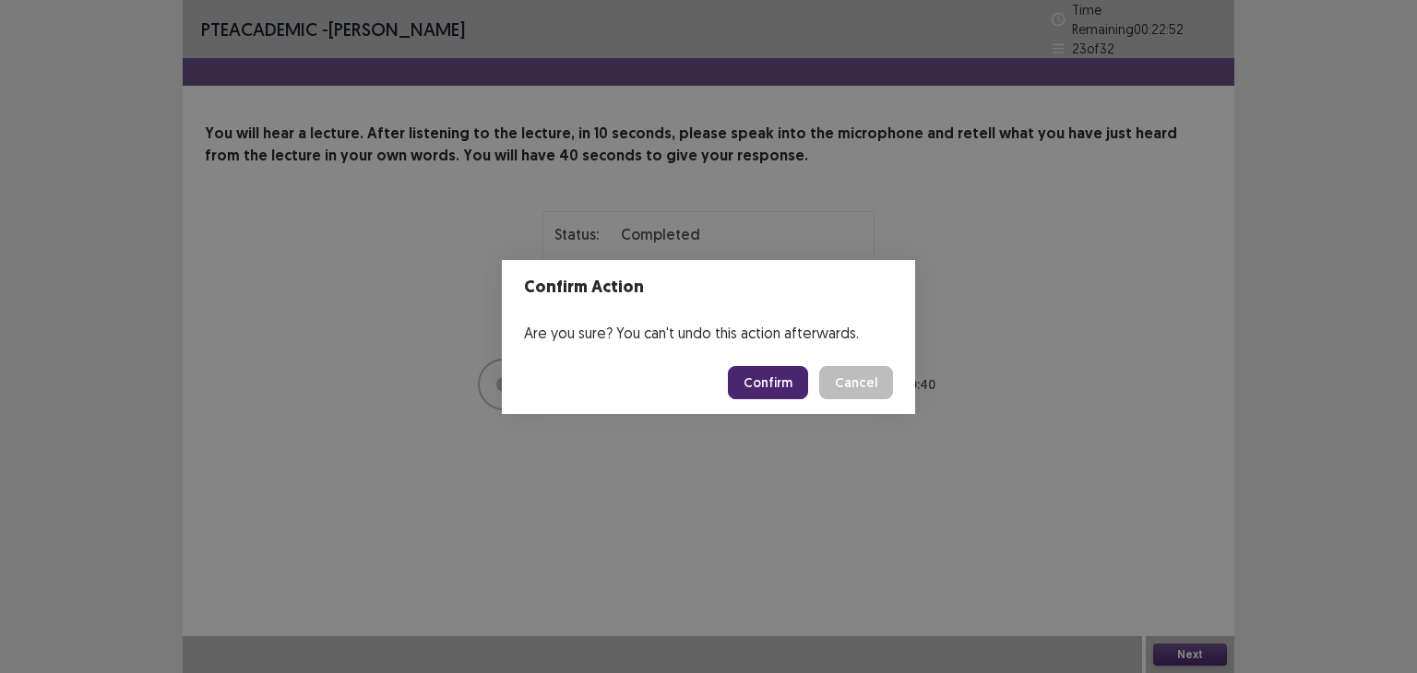
click at [774, 381] on button "Confirm" at bounding box center [768, 382] width 80 height 33
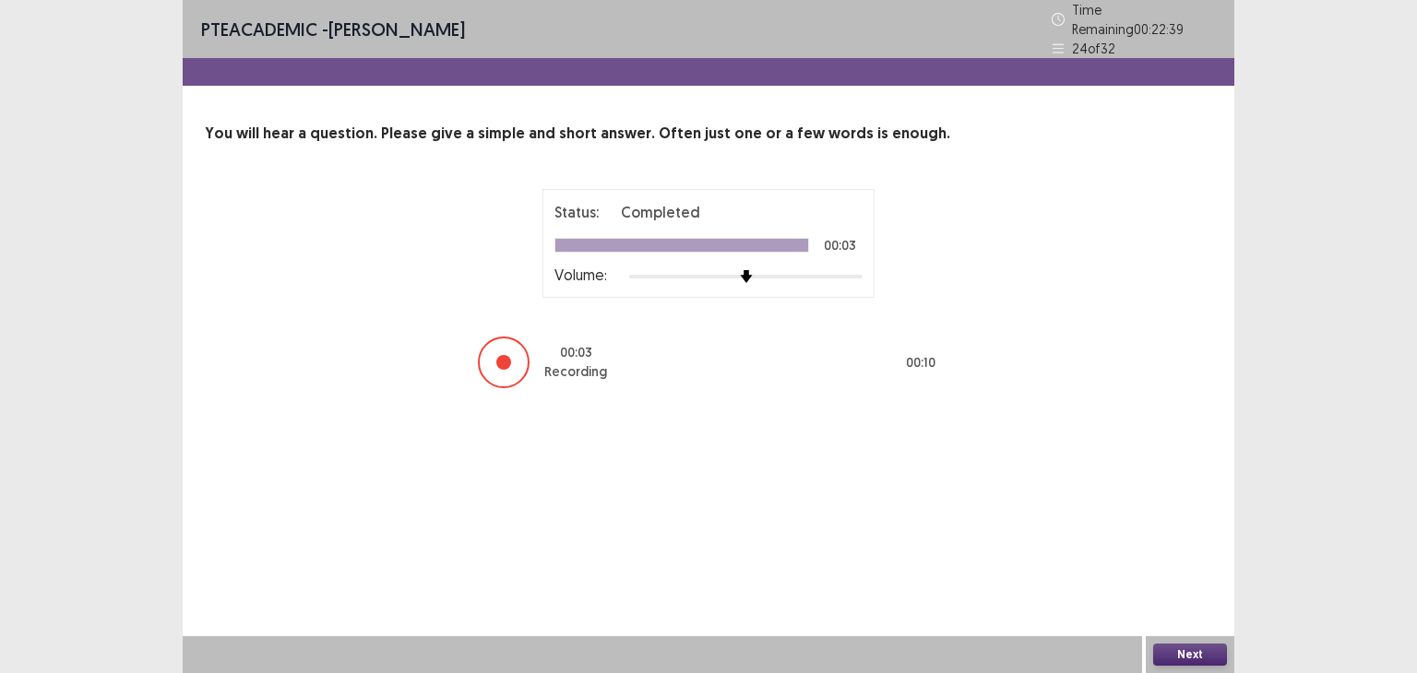
click at [1184, 650] on button "Next" at bounding box center [1190, 655] width 74 height 22
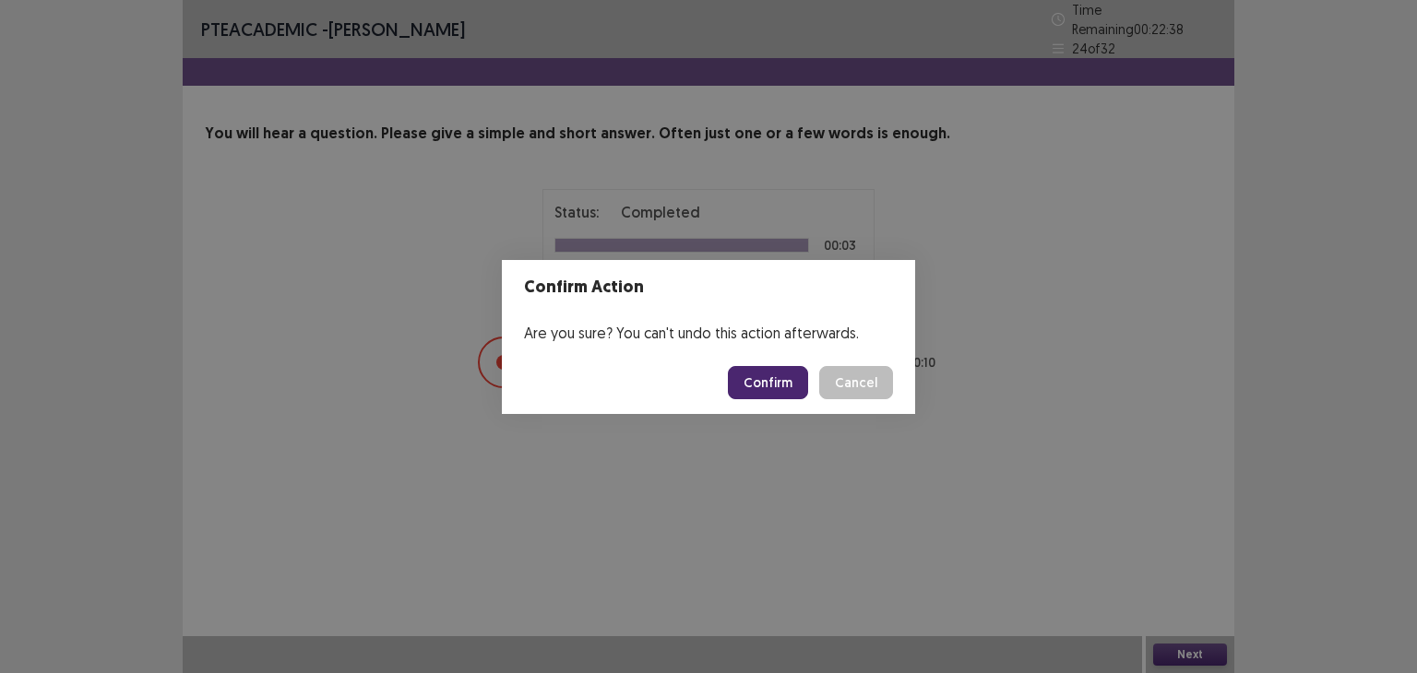
click at [779, 384] on button "Confirm" at bounding box center [768, 382] width 80 height 33
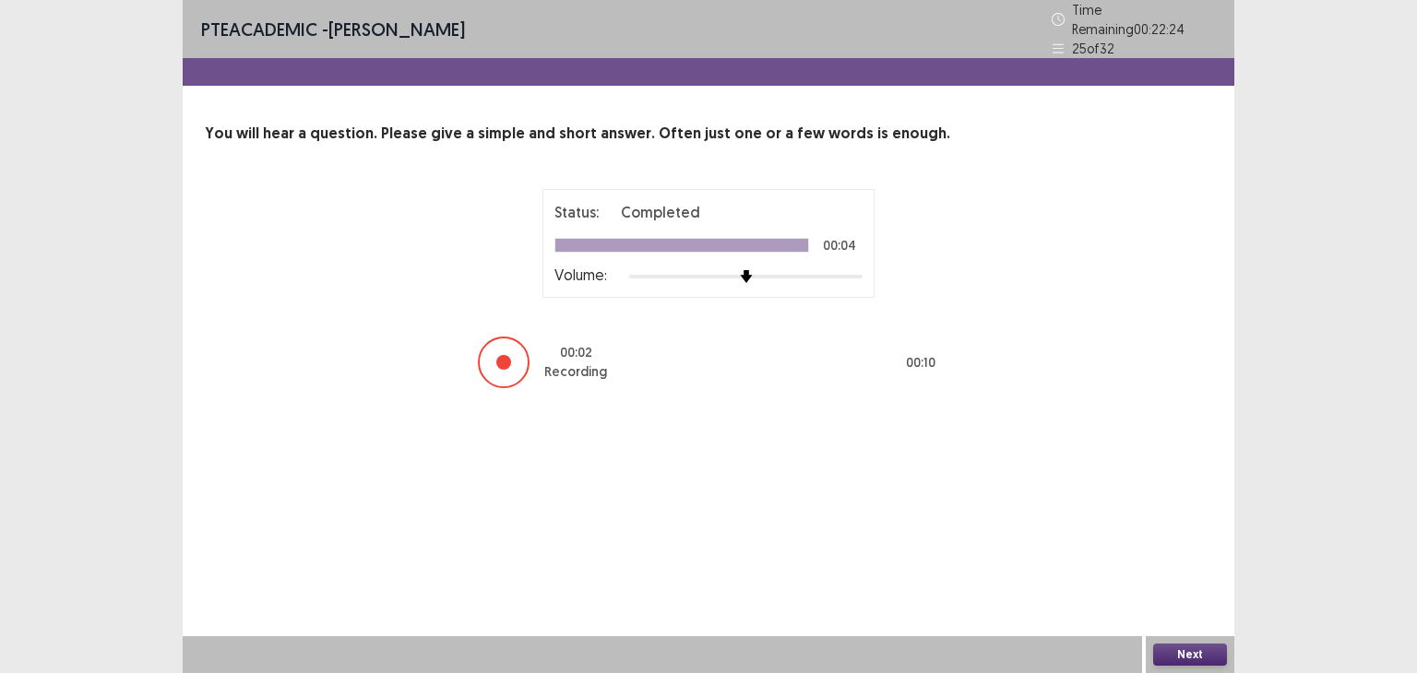
click at [1190, 655] on button "Next" at bounding box center [1190, 655] width 74 height 22
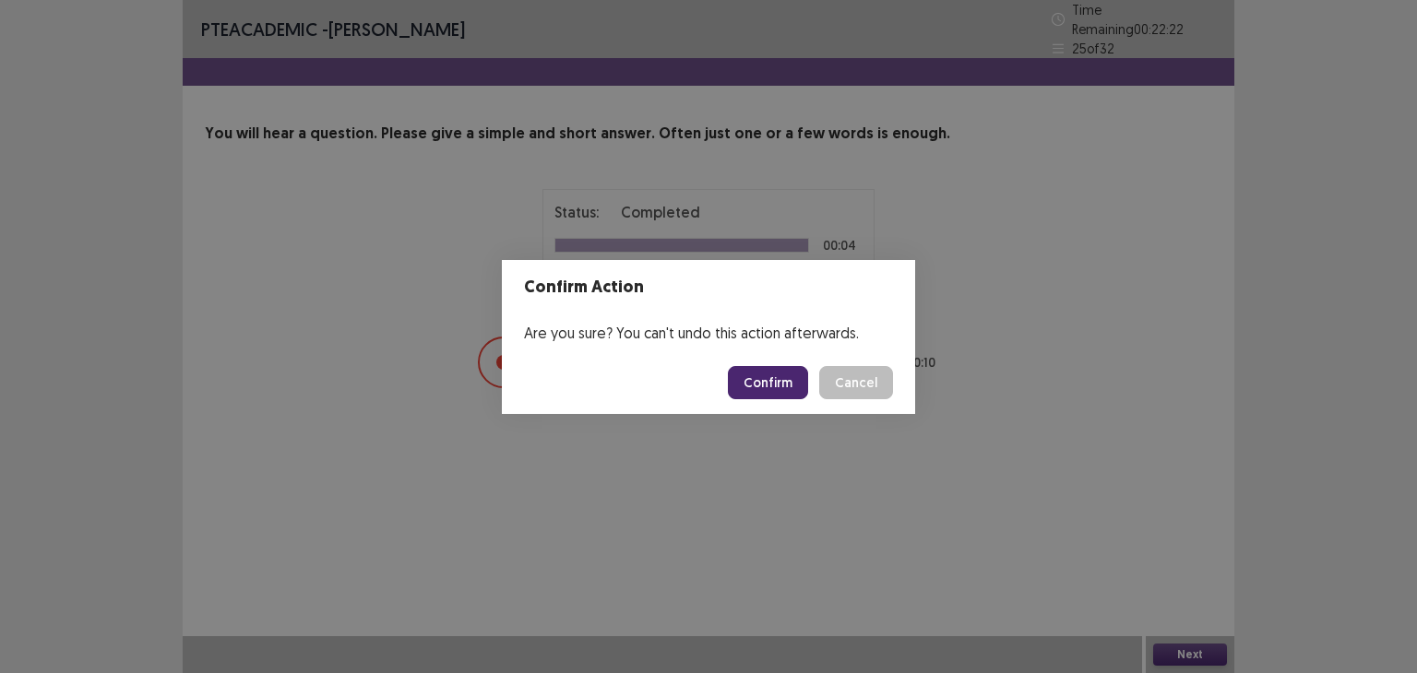
click at [764, 377] on button "Confirm" at bounding box center [768, 382] width 80 height 33
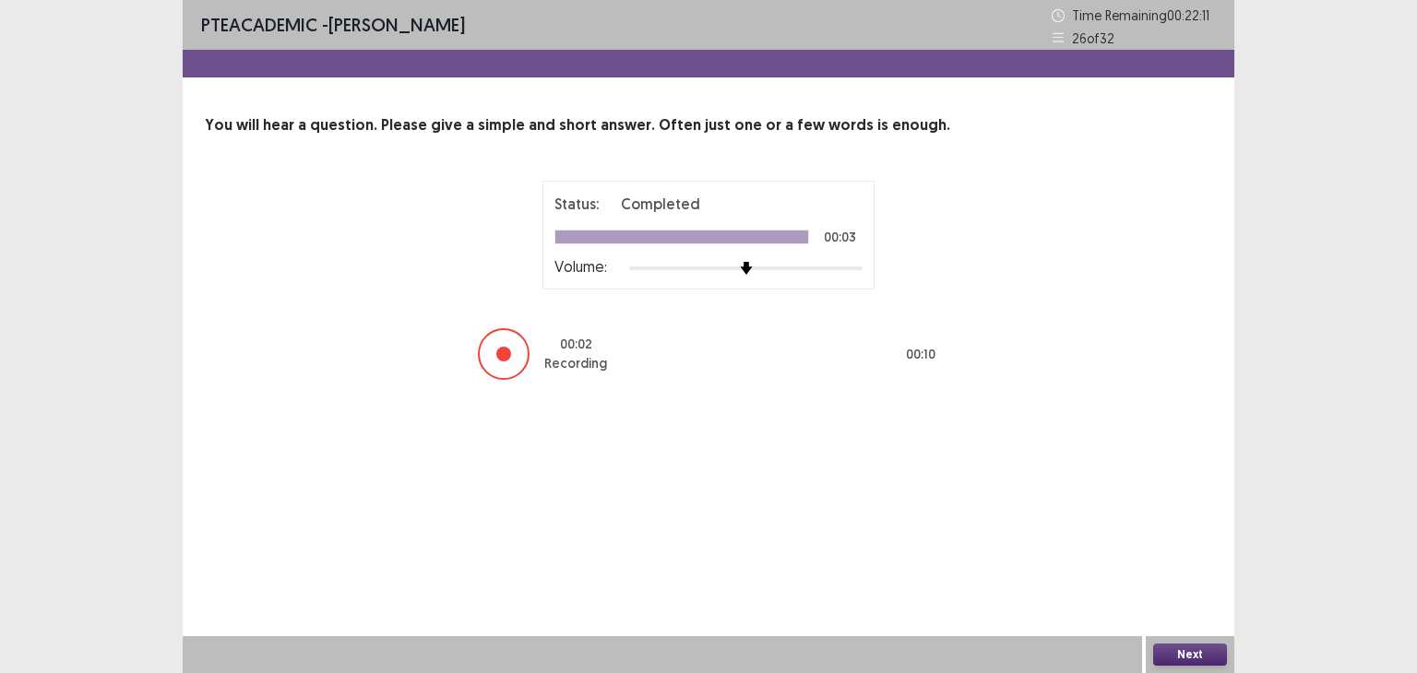
click at [1172, 650] on button "Next" at bounding box center [1190, 655] width 74 height 22
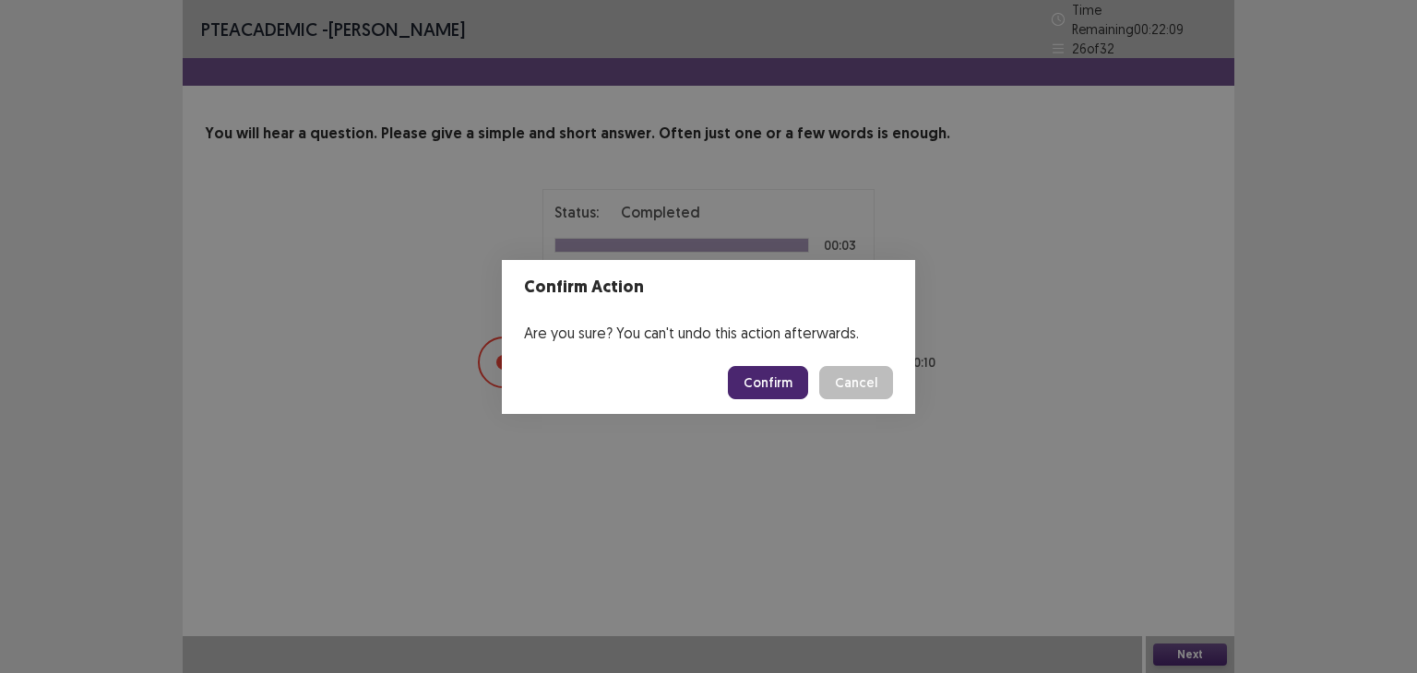
click at [770, 387] on button "Confirm" at bounding box center [768, 382] width 80 height 33
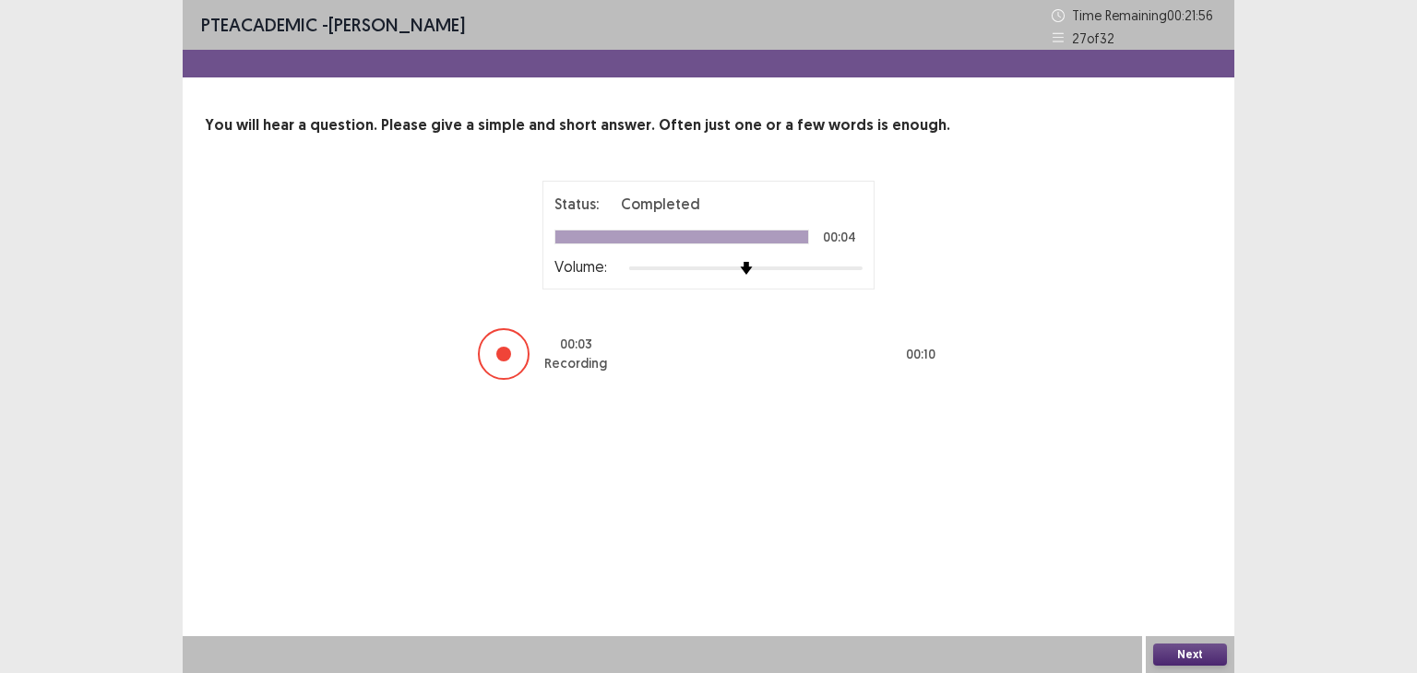
click at [1199, 652] on button "Next" at bounding box center [1190, 655] width 74 height 22
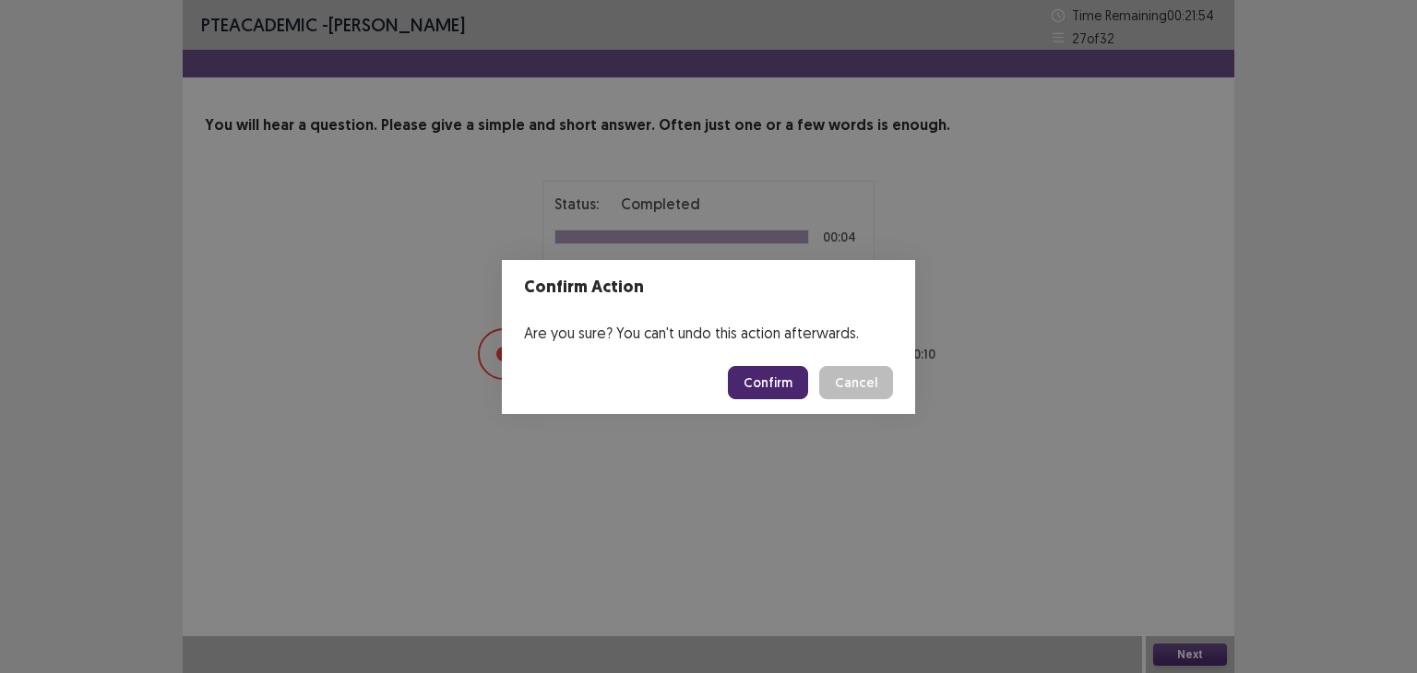
click at [775, 381] on button "Confirm" at bounding box center [768, 382] width 80 height 33
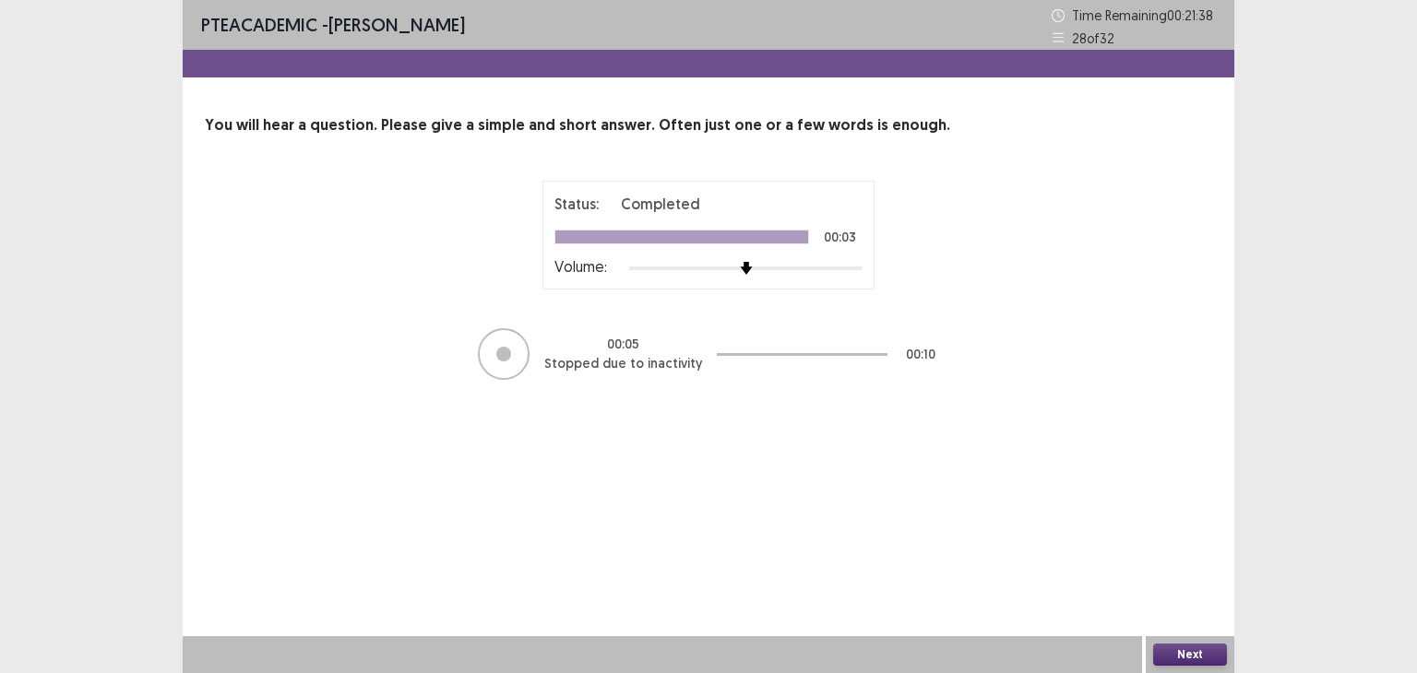
click at [1184, 655] on button "Next" at bounding box center [1190, 655] width 74 height 22
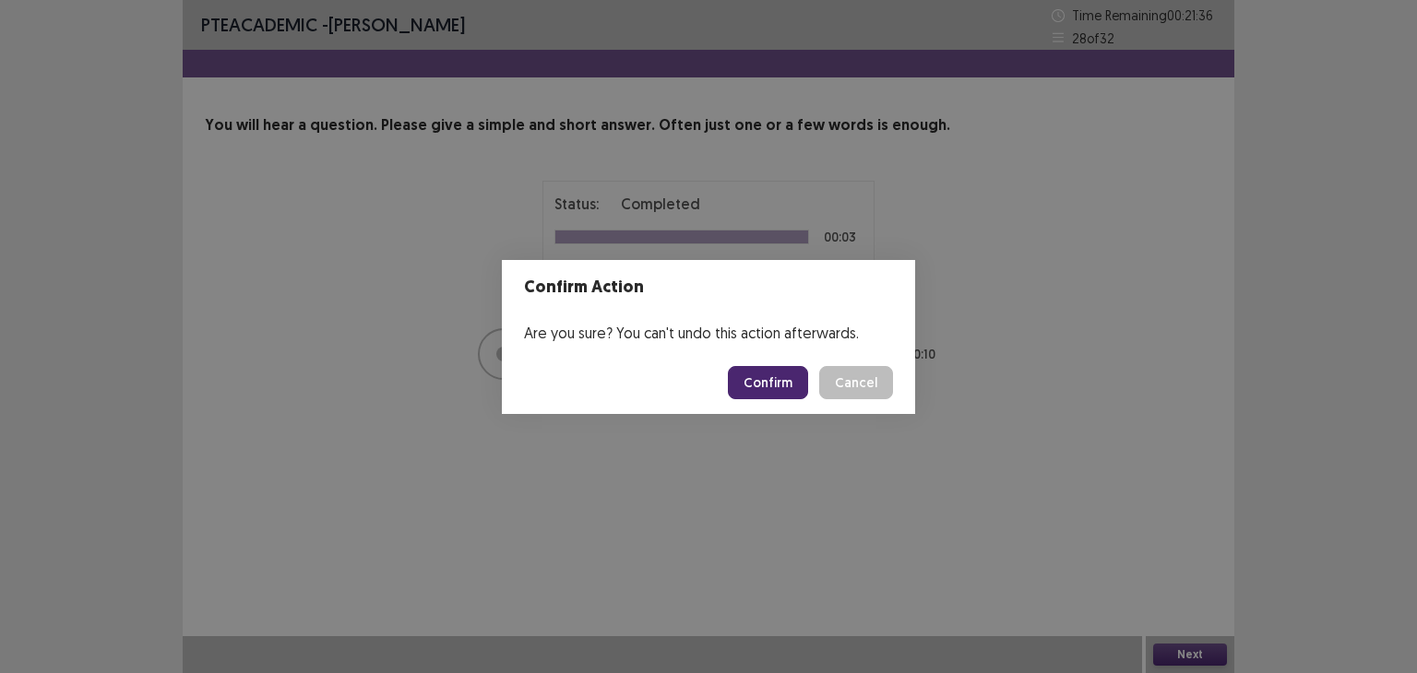
click at [772, 382] on button "Confirm" at bounding box center [768, 382] width 80 height 33
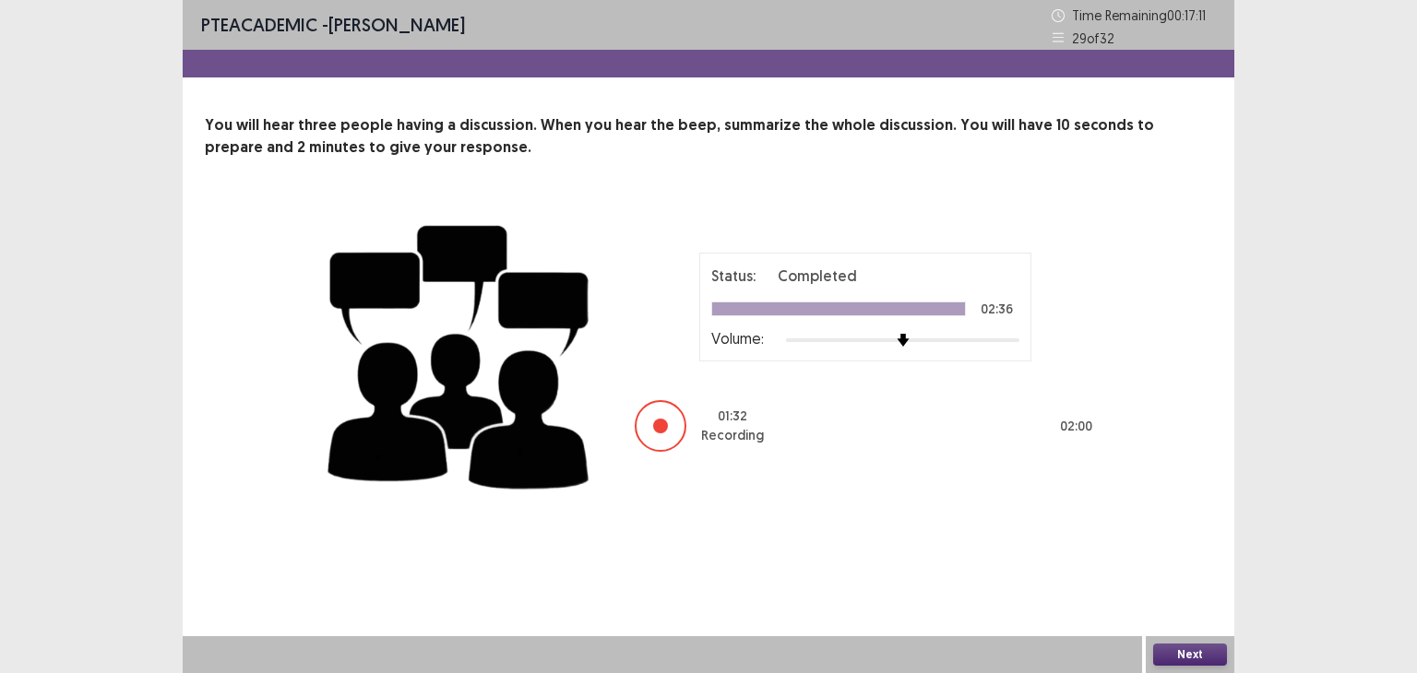
click at [1181, 654] on button "Next" at bounding box center [1190, 655] width 74 height 22
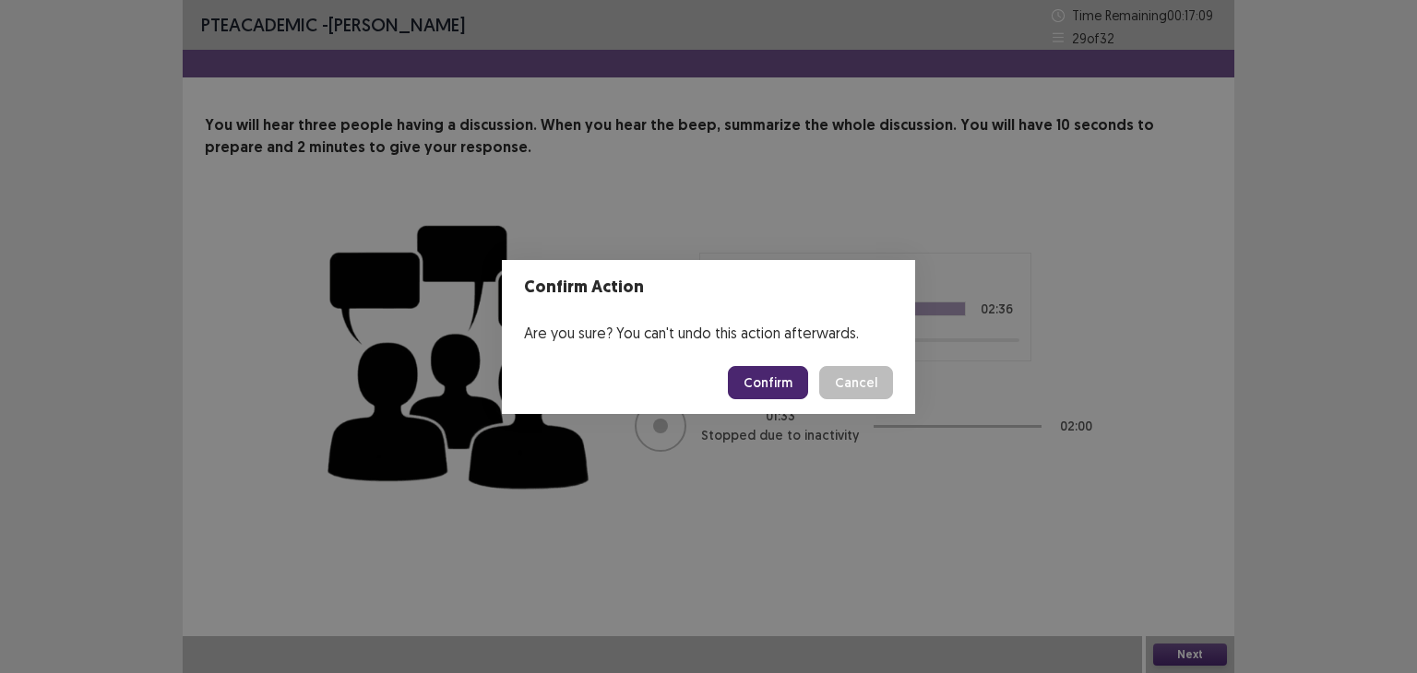
click at [784, 387] on button "Confirm" at bounding box center [768, 382] width 80 height 33
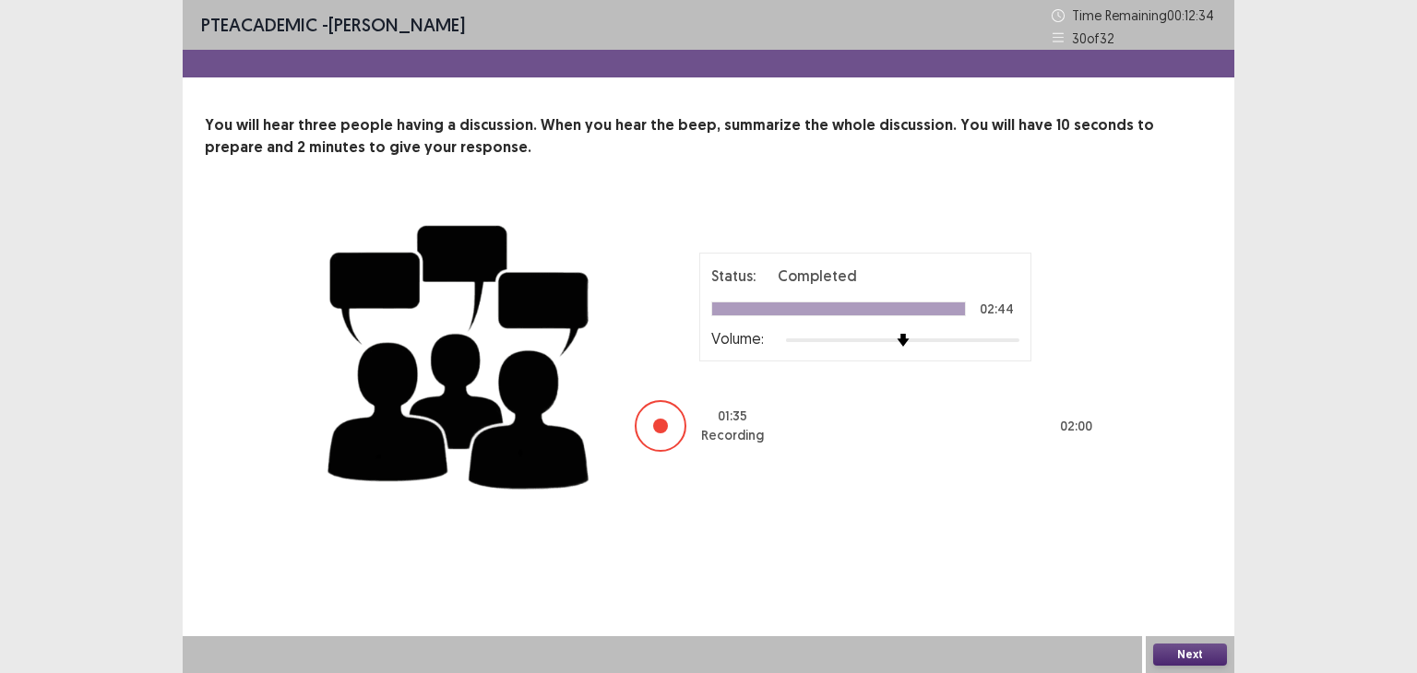
click at [1181, 651] on button "Next" at bounding box center [1190, 655] width 74 height 22
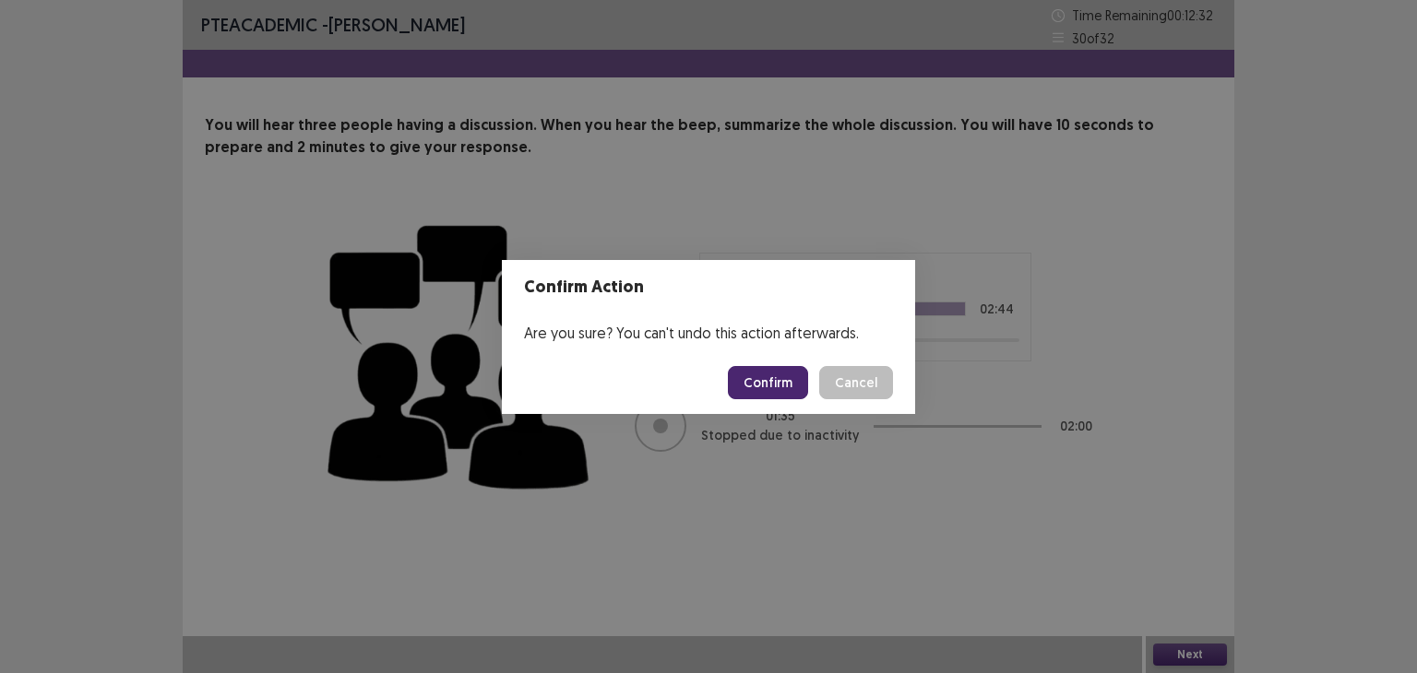
click at [775, 381] on button "Confirm" at bounding box center [768, 382] width 80 height 33
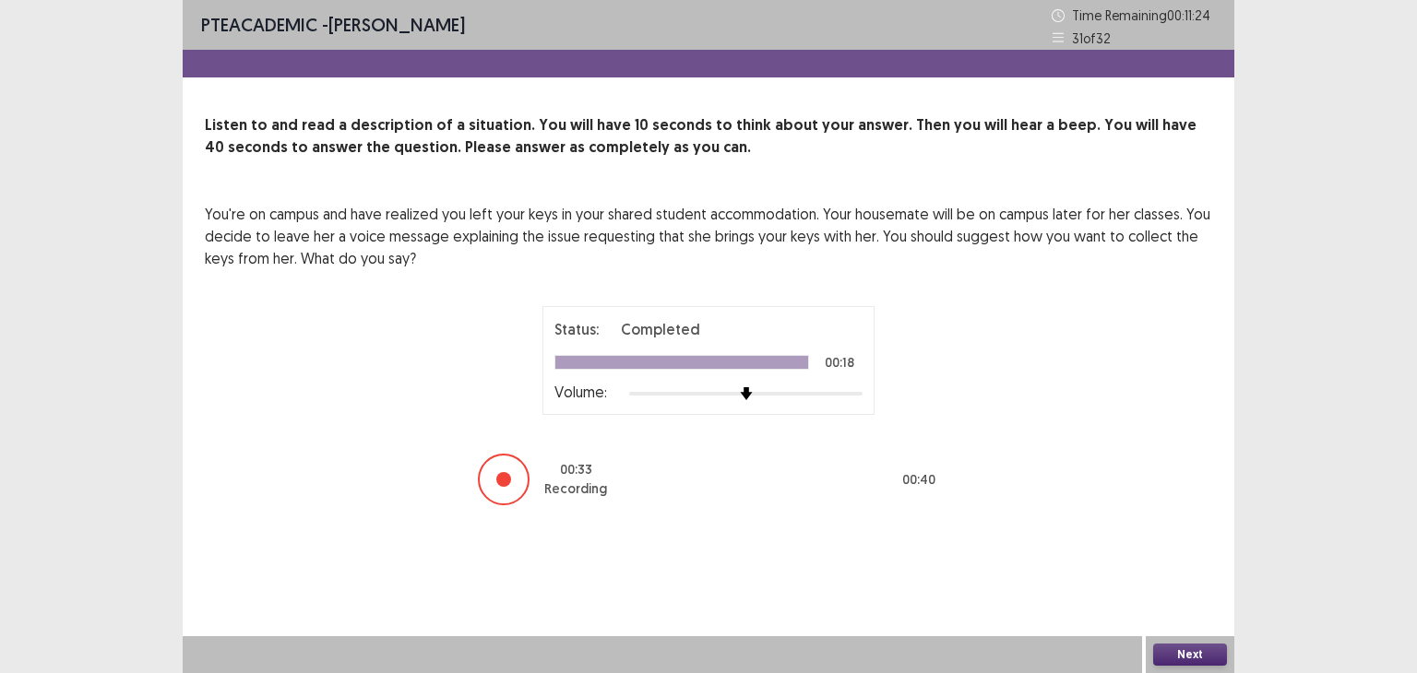
click at [1185, 656] on button "Next" at bounding box center [1190, 655] width 74 height 22
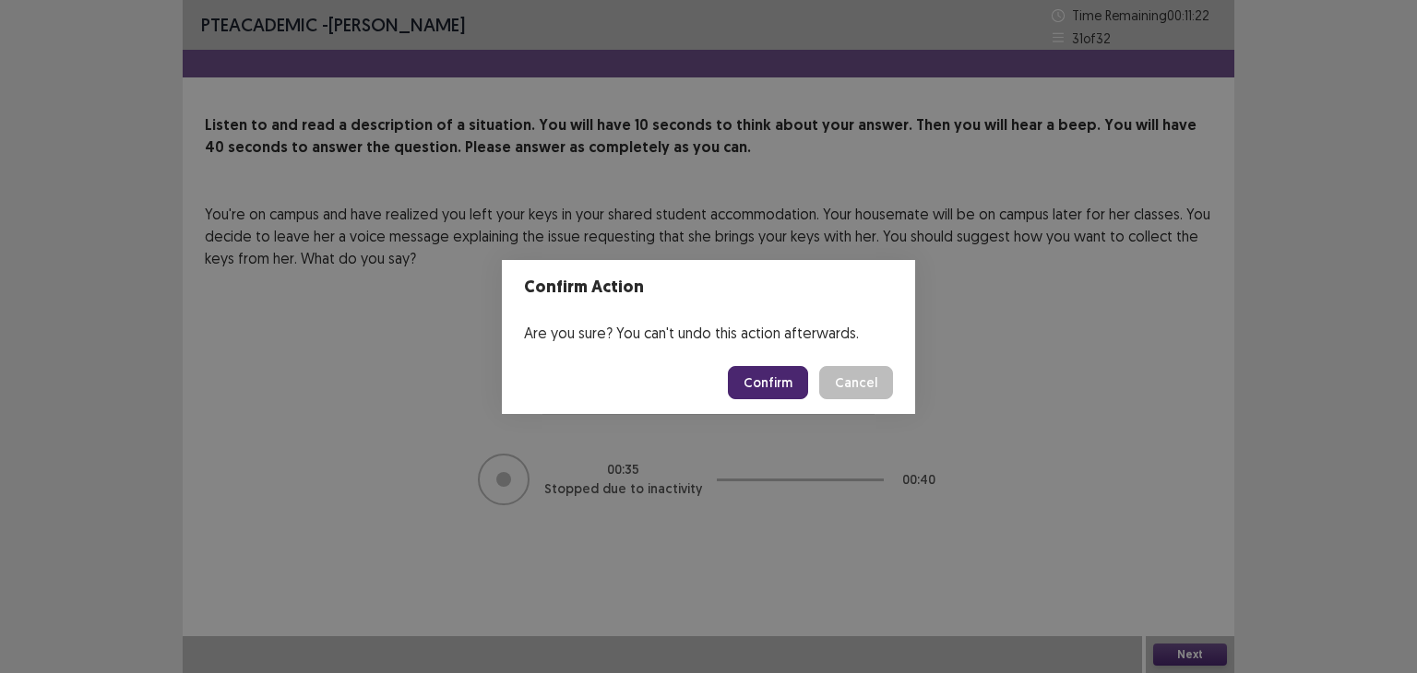
click at [763, 374] on button "Confirm" at bounding box center [768, 382] width 80 height 33
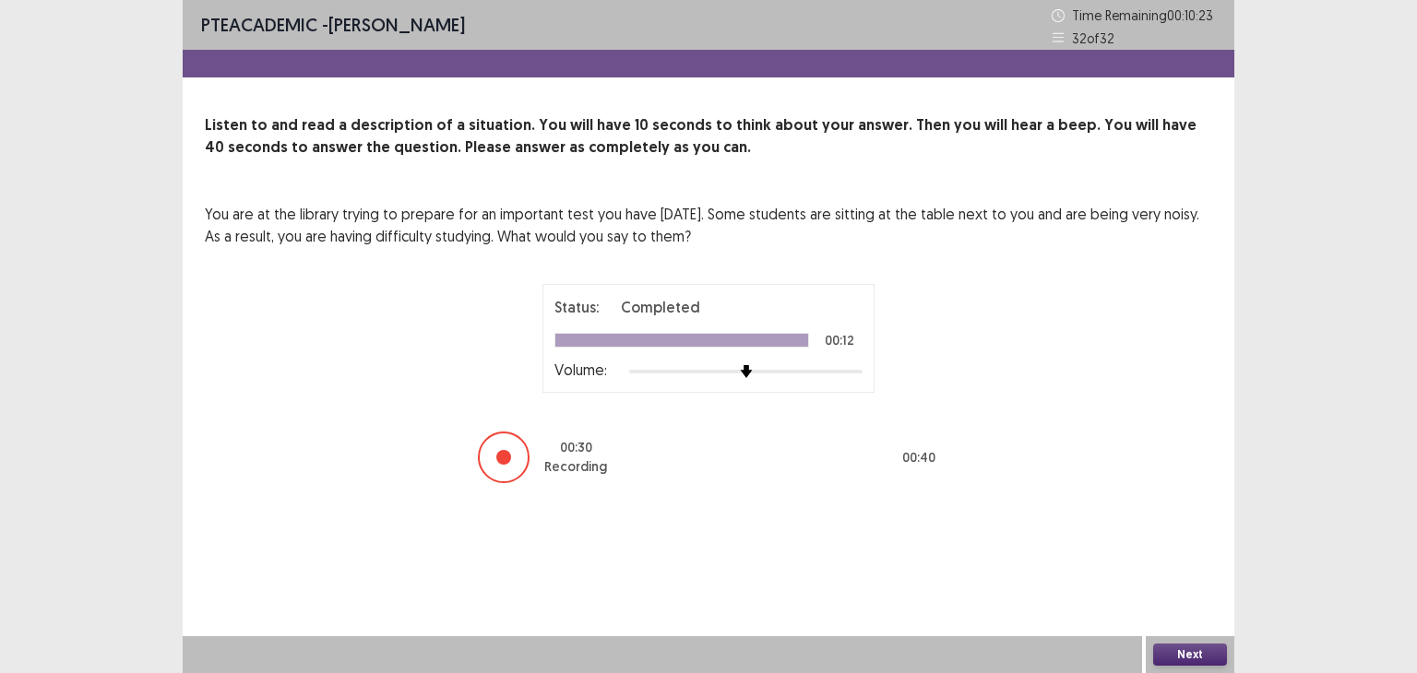
click at [1184, 650] on button "Next" at bounding box center [1190, 655] width 74 height 22
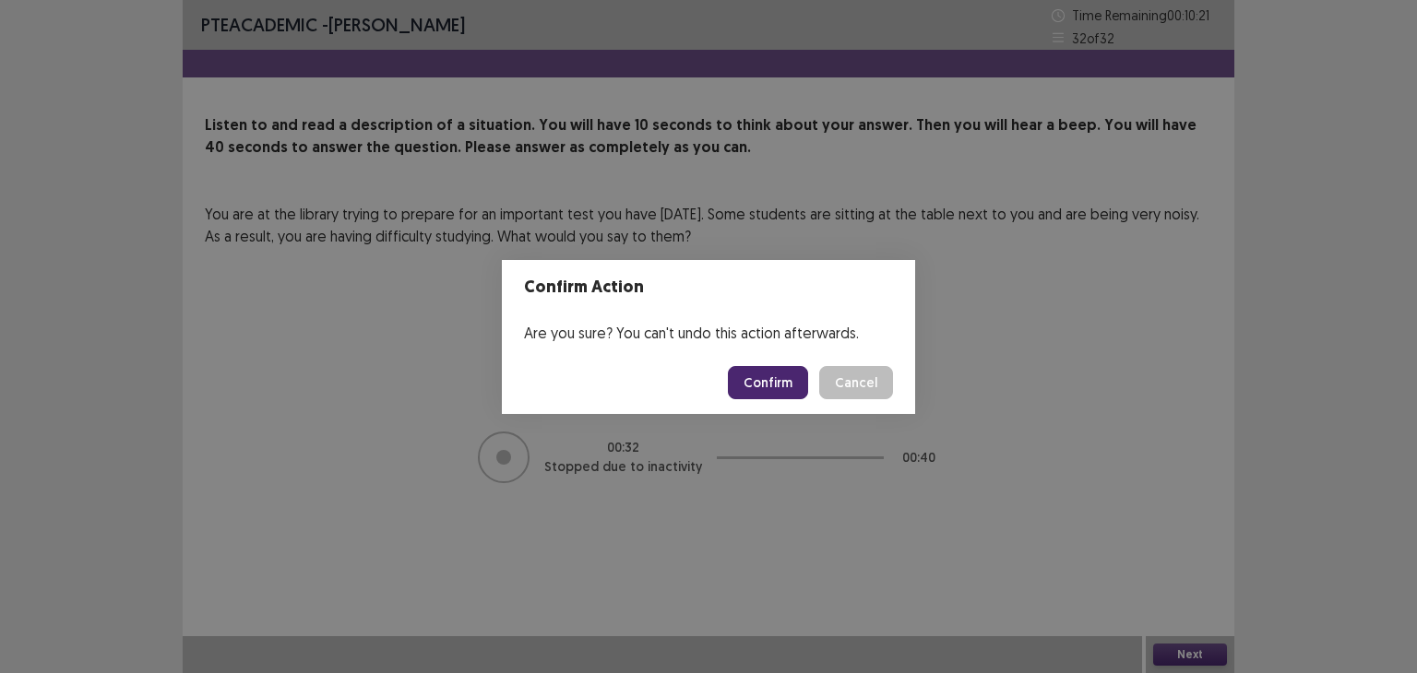
click at [796, 377] on button "Confirm" at bounding box center [768, 382] width 80 height 33
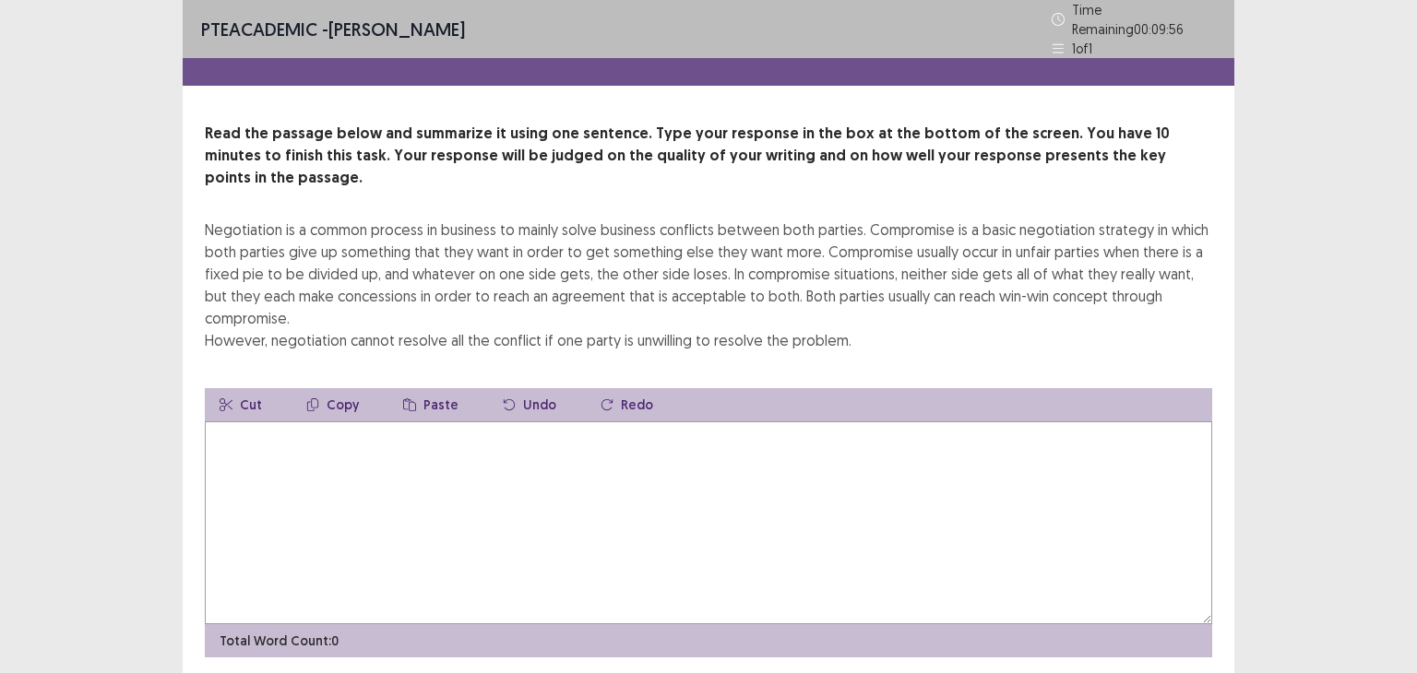
click at [1298, 377] on div "PTE academic - [PERSON_NAME] Time Remaining 00 : 09 : 56 1 of 1 Read the passag…" at bounding box center [708, 369] width 1417 height 739
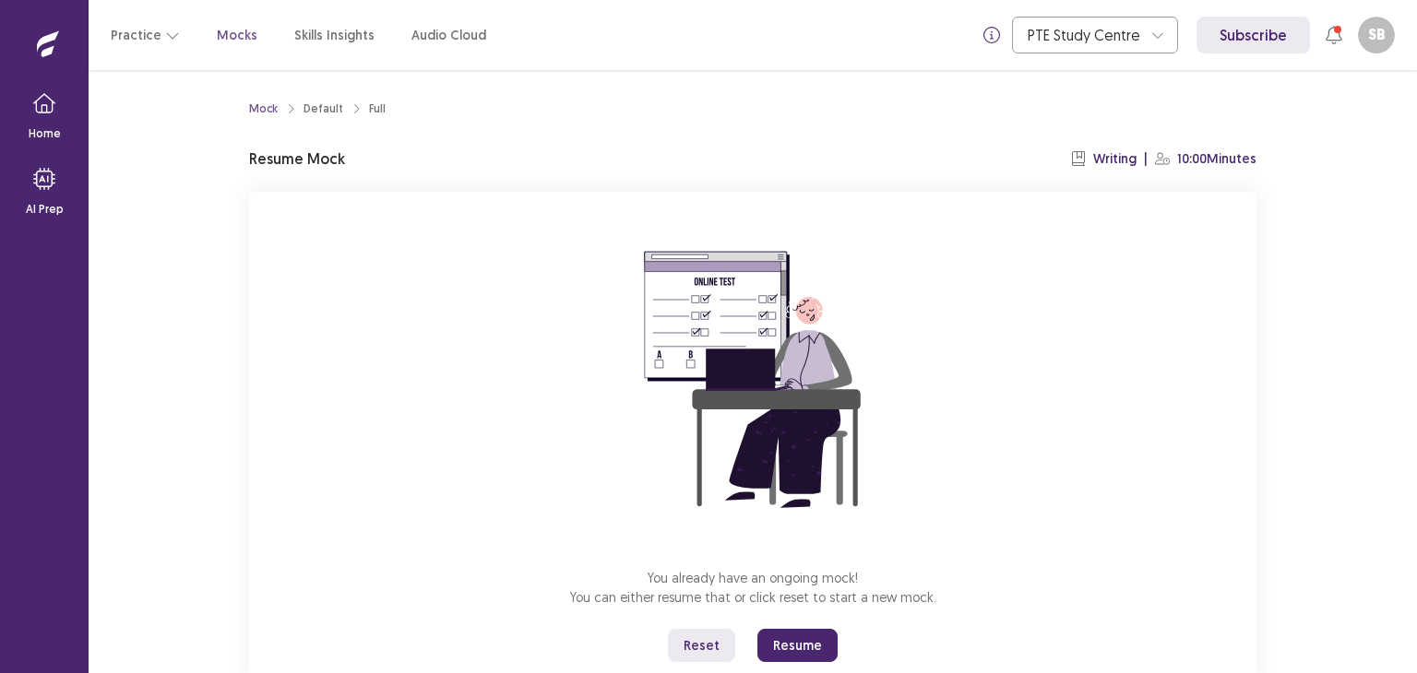
click at [1300, 368] on div "Mock Default Full Resume Mock Writing | 10:00 Minutes You already have an ongoi…" at bounding box center [753, 371] width 1328 height 603
click at [376, 110] on div "Full" at bounding box center [377, 109] width 17 height 17
click at [325, 156] on p "Resume Mock" at bounding box center [297, 159] width 96 height 22
click at [1358, 397] on div "Mock Default Full Resume Mock Writing | 10:00 Minutes You already have an ongoi…" at bounding box center [753, 371] width 1328 height 603
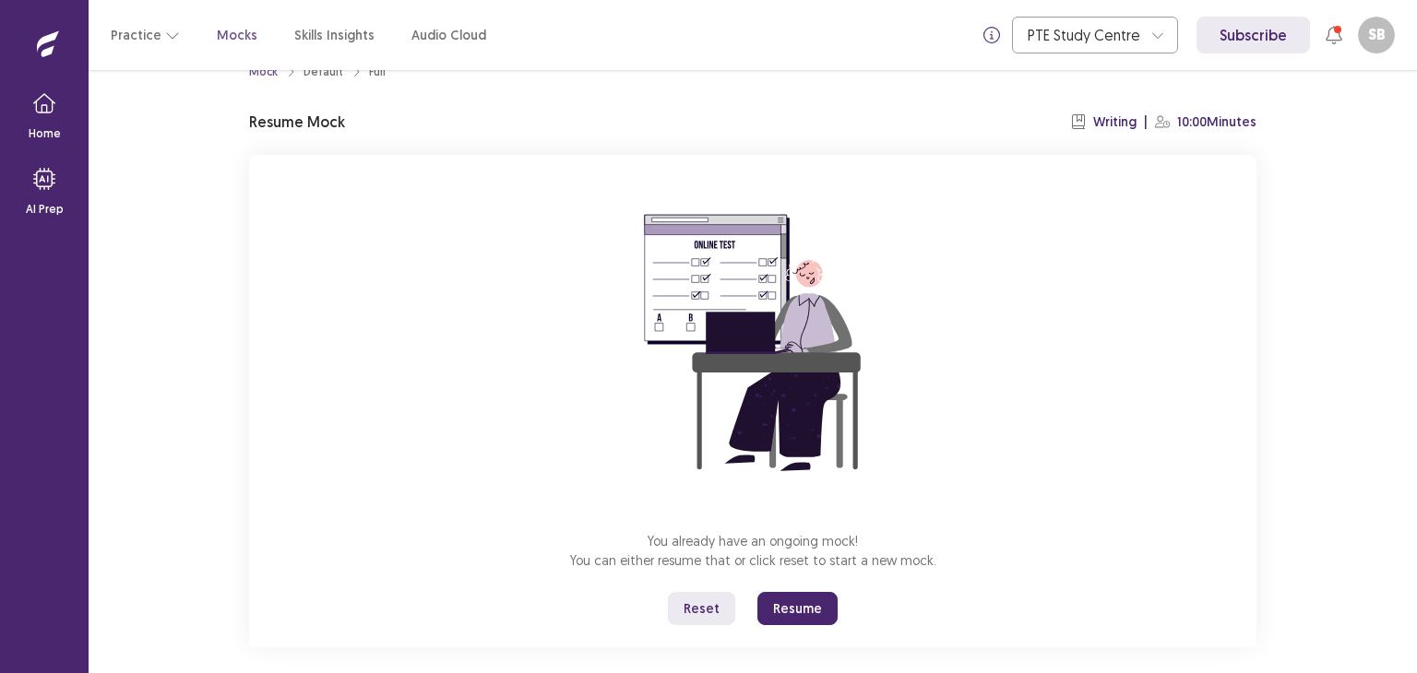
scroll to position [55, 0]
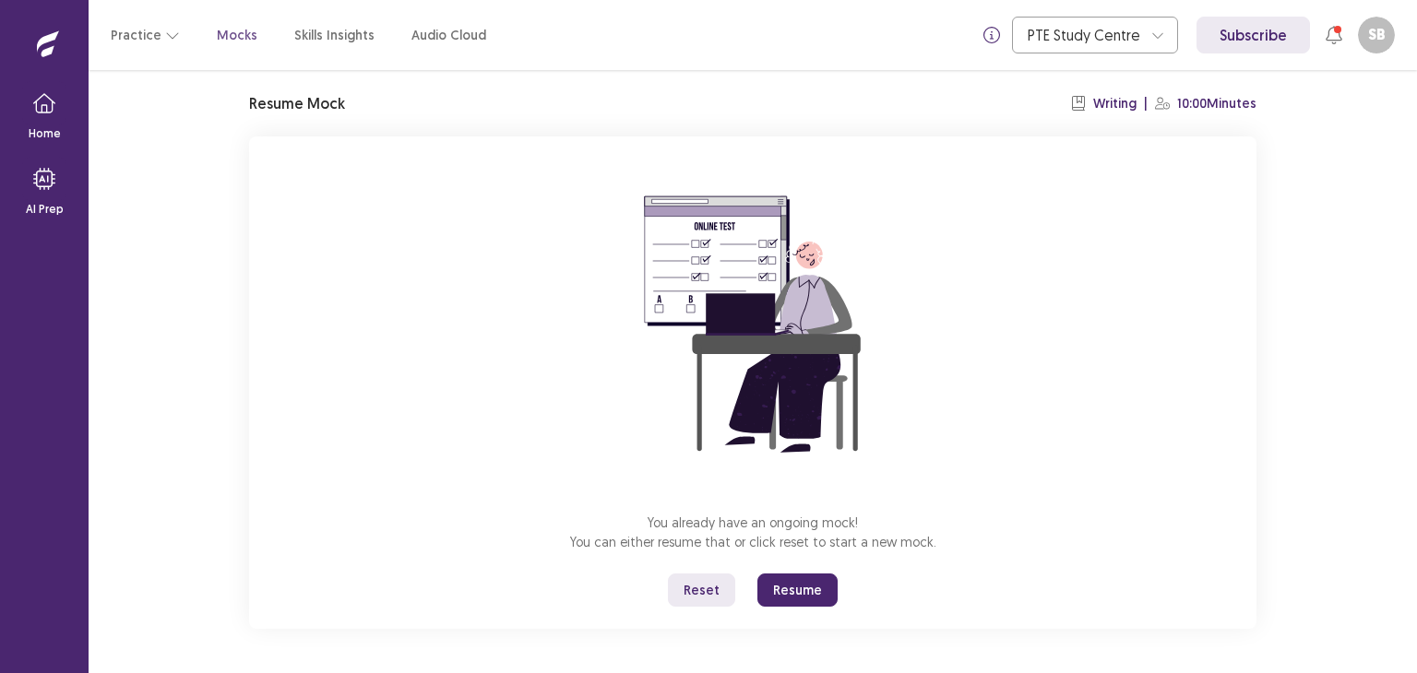
click at [812, 581] on button "Resume" at bounding box center [797, 590] width 80 height 33
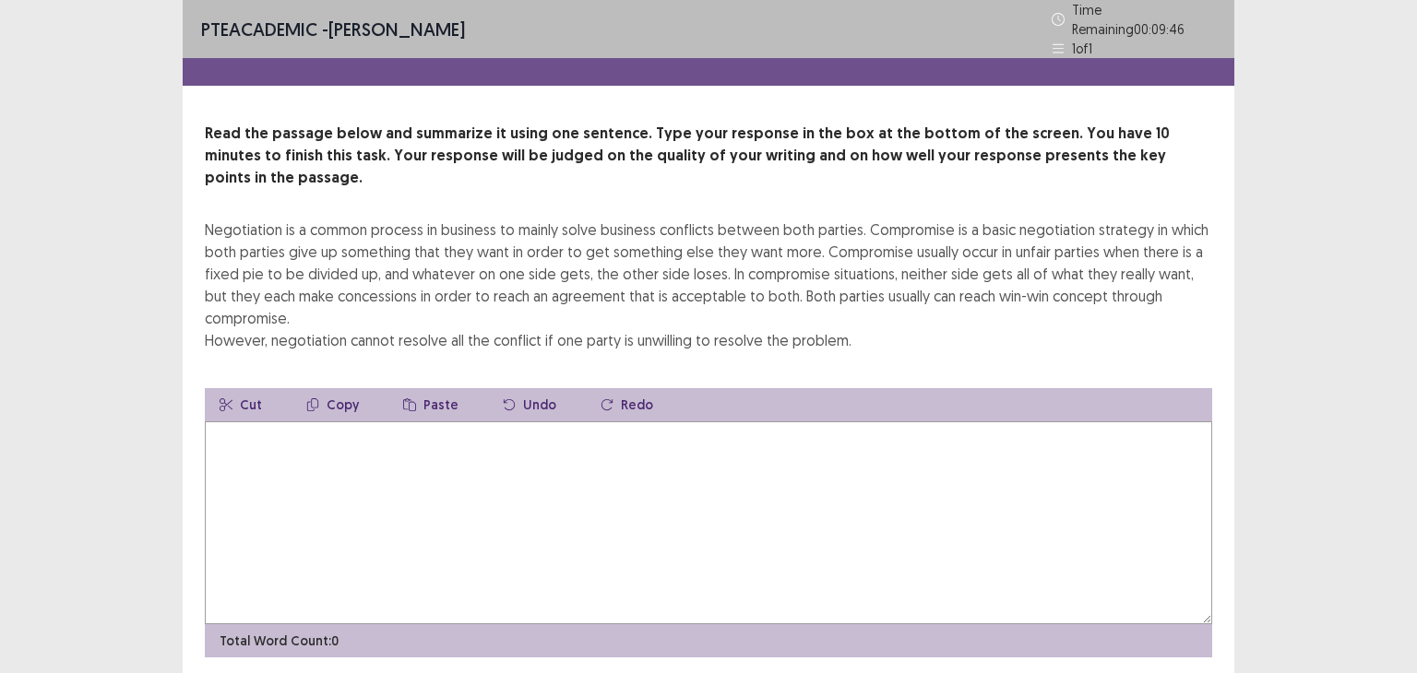
click at [433, 422] on textarea at bounding box center [708, 523] width 1007 height 203
